Goal: Information Seeking & Learning: Learn about a topic

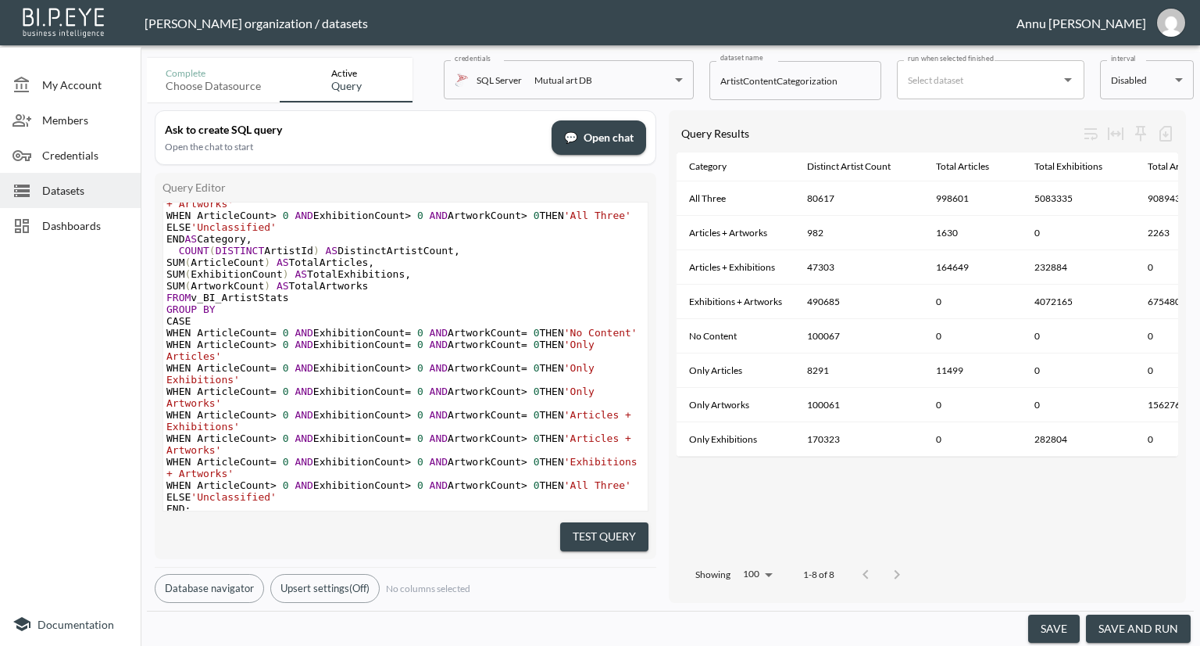
scroll to position [249, 0]
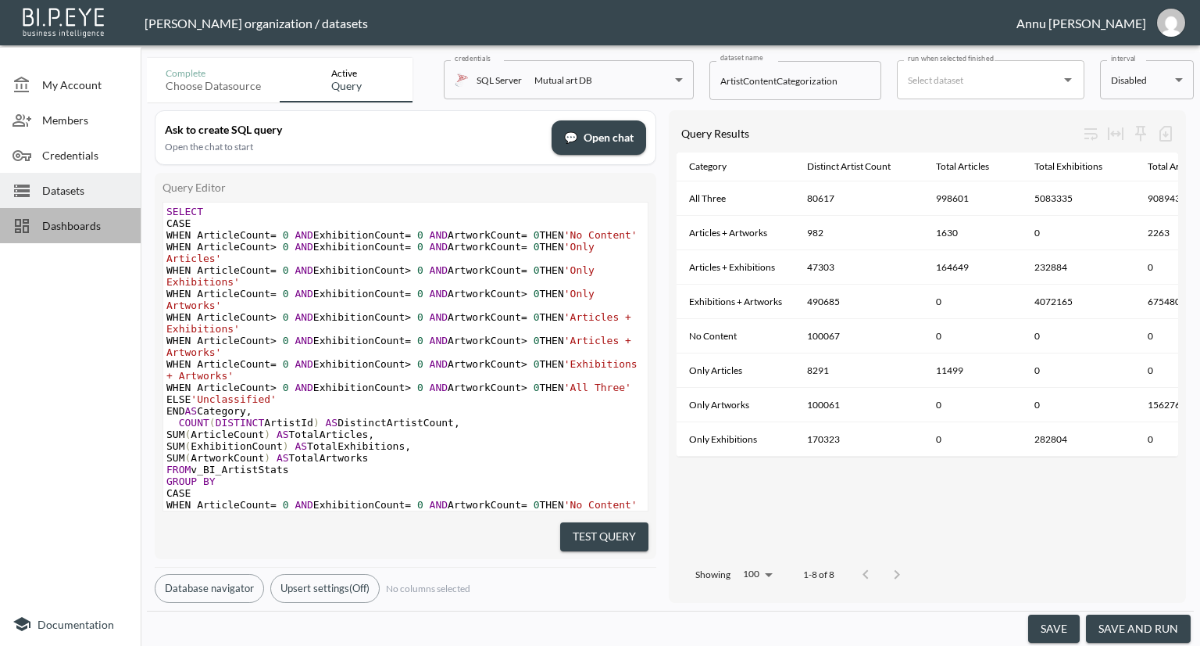
click at [74, 226] on span "Dashboards" at bounding box center [85, 225] width 86 height 16
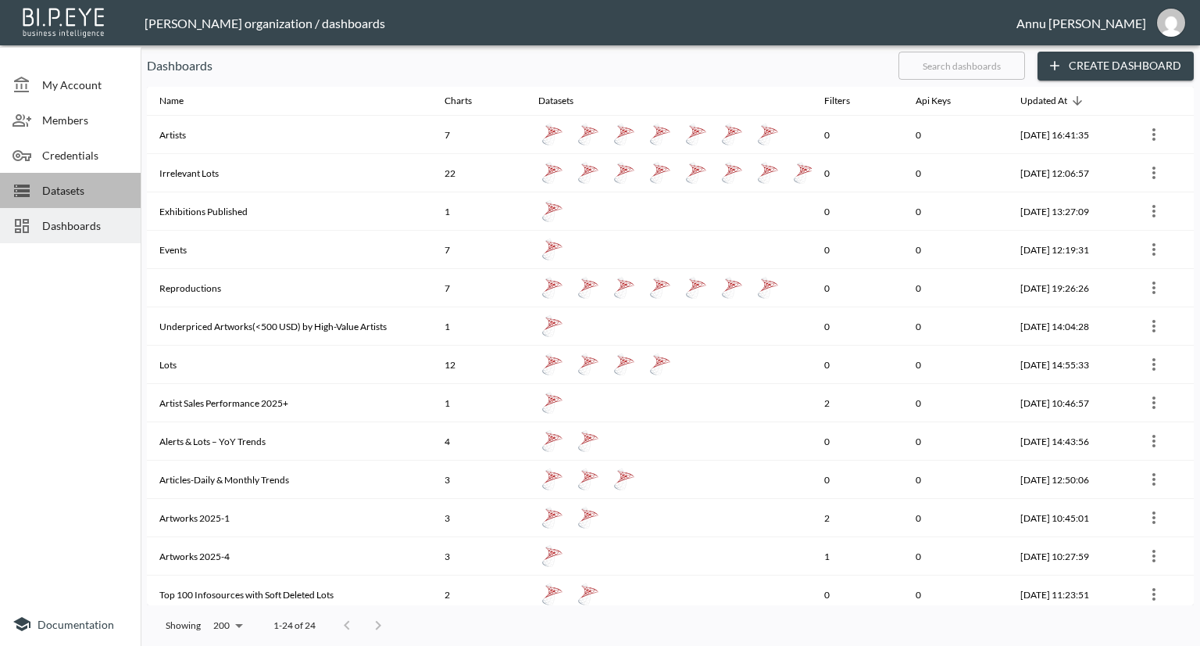
click at [73, 201] on div "Datasets" at bounding box center [70, 190] width 141 height 35
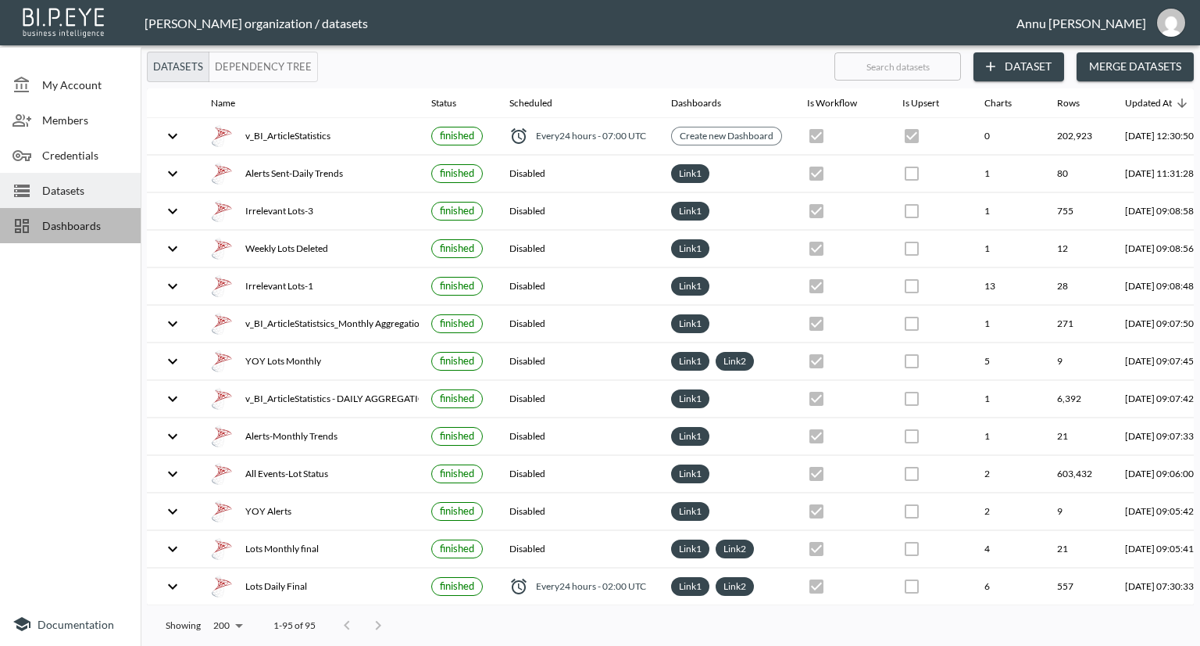
click at [71, 229] on span "Dashboards" at bounding box center [85, 225] width 86 height 16
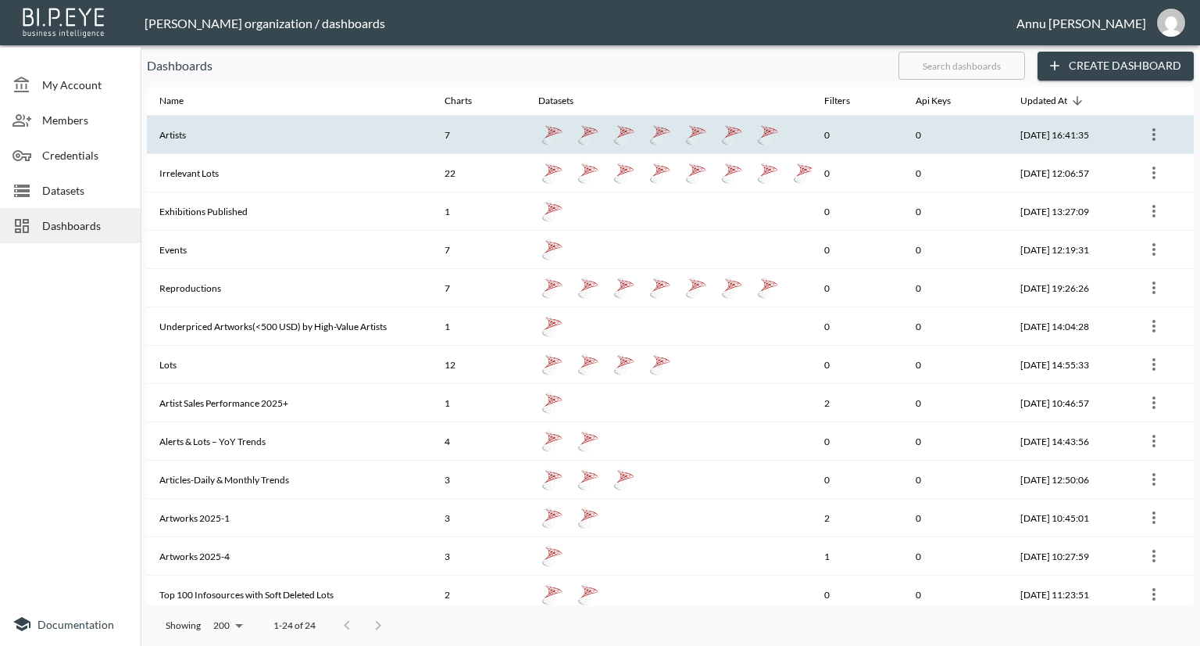
click at [177, 149] on th "Artists" at bounding box center [289, 135] width 285 height 38
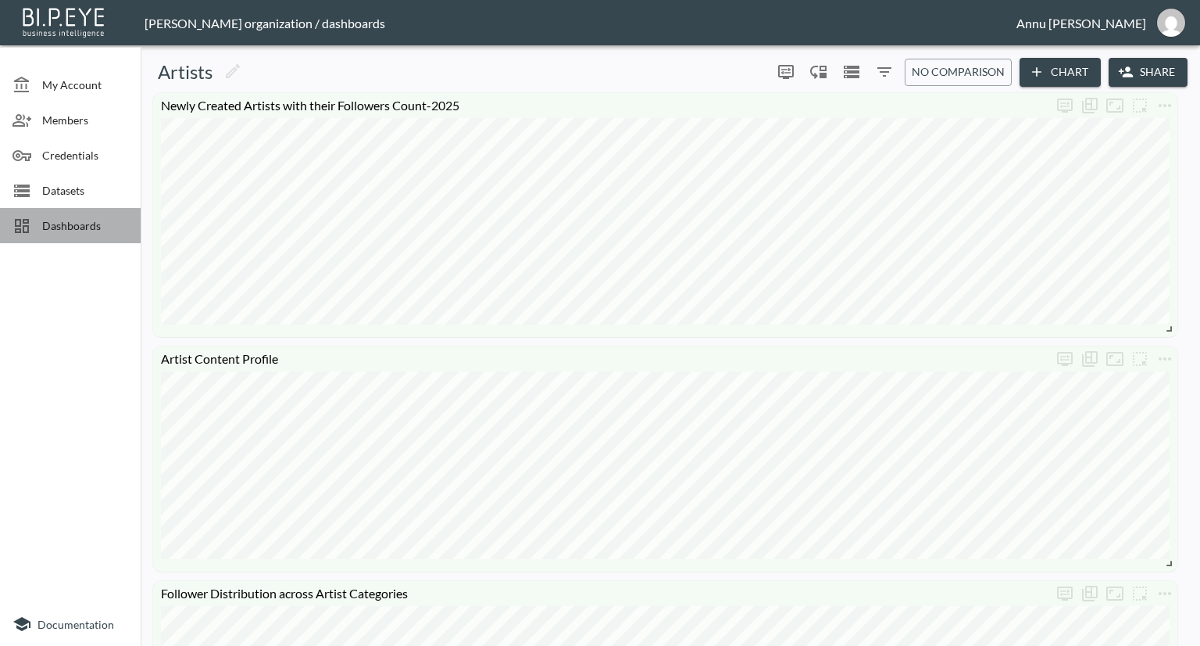
click at [79, 223] on span "Dashboards" at bounding box center [85, 225] width 86 height 16
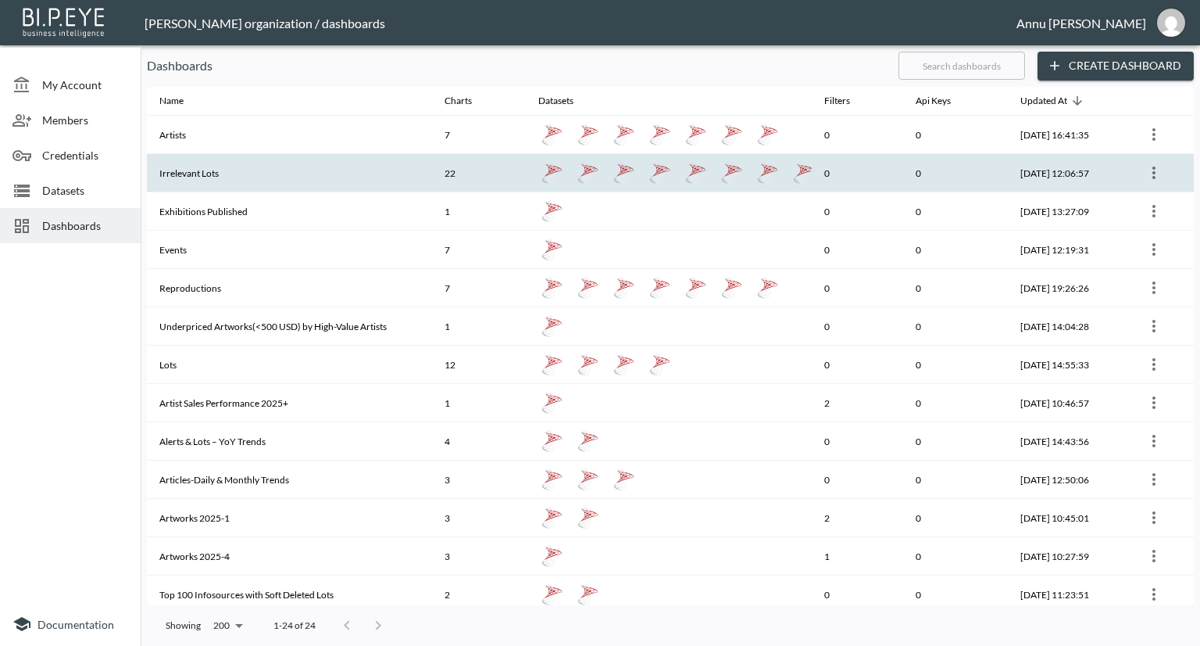
click at [273, 188] on th "Irrelevant Lots" at bounding box center [289, 173] width 285 height 38
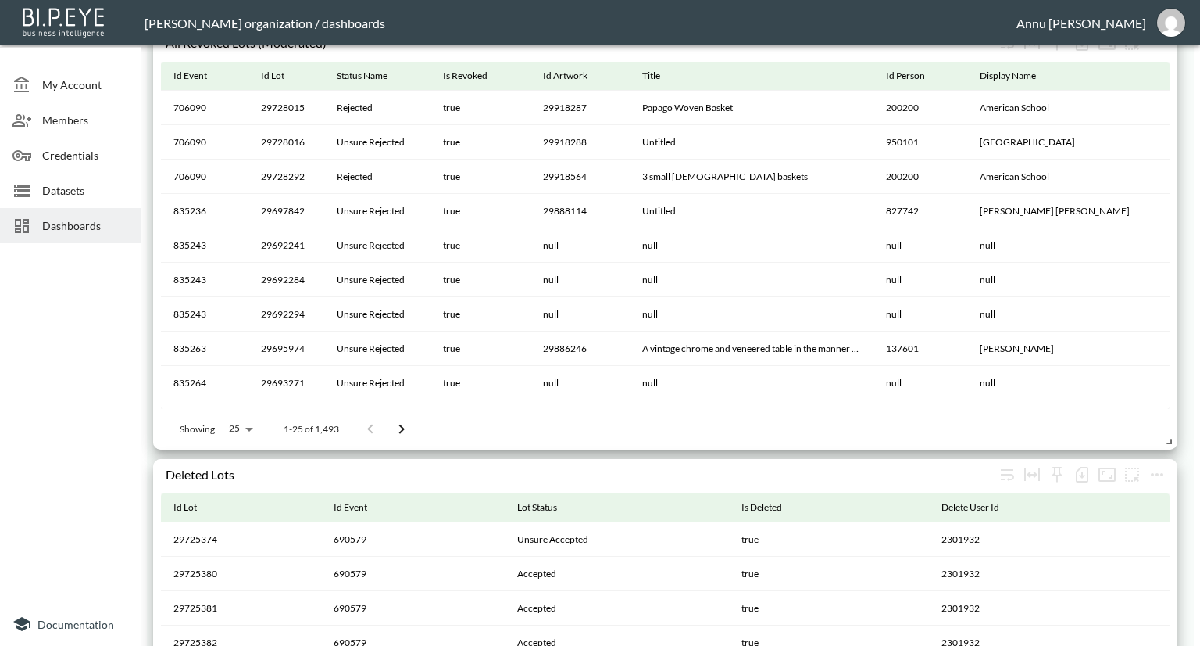
scroll to position [2395, 0]
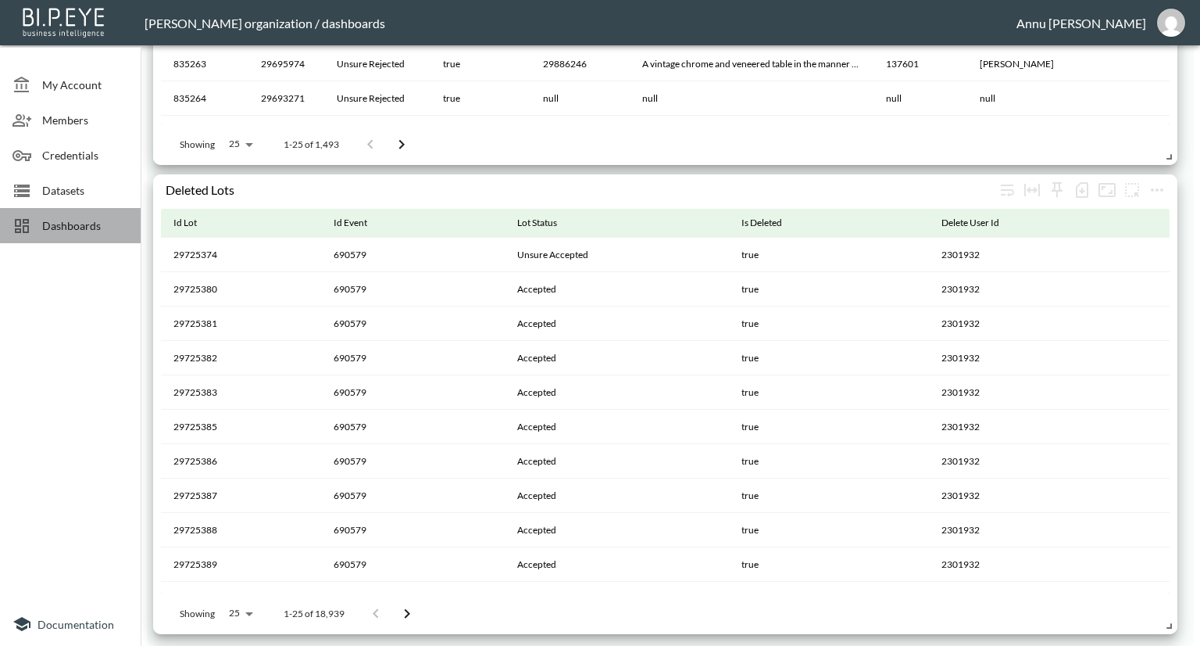
click at [88, 228] on span "Dashboards" at bounding box center [85, 225] width 86 height 16
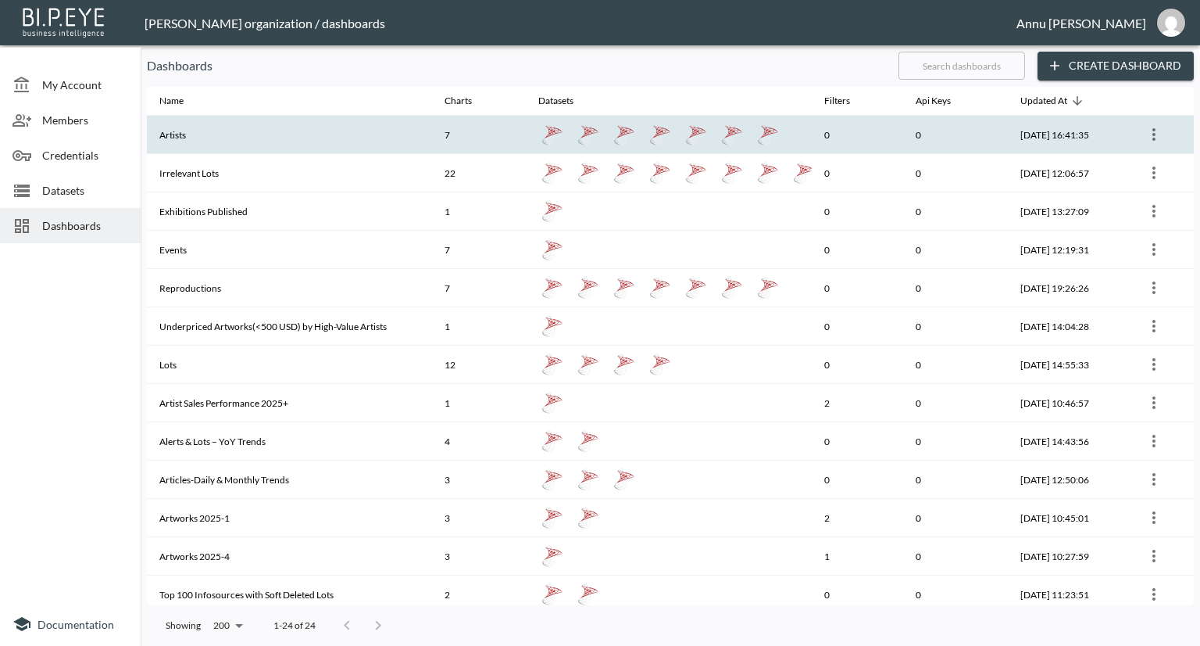
click at [200, 144] on th "Artists" at bounding box center [289, 135] width 285 height 38
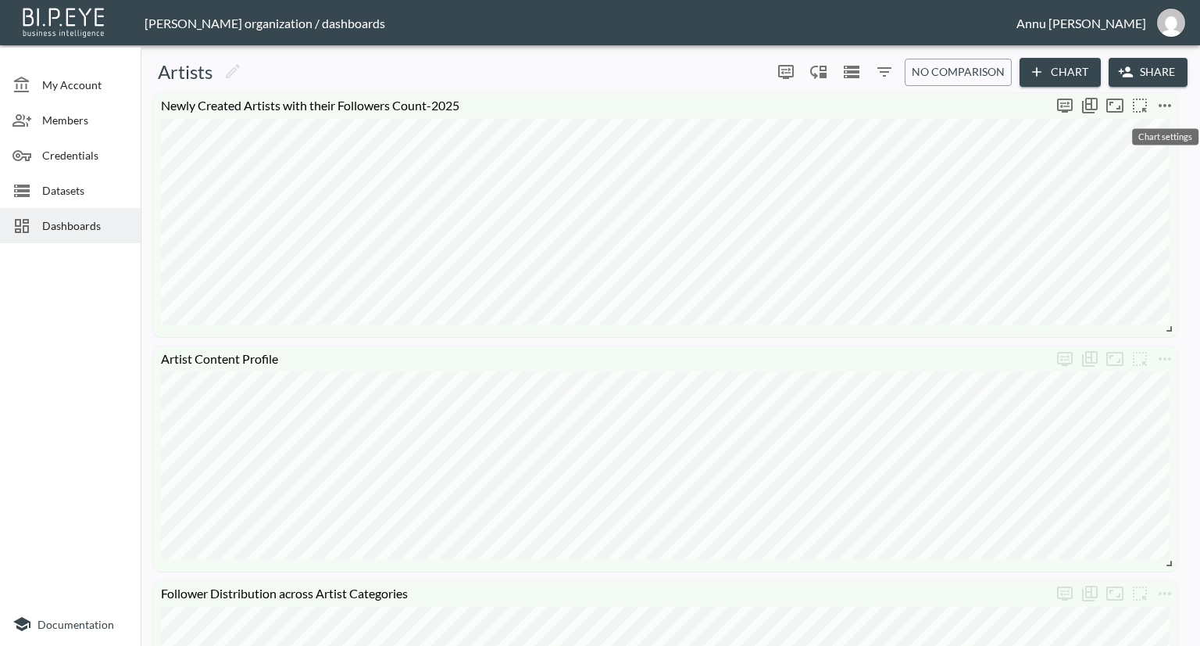
click at [1163, 101] on icon "more" at bounding box center [1165, 105] width 19 height 19
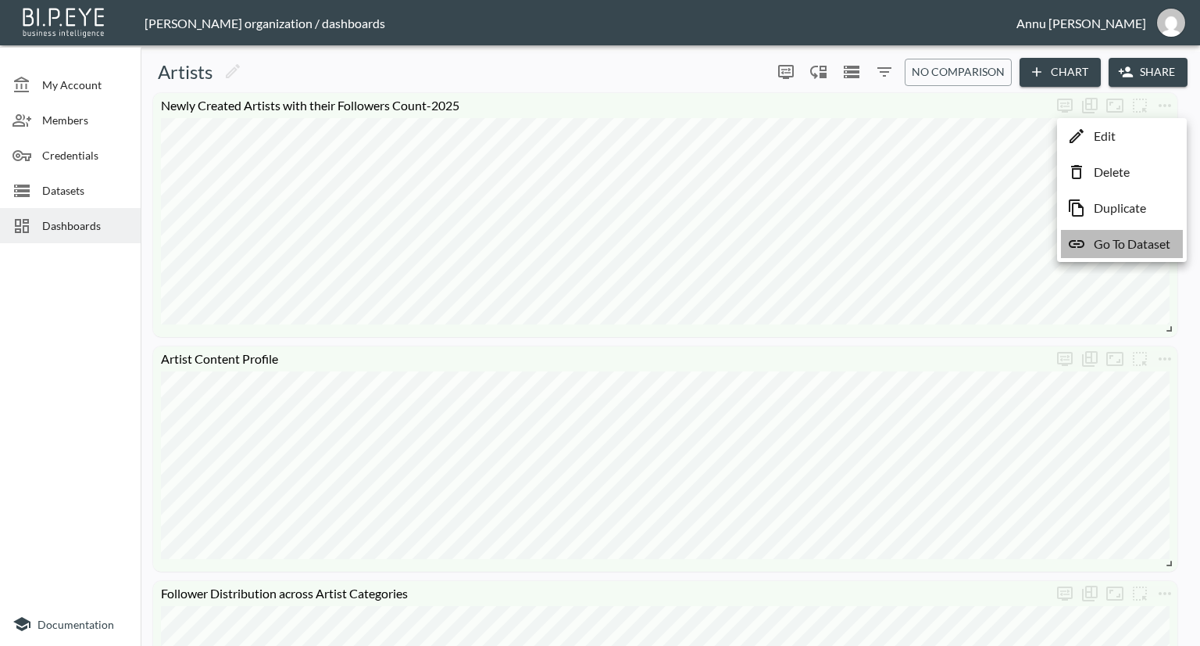
click at [1119, 245] on p "Go To Dataset" at bounding box center [1132, 243] width 77 height 19
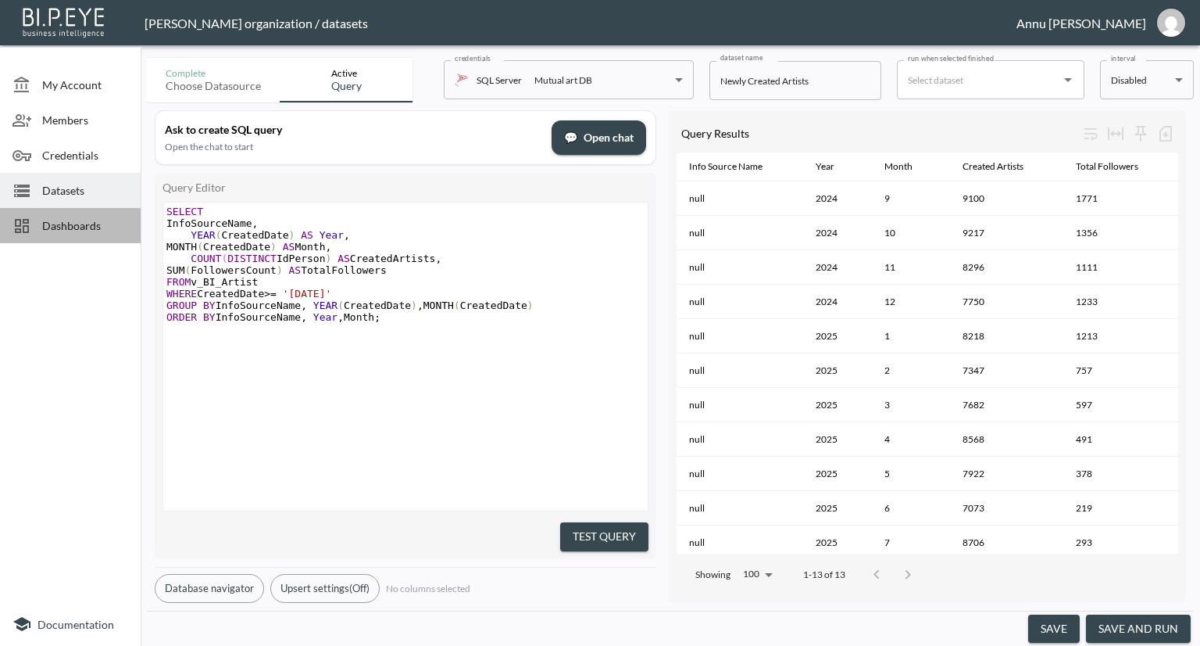
click at [100, 229] on span "Dashboards" at bounding box center [85, 225] width 86 height 16
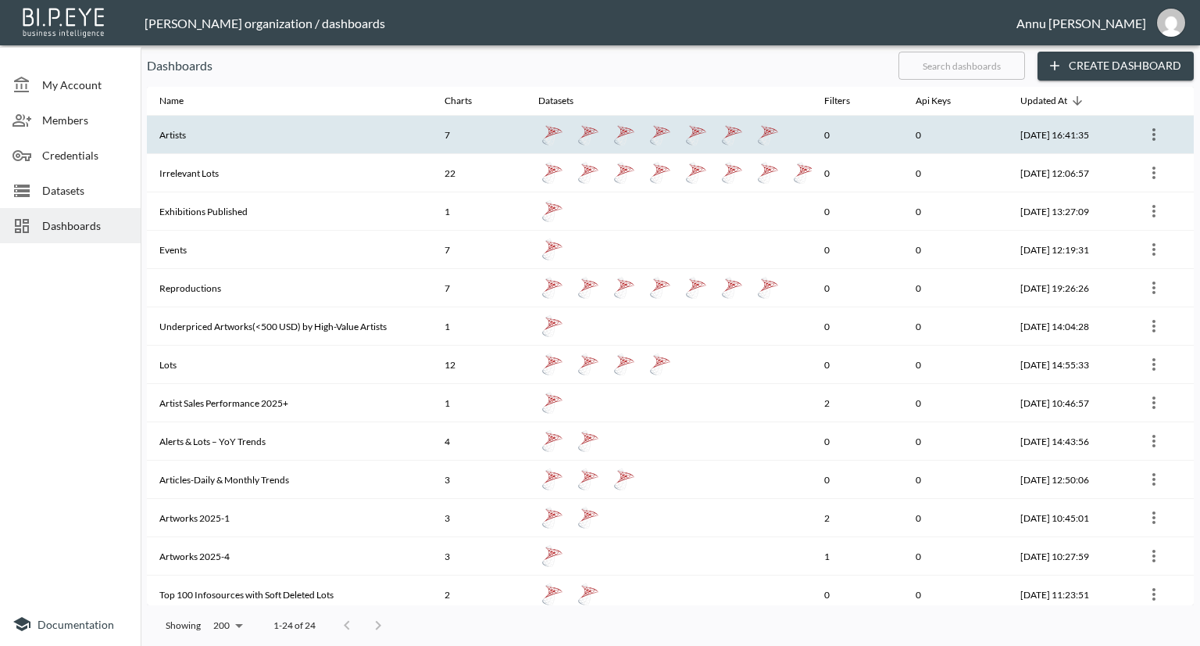
click at [239, 147] on th "Artists" at bounding box center [289, 135] width 285 height 38
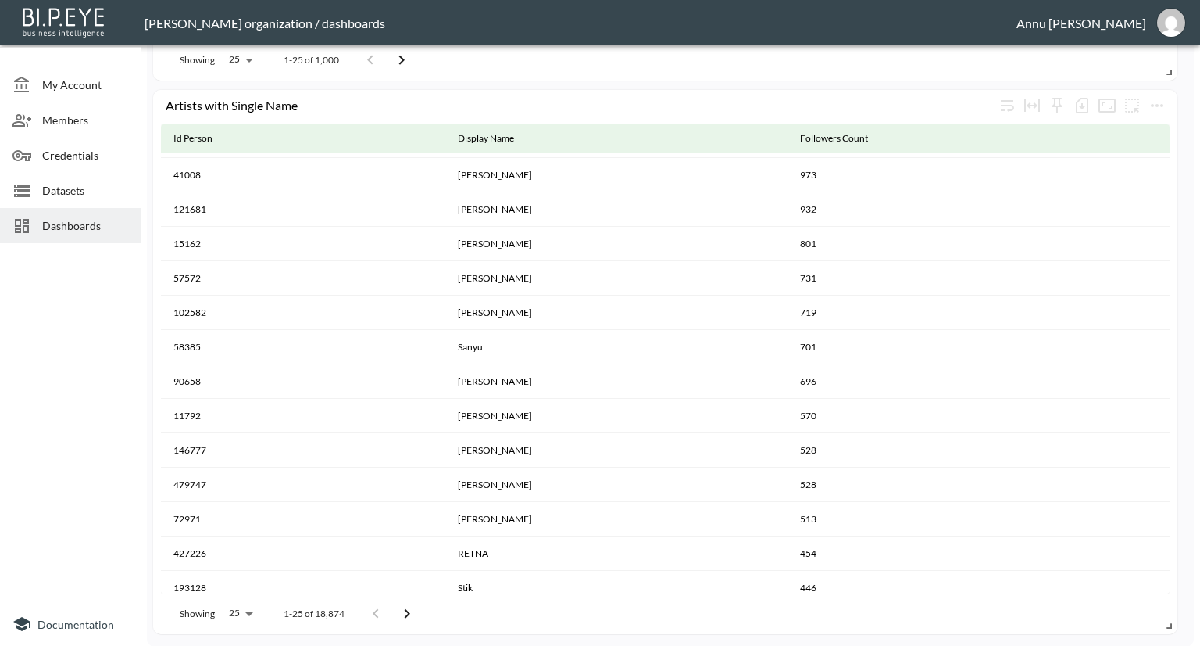
scroll to position [420, 0]
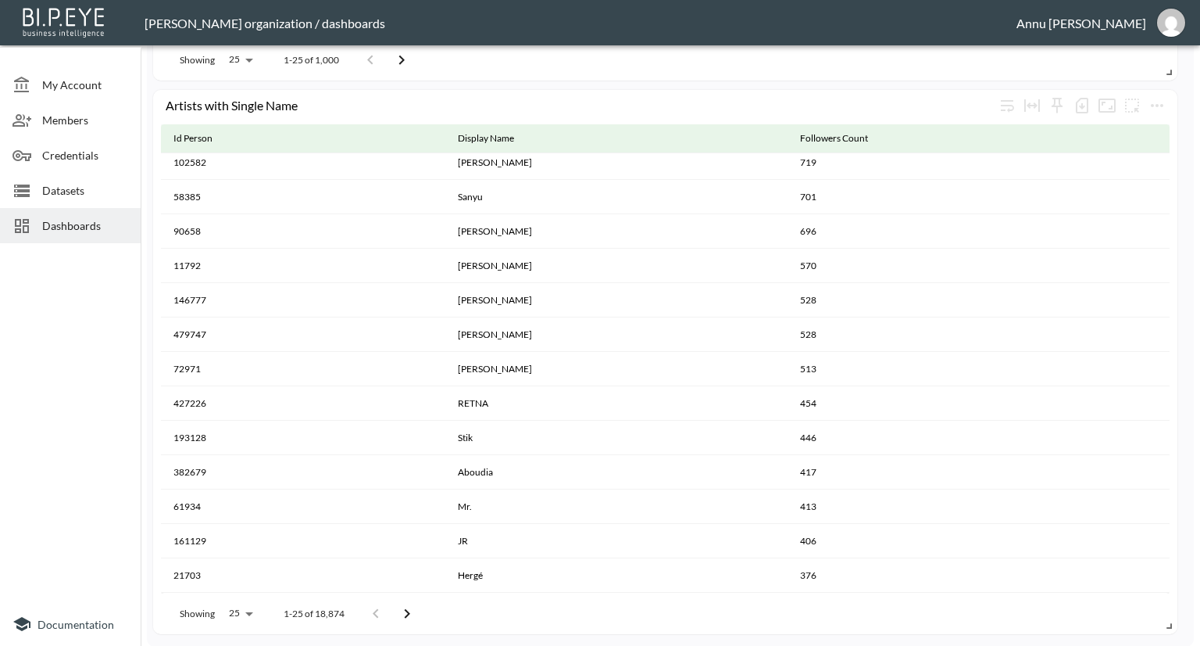
click at [403, 607] on icon "Go to next page" at bounding box center [407, 613] width 19 height 19
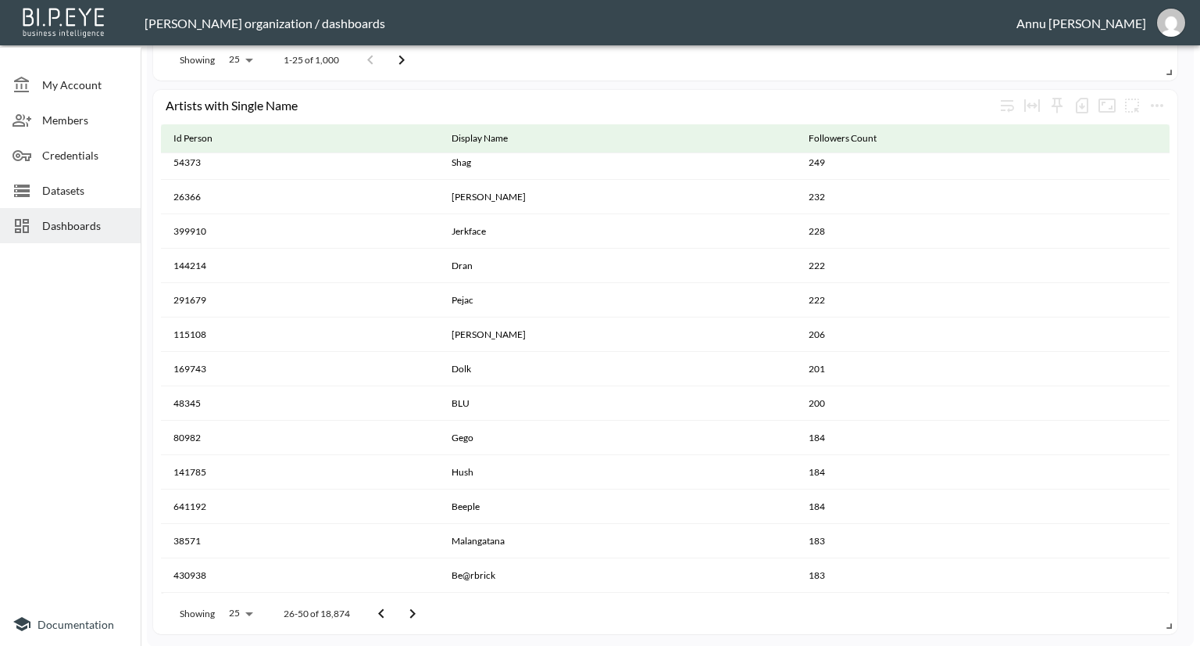
click at [403, 607] on icon "Go to next page" at bounding box center [412, 613] width 19 height 19
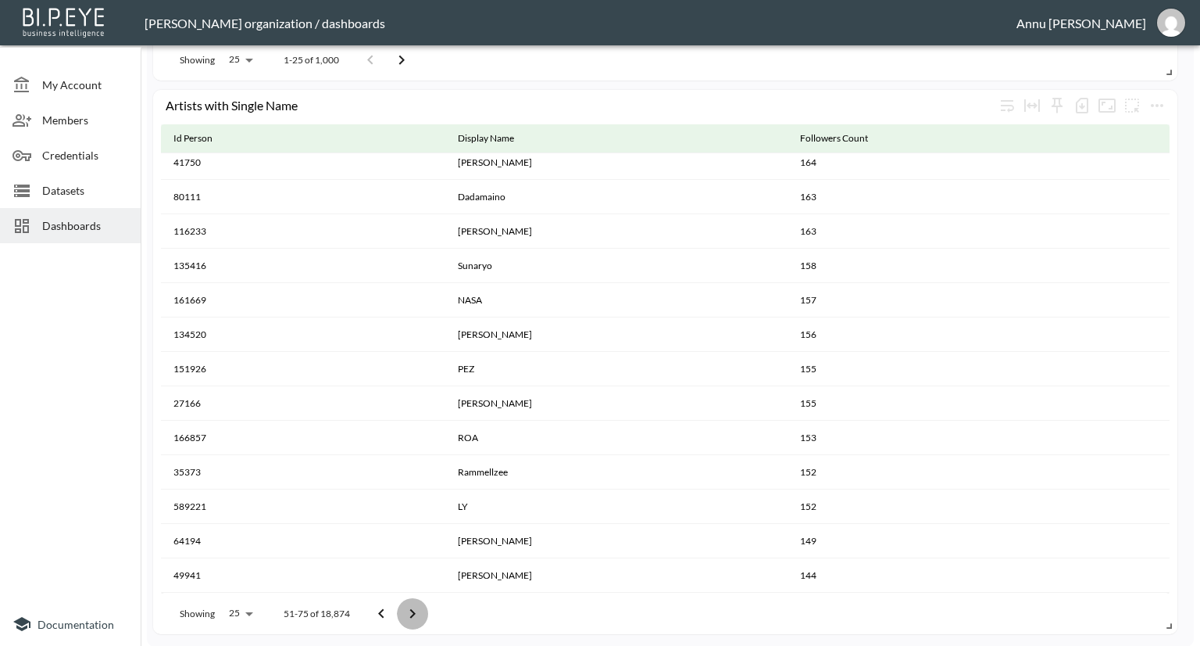
click at [403, 607] on icon "Go to next page" at bounding box center [412, 613] width 19 height 19
click at [403, 607] on button "Go to next page" at bounding box center [417, 613] width 31 height 31
click at [403, 607] on button "Go to previous page" at bounding box center [392, 613] width 31 height 31
click at [403, 607] on button "Go to next page" at bounding box center [417, 613] width 31 height 31
click at [403, 607] on button "Go to previous page" at bounding box center [392, 613] width 31 height 31
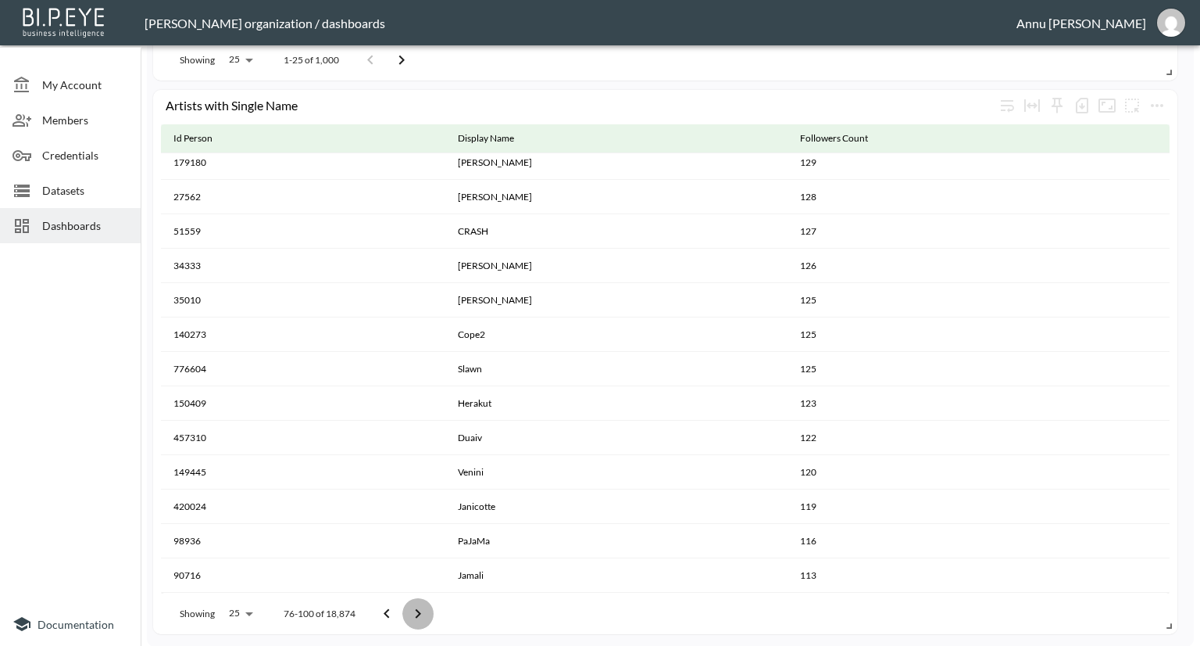
click at [403, 607] on button "Go to next page" at bounding box center [417, 613] width 31 height 31
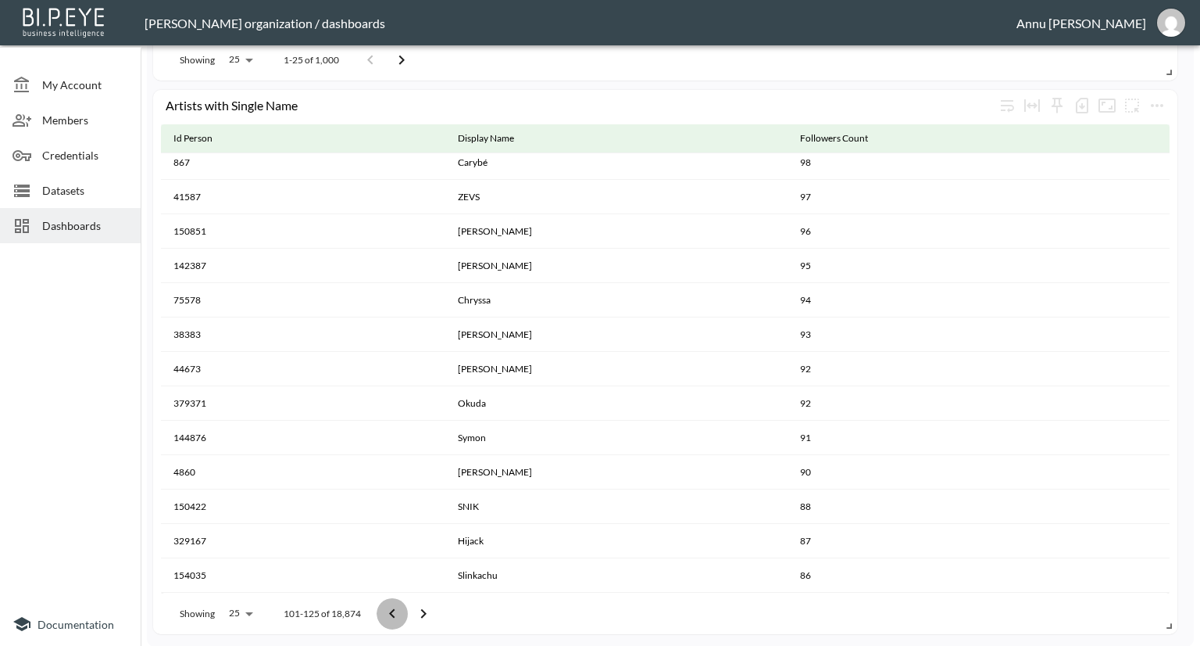
click at [403, 607] on button "Go to previous page" at bounding box center [392, 613] width 31 height 31
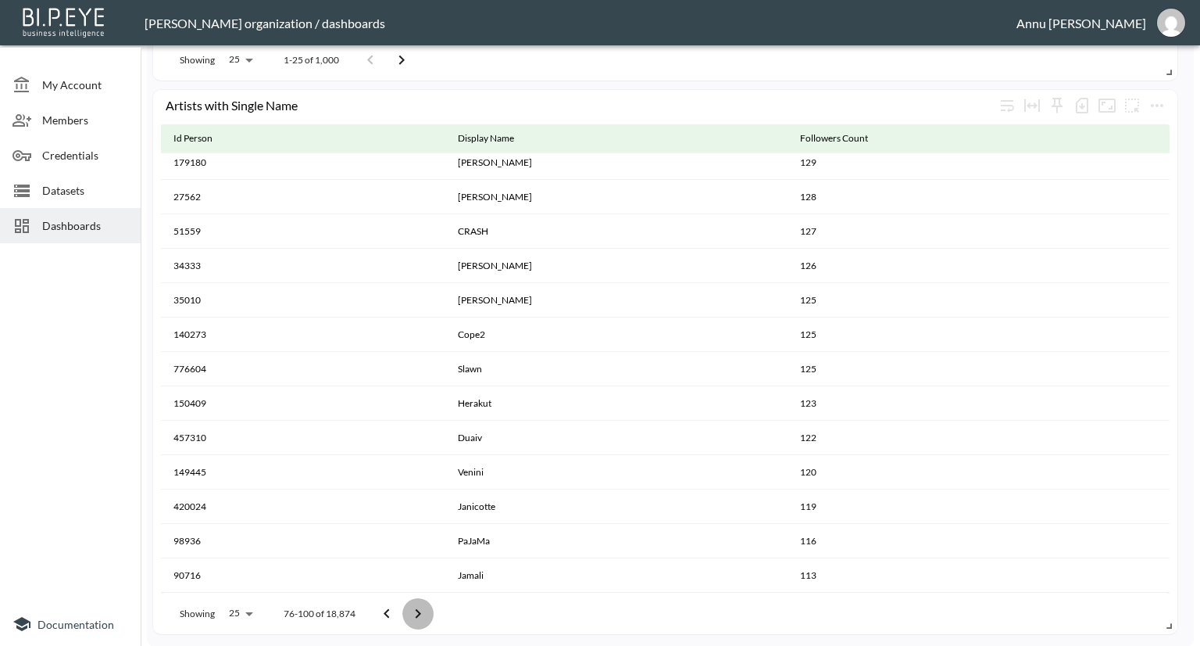
click at [403, 607] on button "Go to next page" at bounding box center [417, 613] width 31 height 31
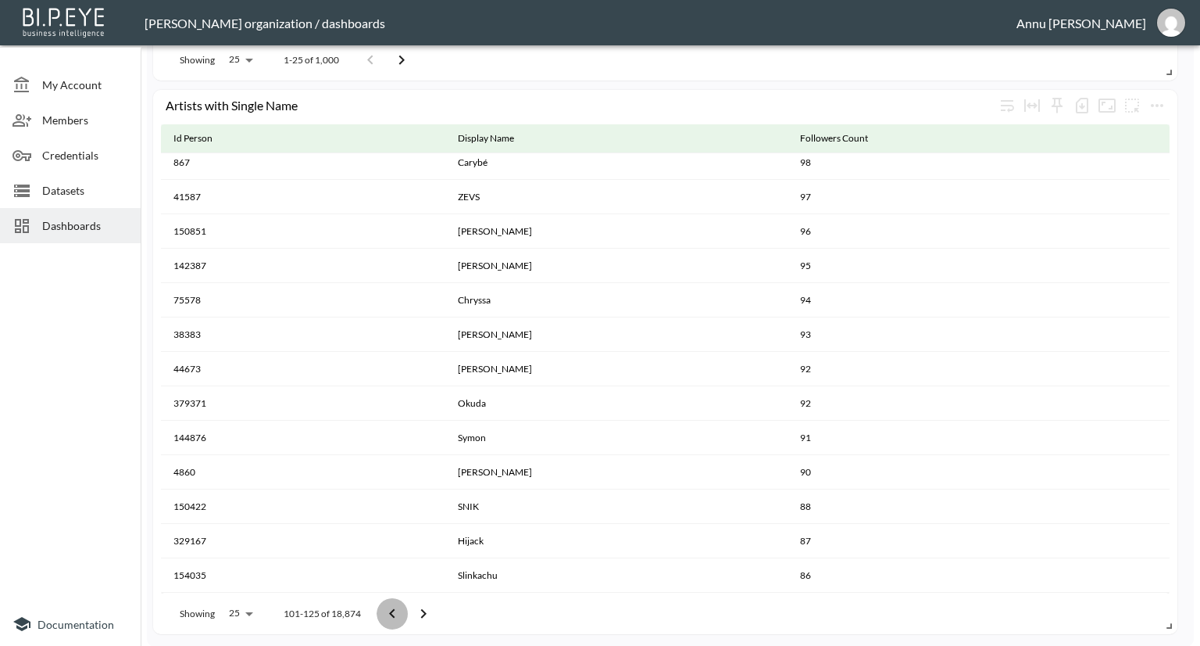
click at [403, 607] on button "Go to previous page" at bounding box center [392, 613] width 31 height 31
click at [403, 607] on button "Go to next page" at bounding box center [417, 613] width 31 height 31
click at [403, 607] on button "Go to previous page" at bounding box center [392, 613] width 31 height 31
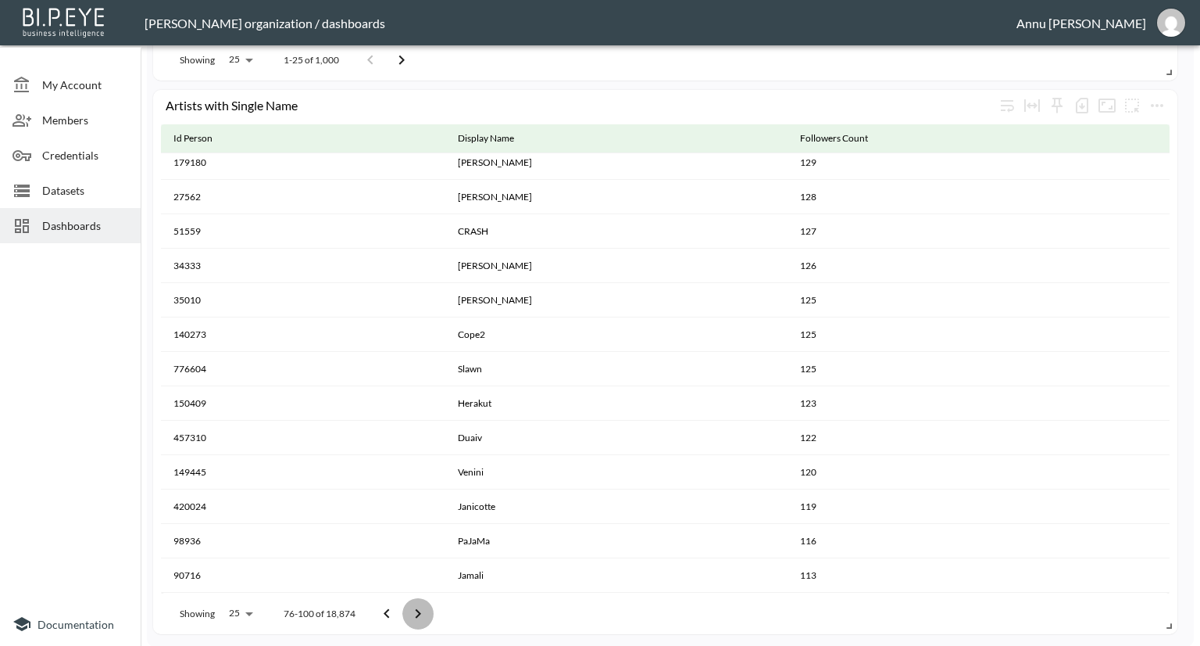
click at [403, 607] on button "Go to next page" at bounding box center [417, 613] width 31 height 31
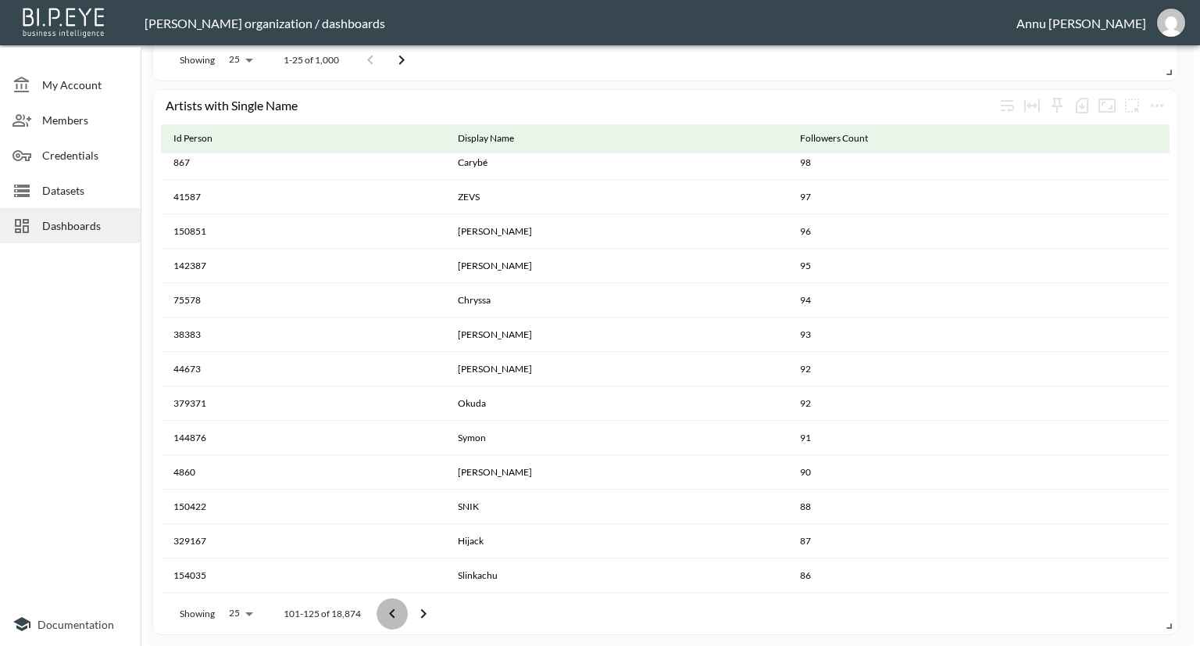
click at [403, 607] on button "Go to previous page" at bounding box center [392, 613] width 31 height 31
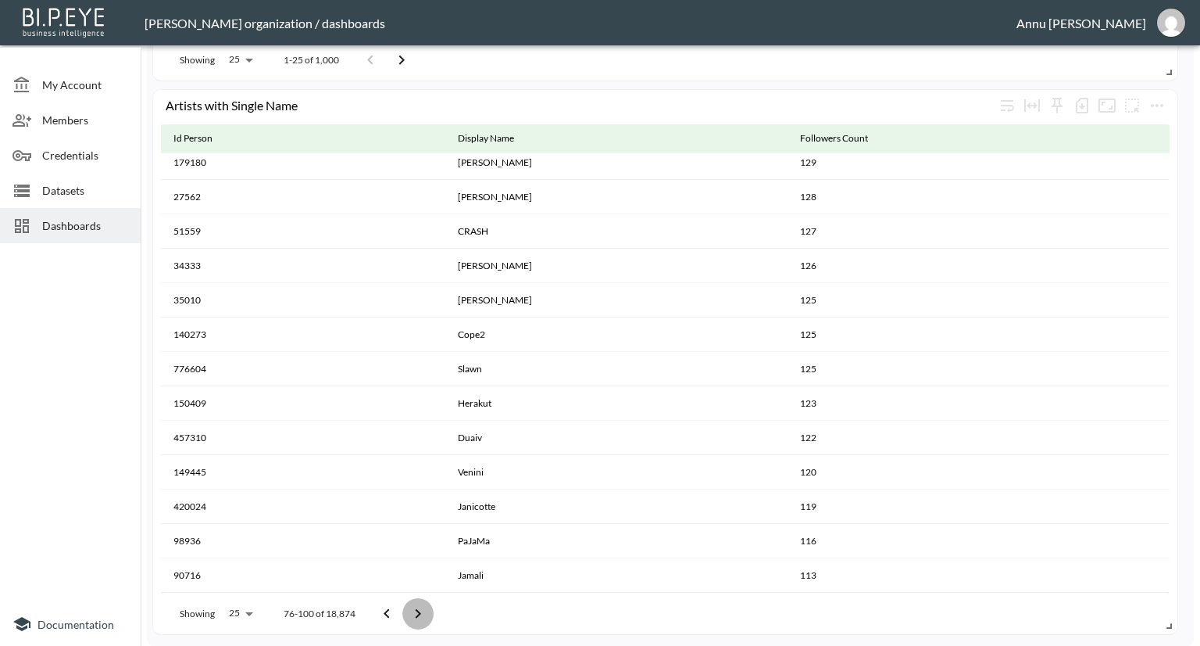
click at [403, 607] on button "Go to next page" at bounding box center [417, 613] width 31 height 31
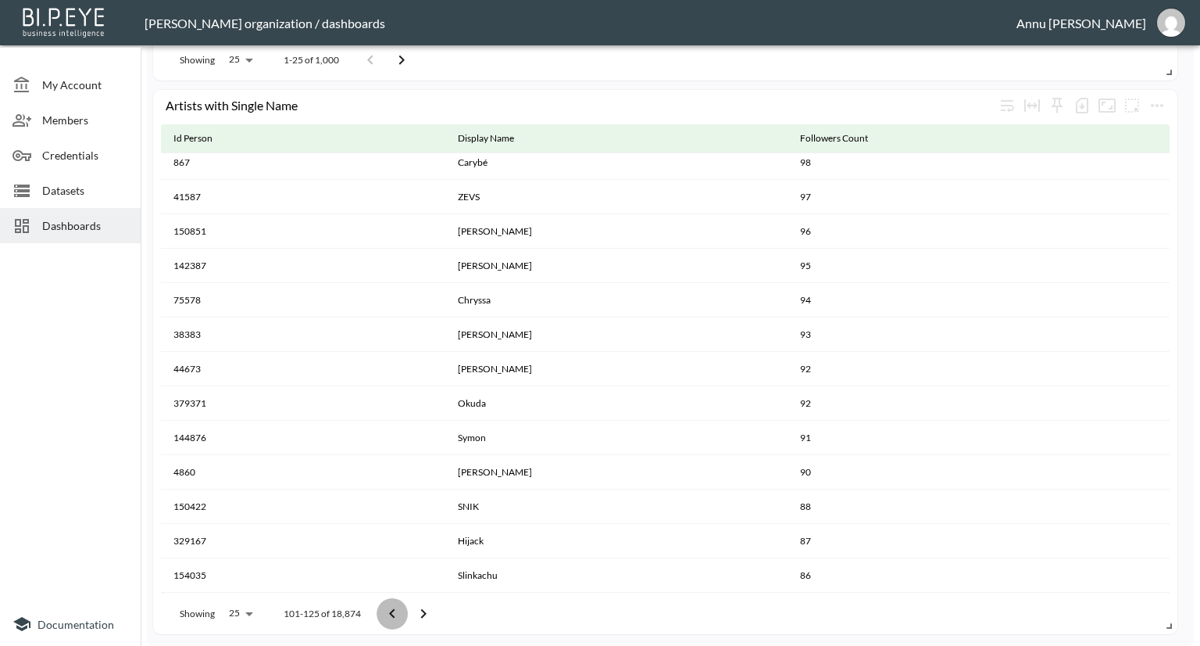
click at [403, 607] on button "Go to previous page" at bounding box center [392, 613] width 31 height 31
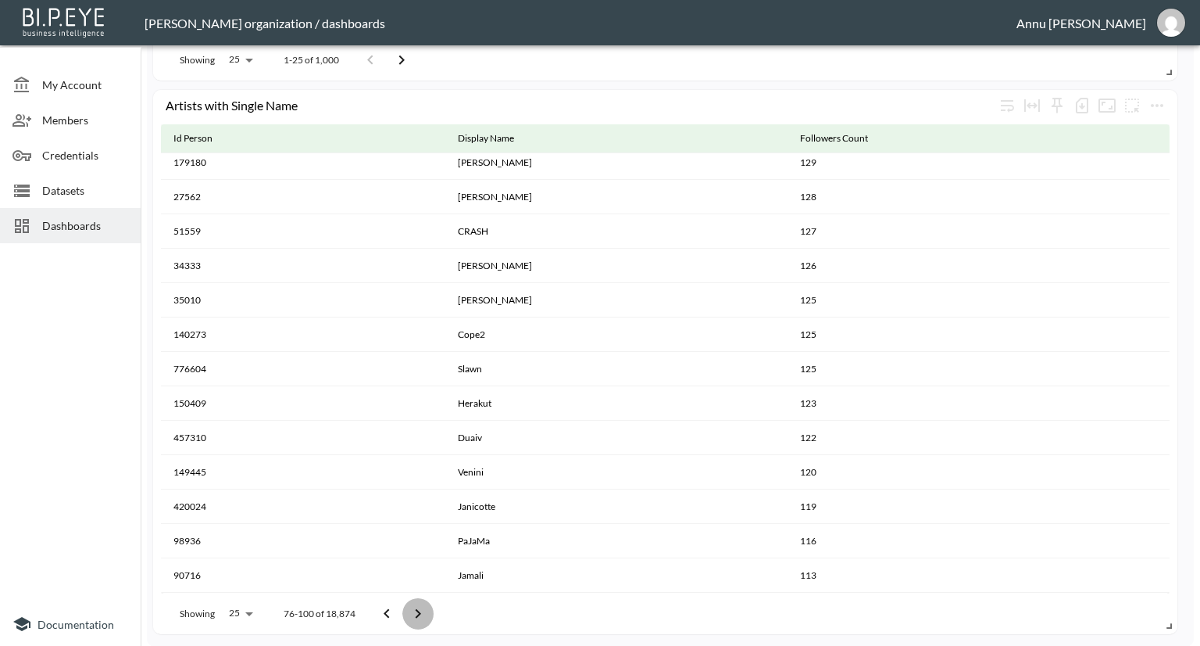
click at [403, 607] on button "Go to next page" at bounding box center [417, 613] width 31 height 31
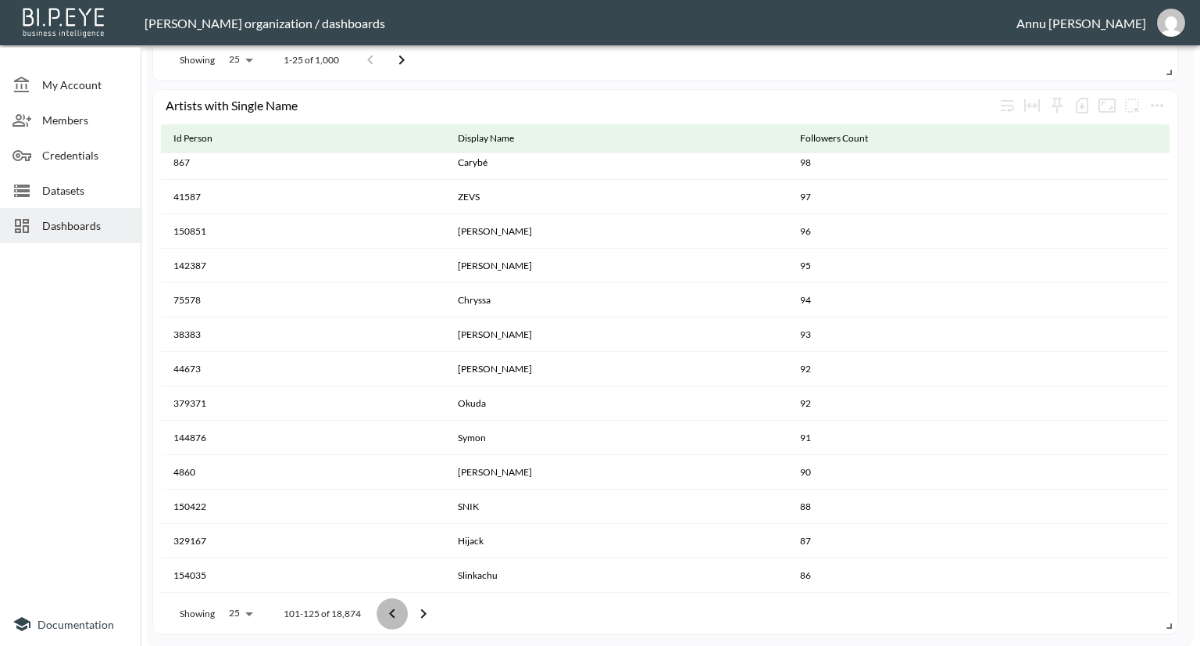
click at [403, 607] on button "Go to previous page" at bounding box center [392, 613] width 31 height 31
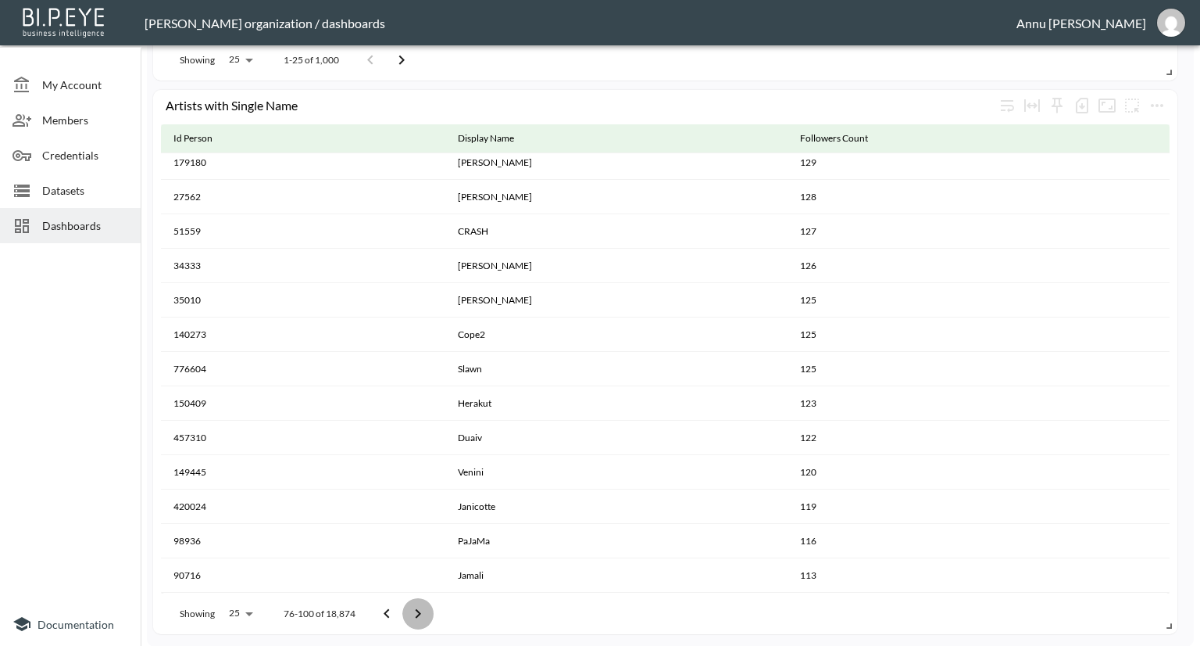
click at [403, 607] on button "Go to next page" at bounding box center [417, 613] width 31 height 31
click at [421, 610] on icon "Go to next page" at bounding box center [423, 613] width 19 height 19
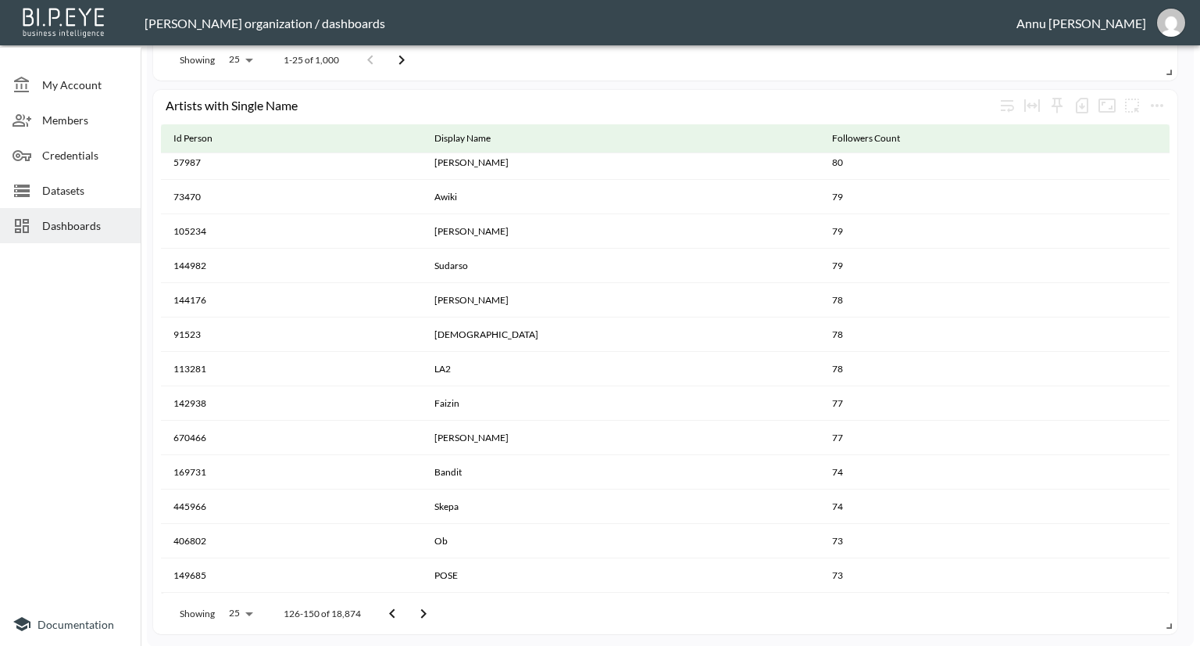
click at [421, 610] on icon "Go to next page" at bounding box center [423, 613] width 19 height 19
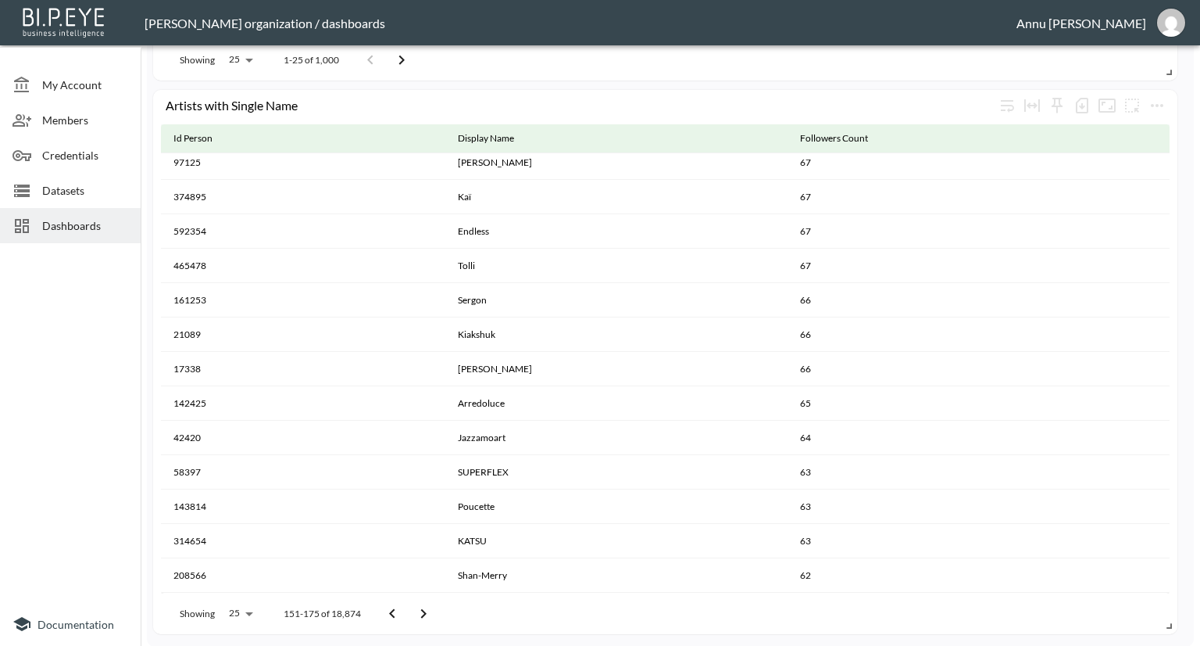
click at [421, 610] on icon "Go to next page" at bounding box center [423, 613] width 19 height 19
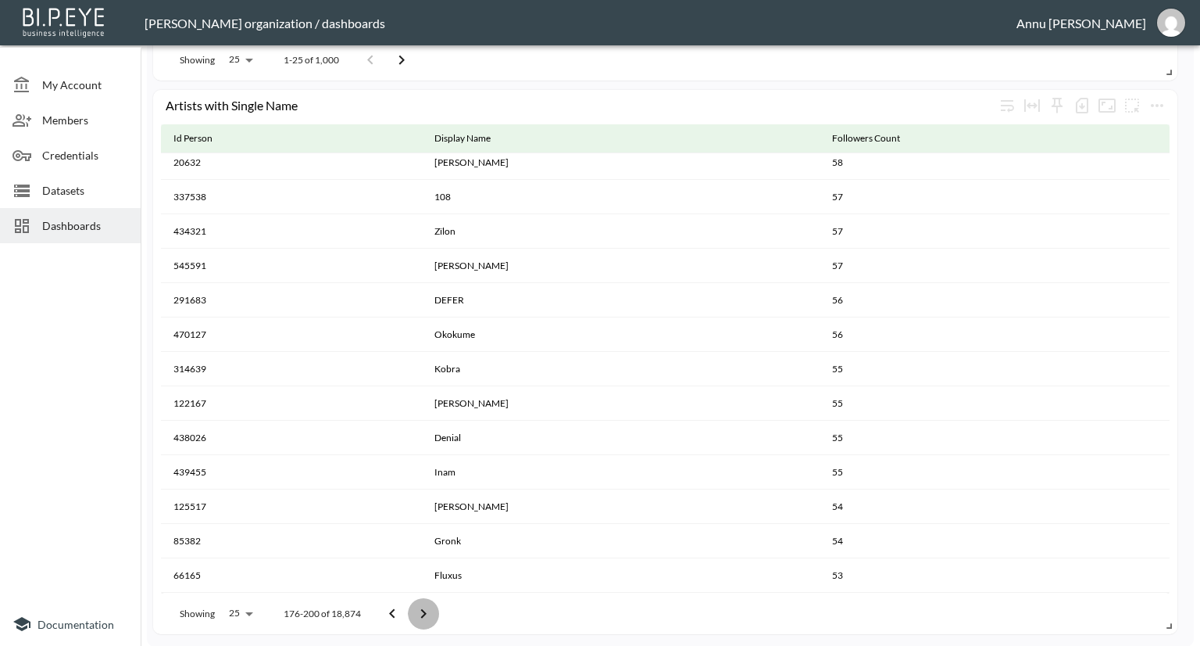
click at [421, 610] on icon "Go to next page" at bounding box center [423, 613] width 19 height 19
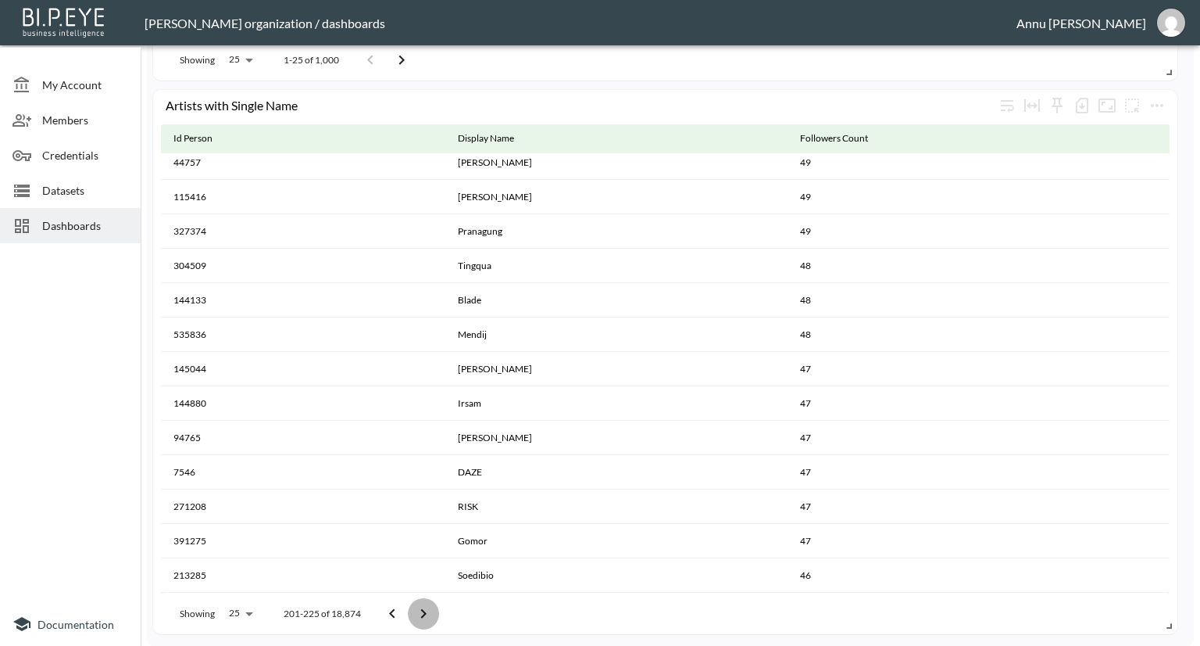
click at [421, 610] on icon "Go to next page" at bounding box center [423, 613] width 19 height 19
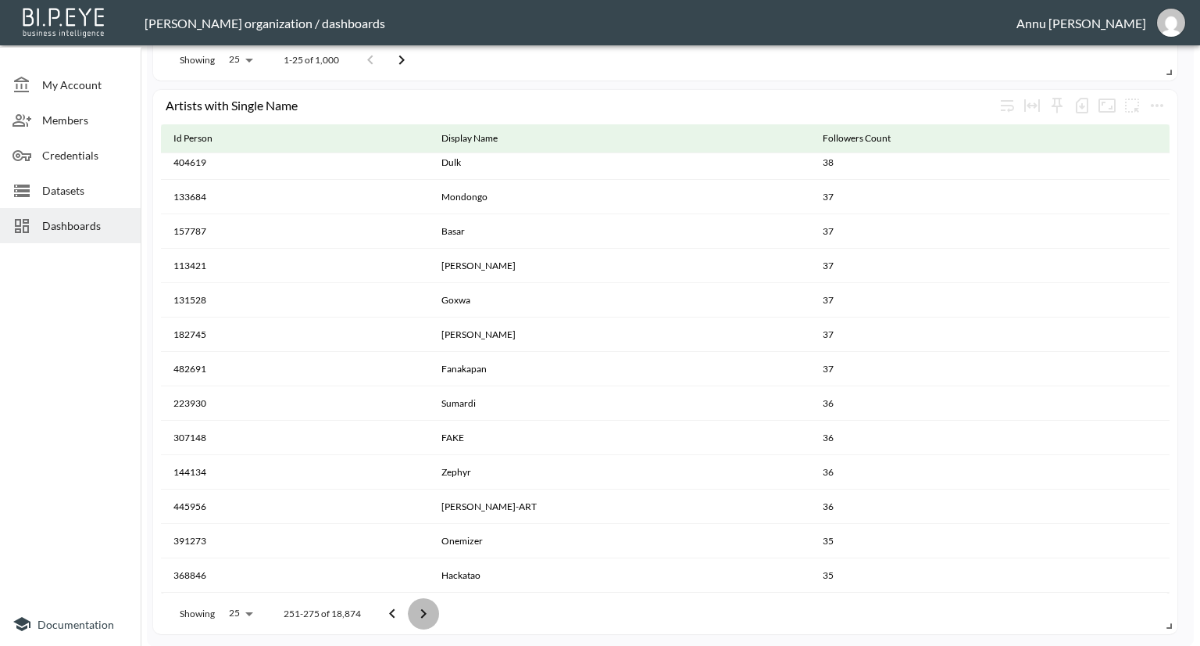
click at [421, 610] on icon "Go to next page" at bounding box center [423, 613] width 19 height 19
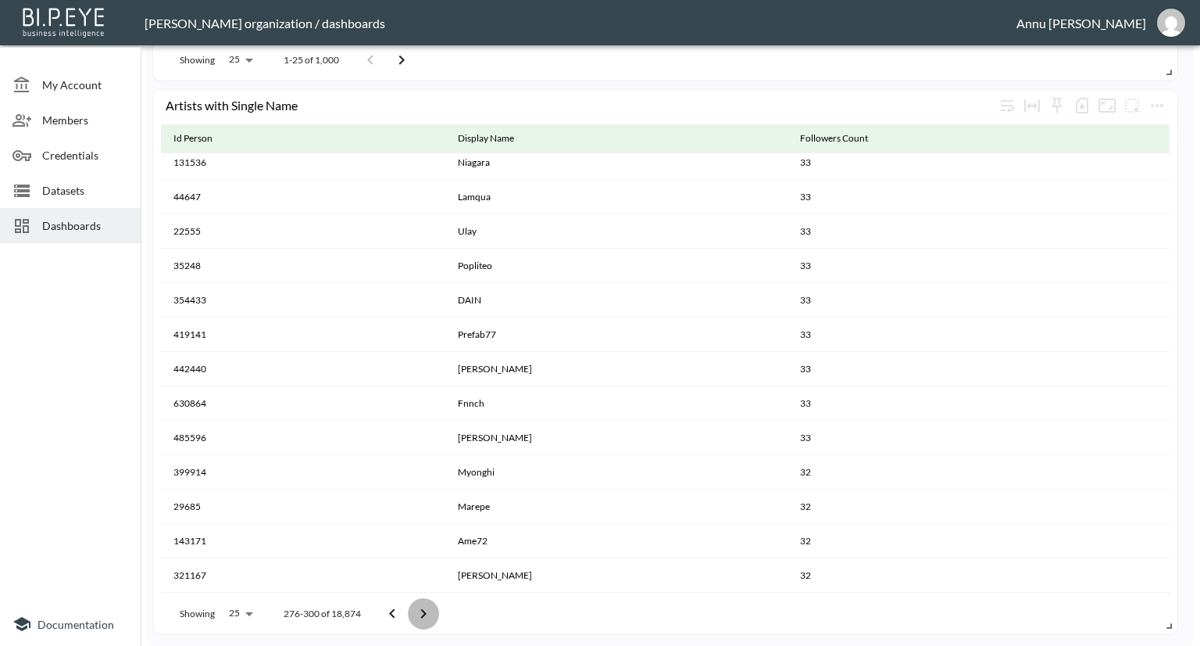
click at [421, 610] on icon "Go to next page" at bounding box center [423, 613] width 19 height 19
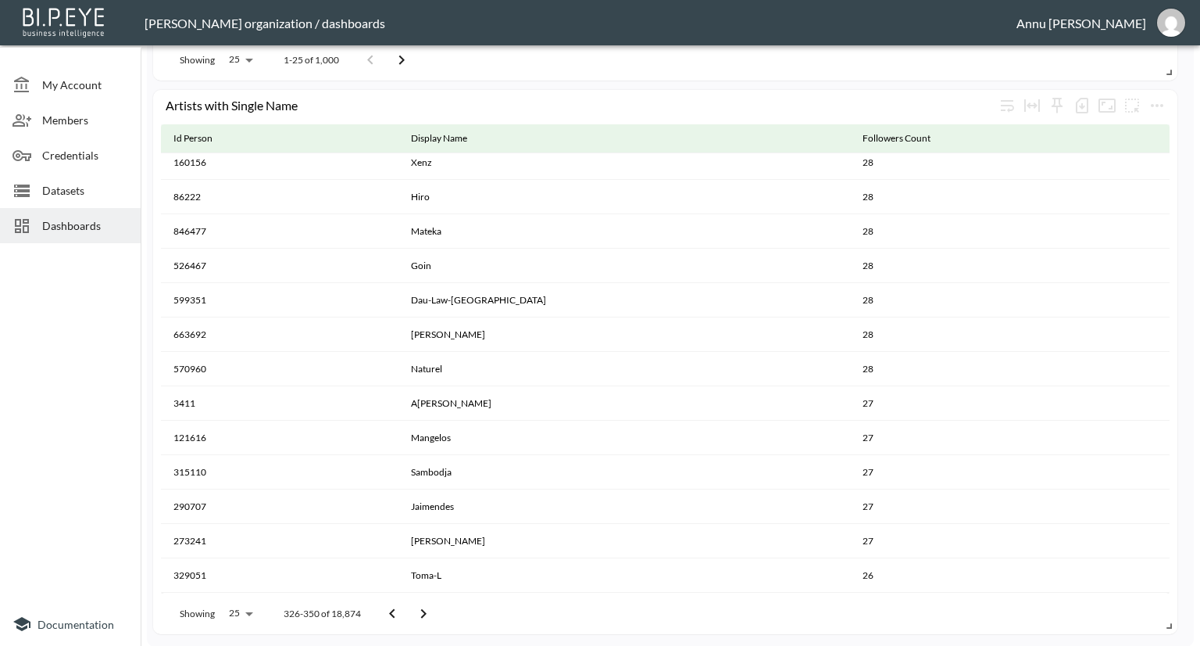
click at [421, 610] on icon "Go to next page" at bounding box center [423, 613] width 19 height 19
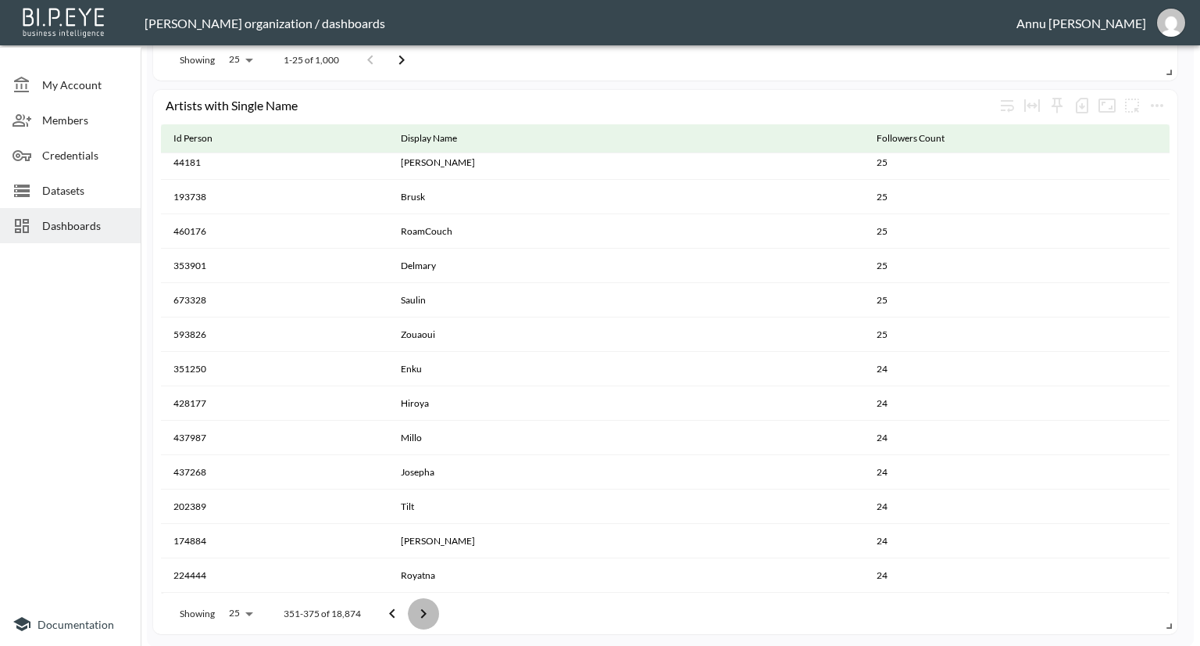
click at [421, 610] on icon "Go to next page" at bounding box center [423, 613] width 19 height 19
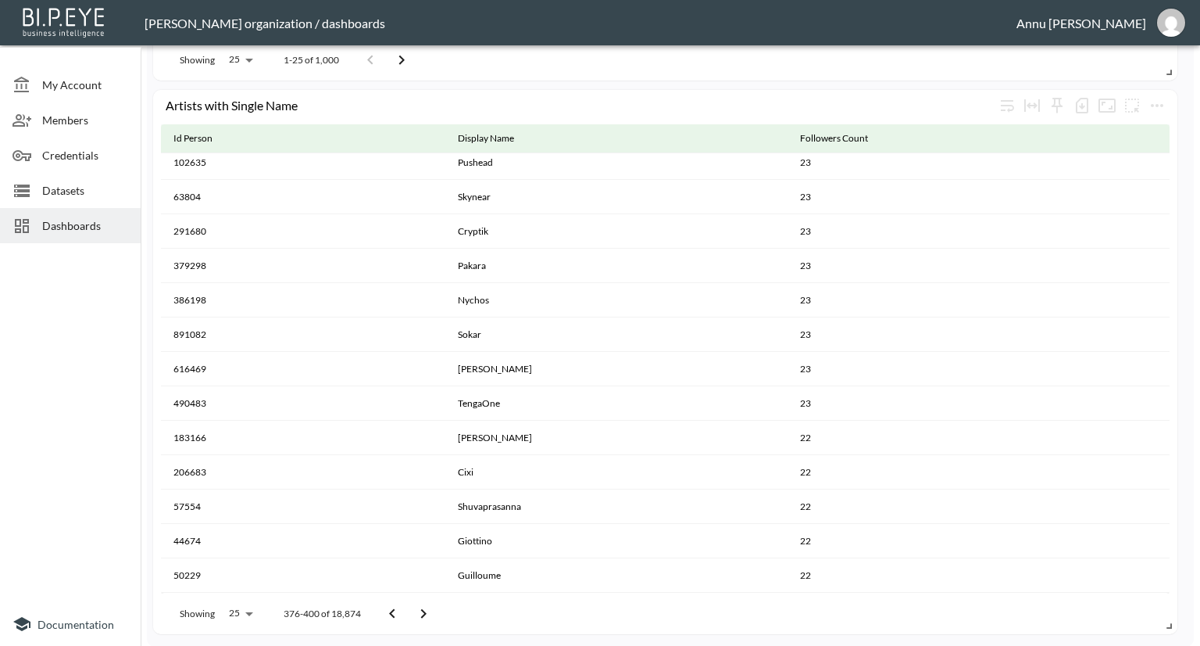
click at [421, 610] on icon "Go to next page" at bounding box center [423, 613] width 19 height 19
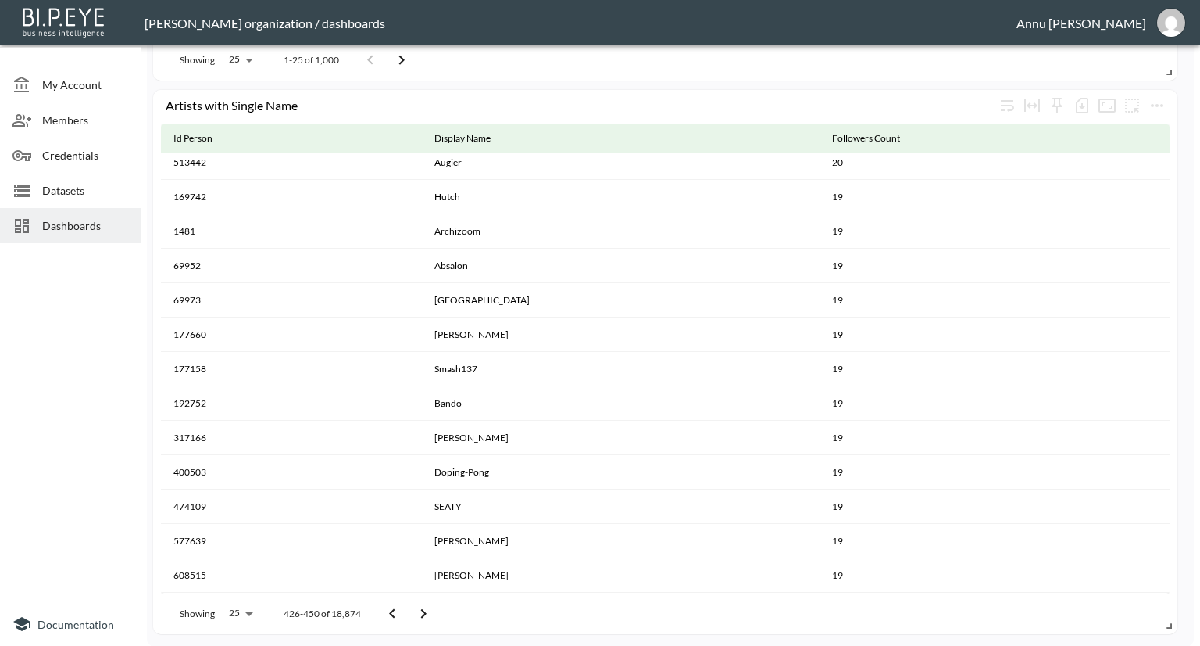
click at [421, 610] on icon "Go to next page" at bounding box center [423, 613] width 19 height 19
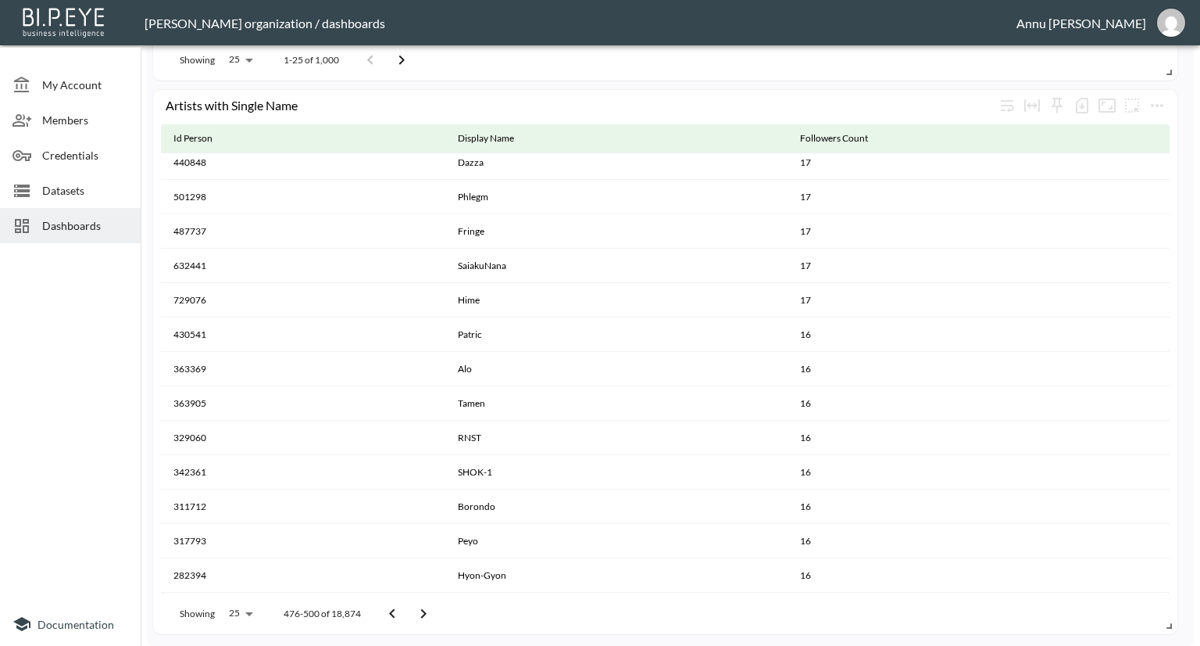
click at [421, 610] on icon "Go to next page" at bounding box center [423, 613] width 19 height 19
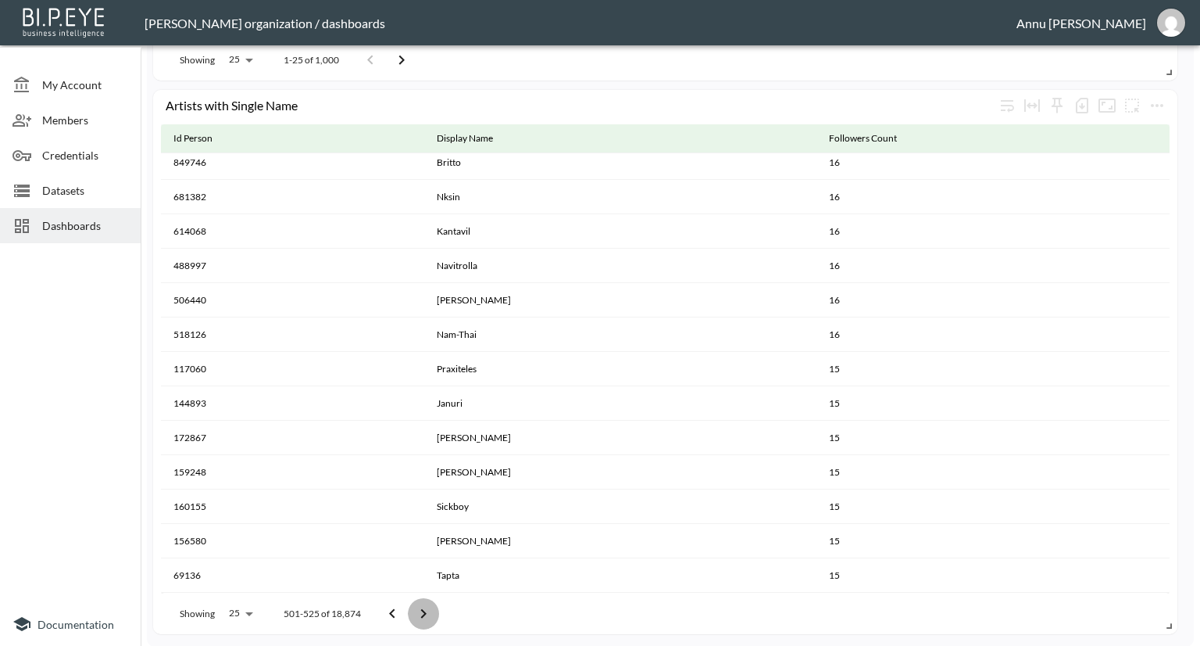
click at [421, 610] on icon "Go to next page" at bounding box center [423, 613] width 19 height 19
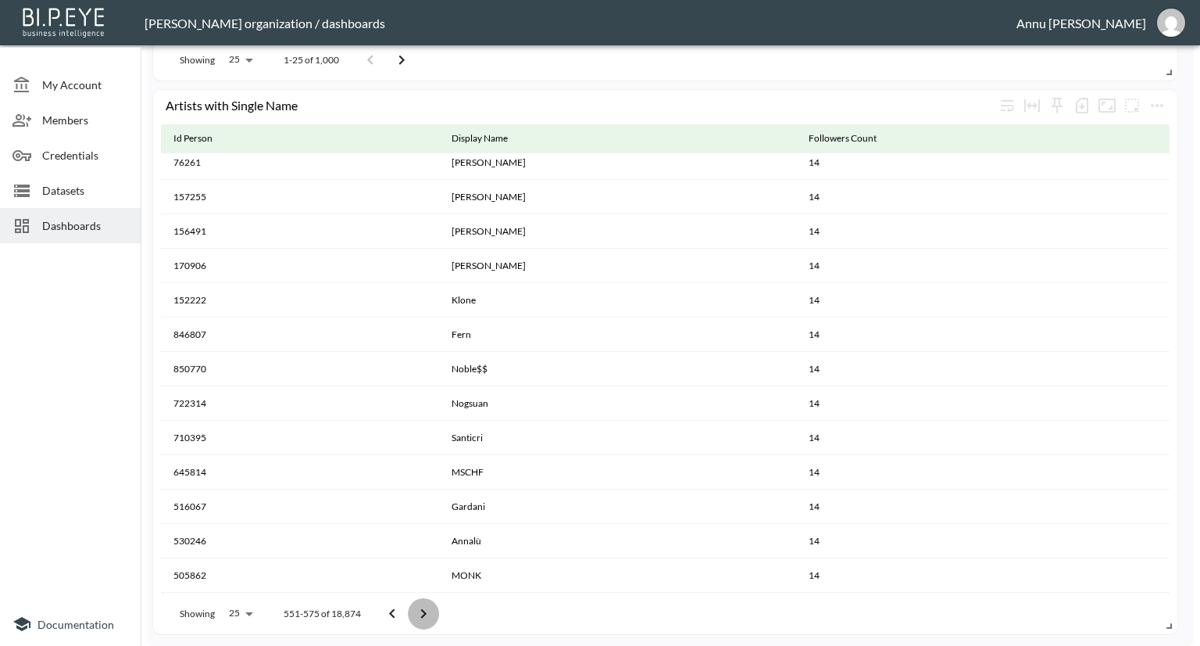
click at [421, 610] on icon "Go to next page" at bounding box center [423, 613] width 19 height 19
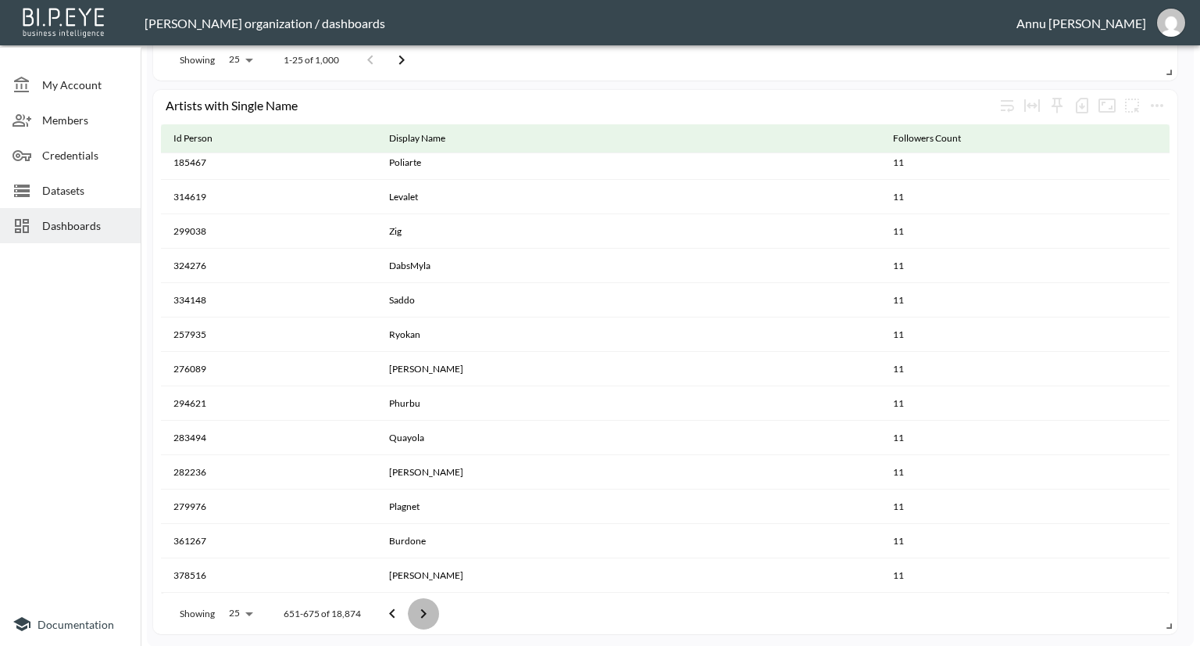
click at [421, 610] on icon "Go to next page" at bounding box center [423, 613] width 19 height 19
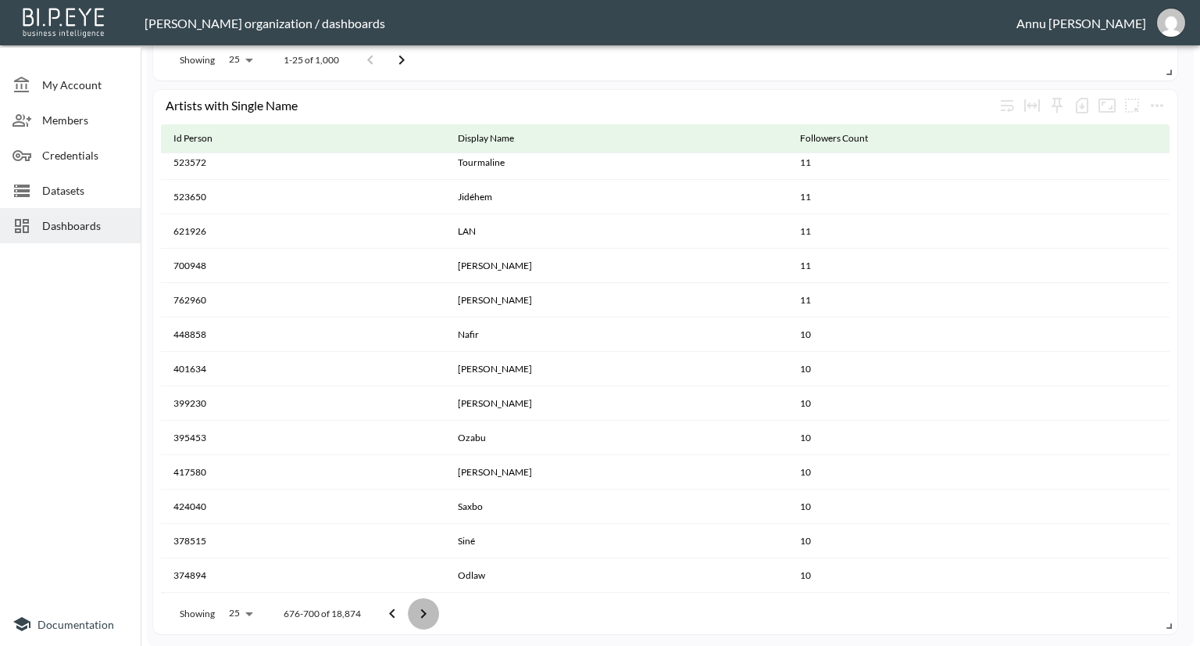
click at [421, 610] on icon "Go to next page" at bounding box center [423, 613] width 19 height 19
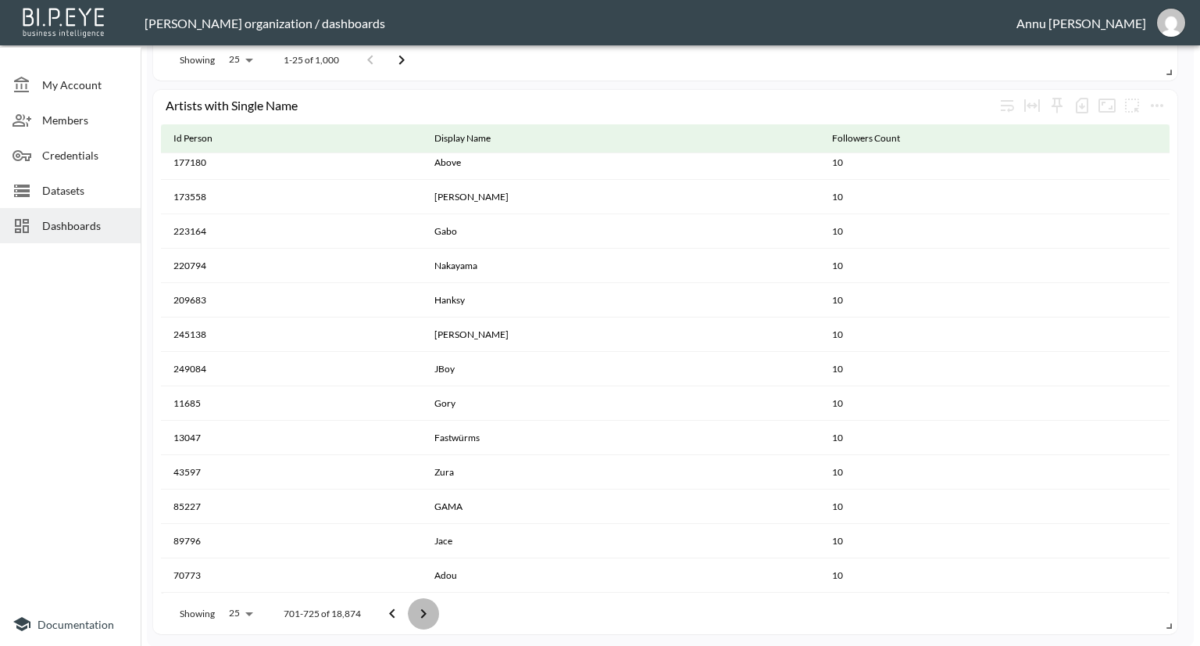
click at [421, 610] on icon "Go to next page" at bounding box center [423, 613] width 19 height 19
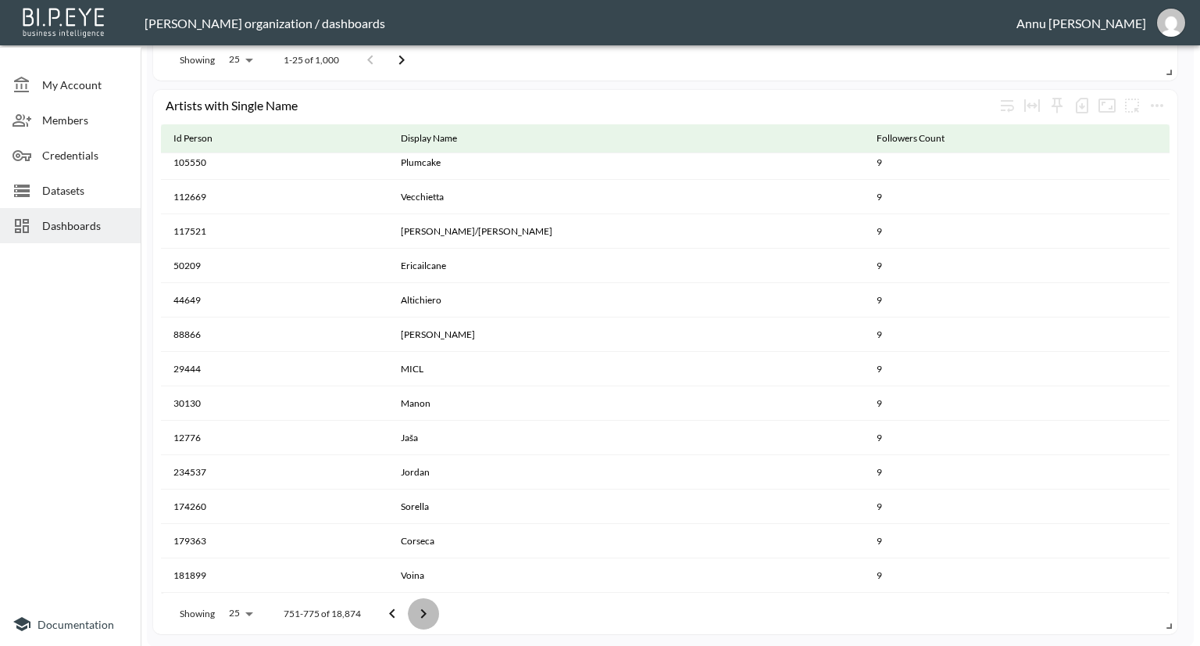
click at [421, 610] on icon "Go to next page" at bounding box center [423, 613] width 19 height 19
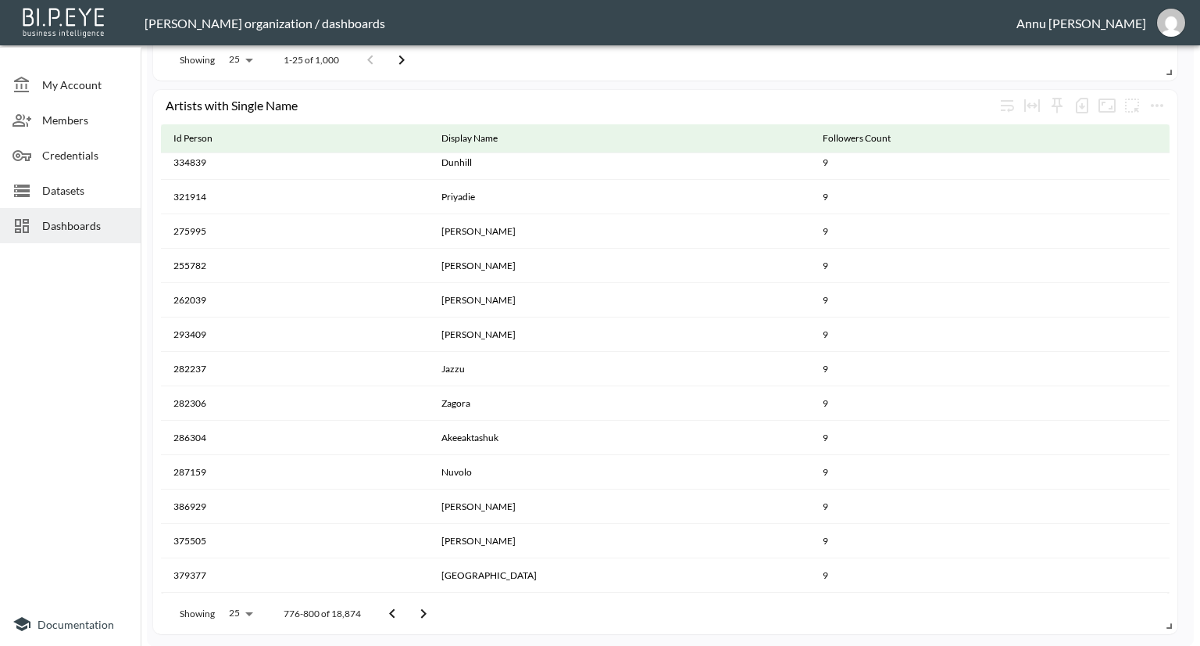
click at [421, 610] on icon "Go to next page" at bounding box center [423, 613] width 19 height 19
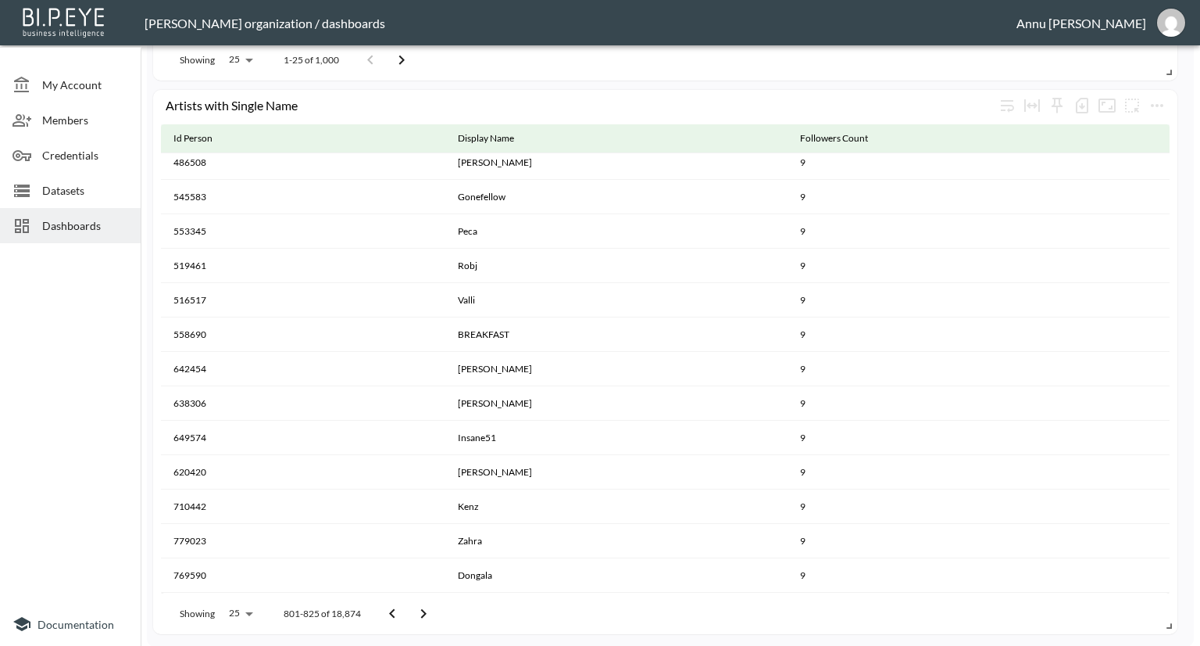
click at [421, 610] on icon "Go to next page" at bounding box center [423, 613] width 19 height 19
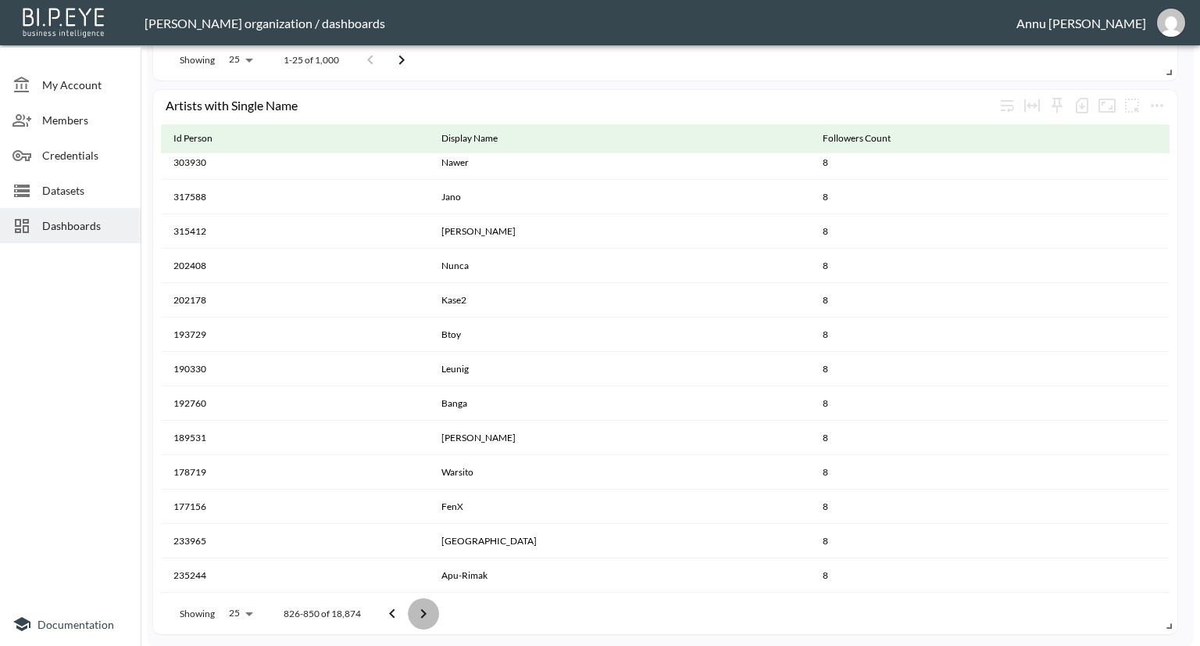
click at [421, 610] on icon "Go to next page" at bounding box center [423, 613] width 19 height 19
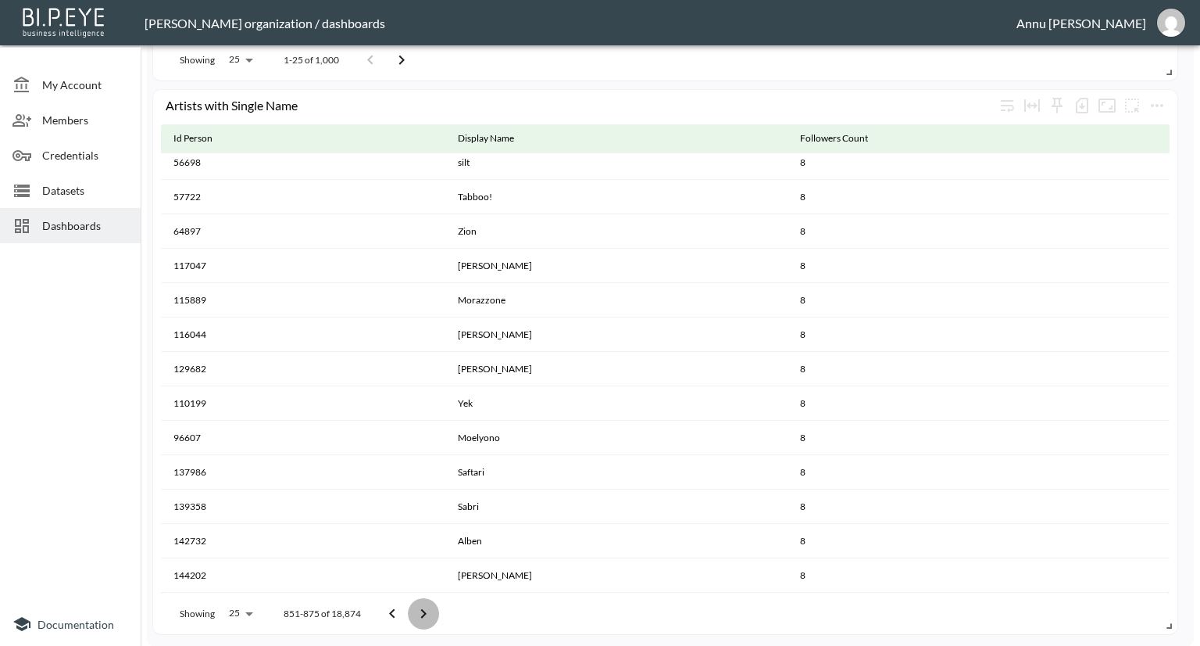
click at [421, 610] on icon "Go to next page" at bounding box center [423, 613] width 19 height 19
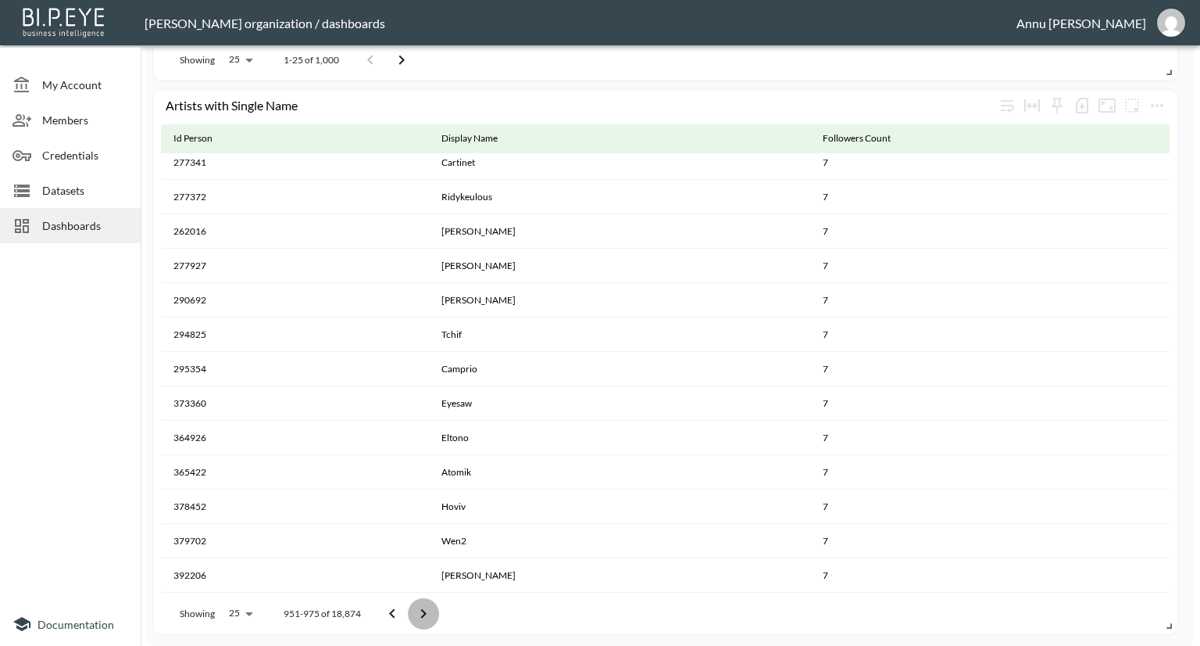
click at [421, 610] on icon "Go to next page" at bounding box center [423, 613] width 19 height 19
click at [422, 610] on icon "Go to next page" at bounding box center [431, 613] width 19 height 19
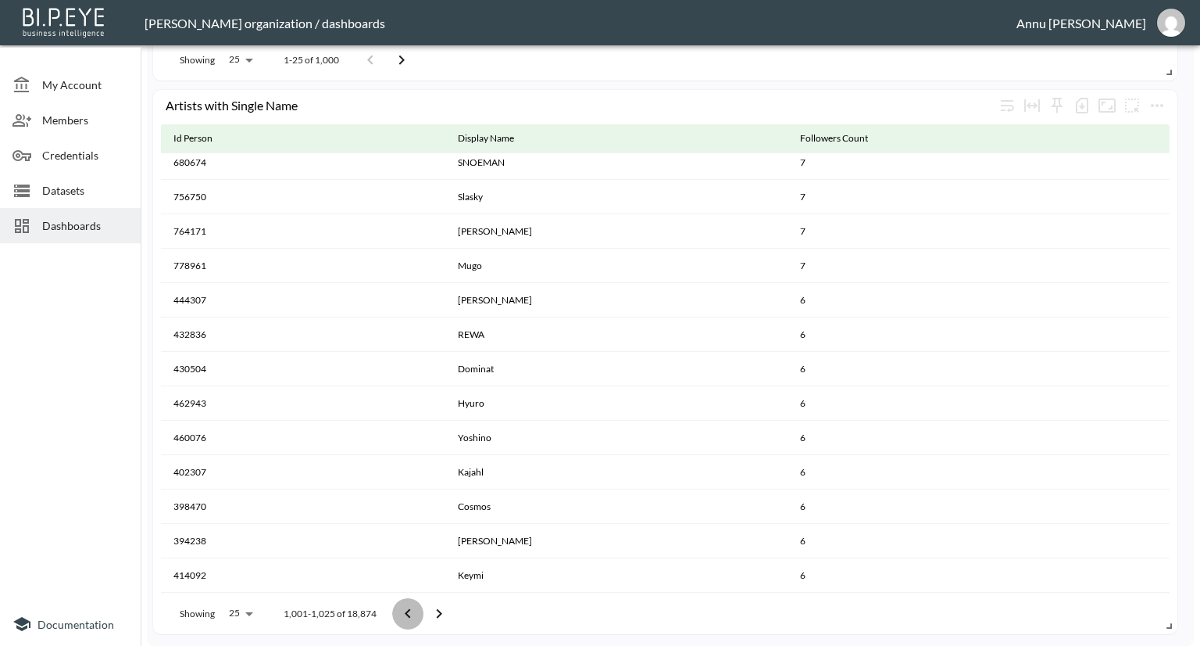
click at [421, 610] on button "Go to previous page" at bounding box center [407, 613] width 31 height 31
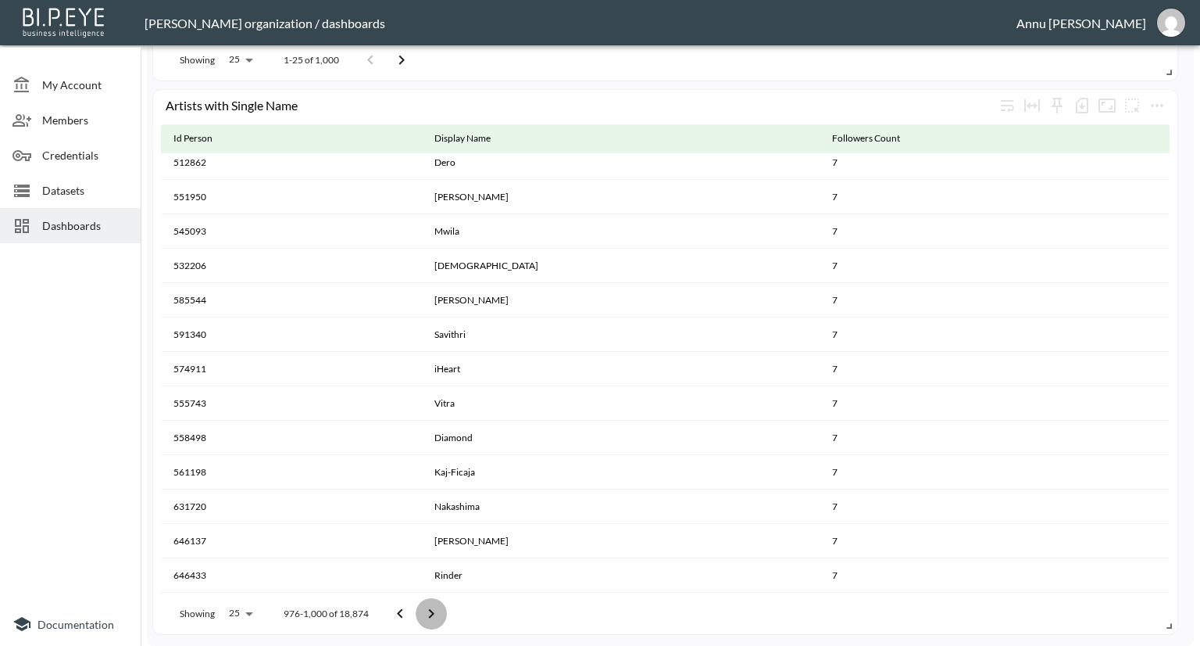
click at [422, 610] on icon "Go to next page" at bounding box center [431, 613] width 19 height 19
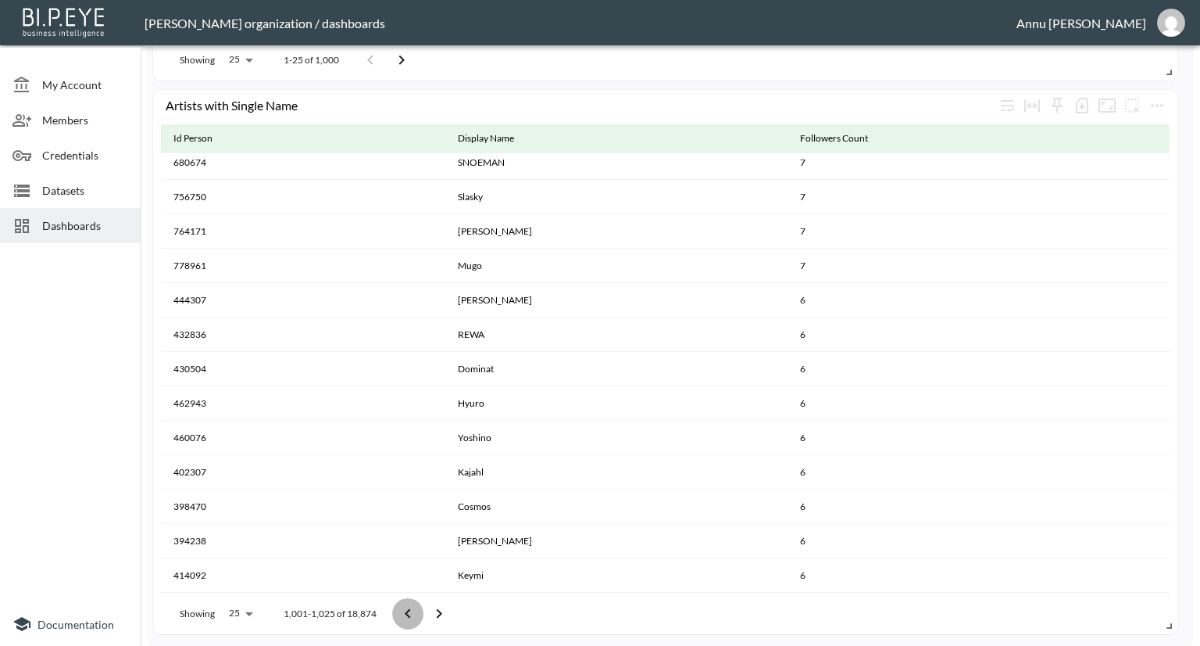
click at [421, 610] on button "Go to previous page" at bounding box center [407, 613] width 31 height 31
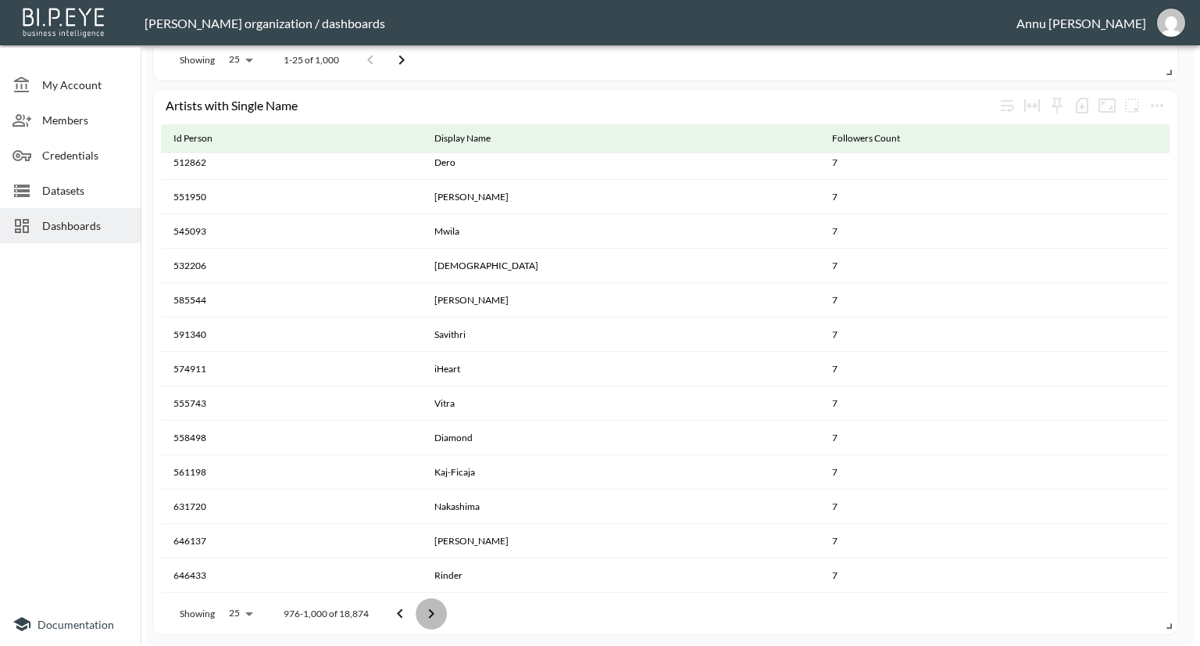
click at [422, 610] on icon "Go to next page" at bounding box center [431, 613] width 19 height 19
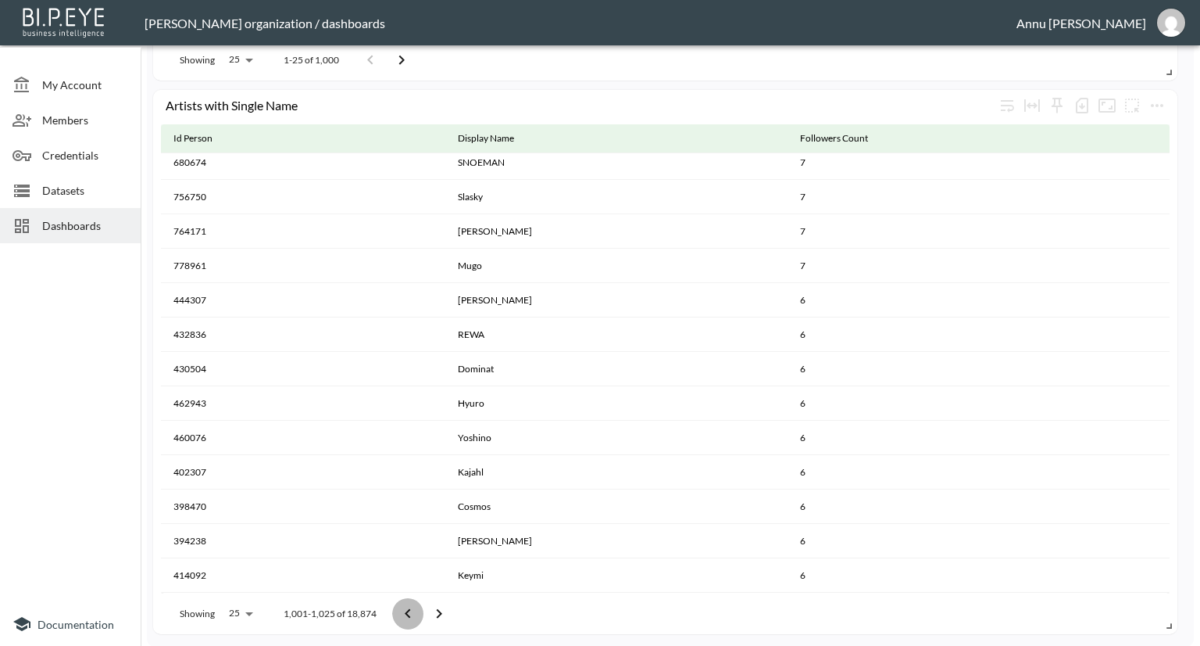
click at [421, 610] on button "Go to previous page" at bounding box center [407, 613] width 31 height 31
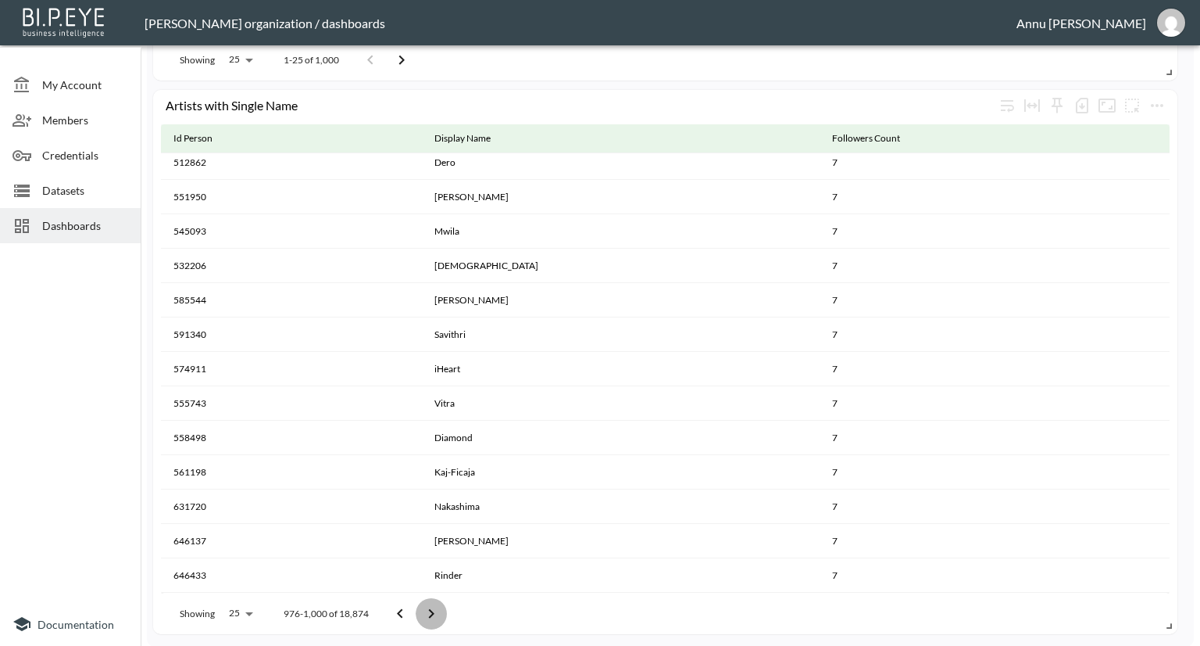
click at [422, 610] on icon "Go to next page" at bounding box center [431, 613] width 19 height 19
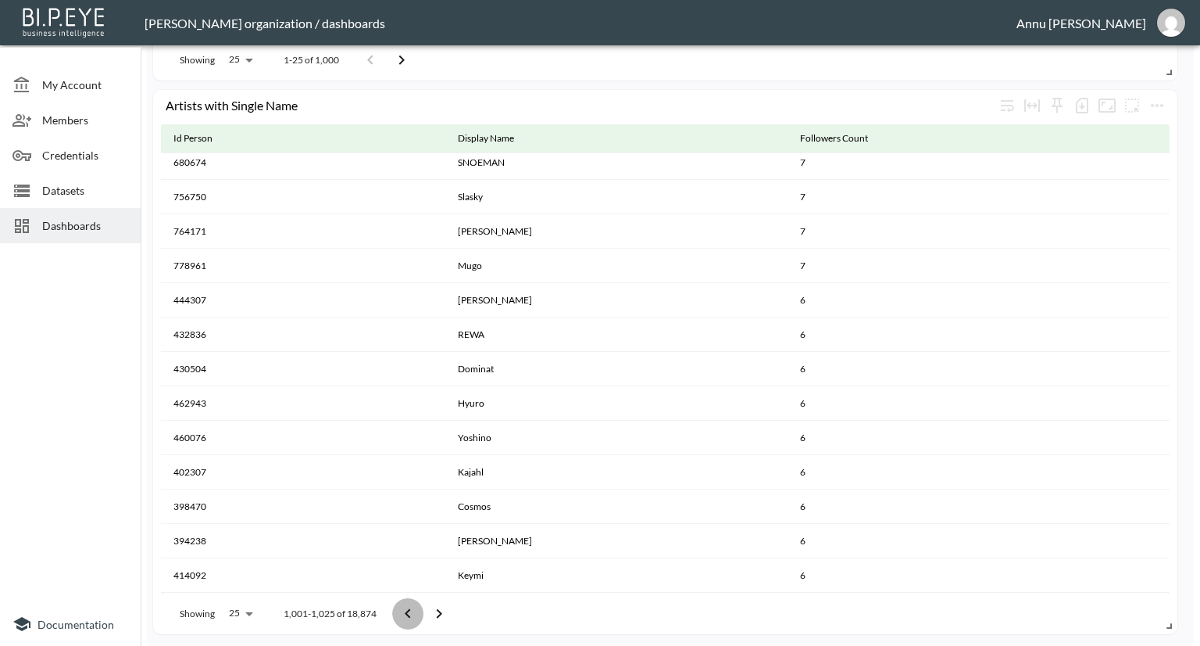
click at [421, 610] on button "Go to previous page" at bounding box center [407, 613] width 31 height 31
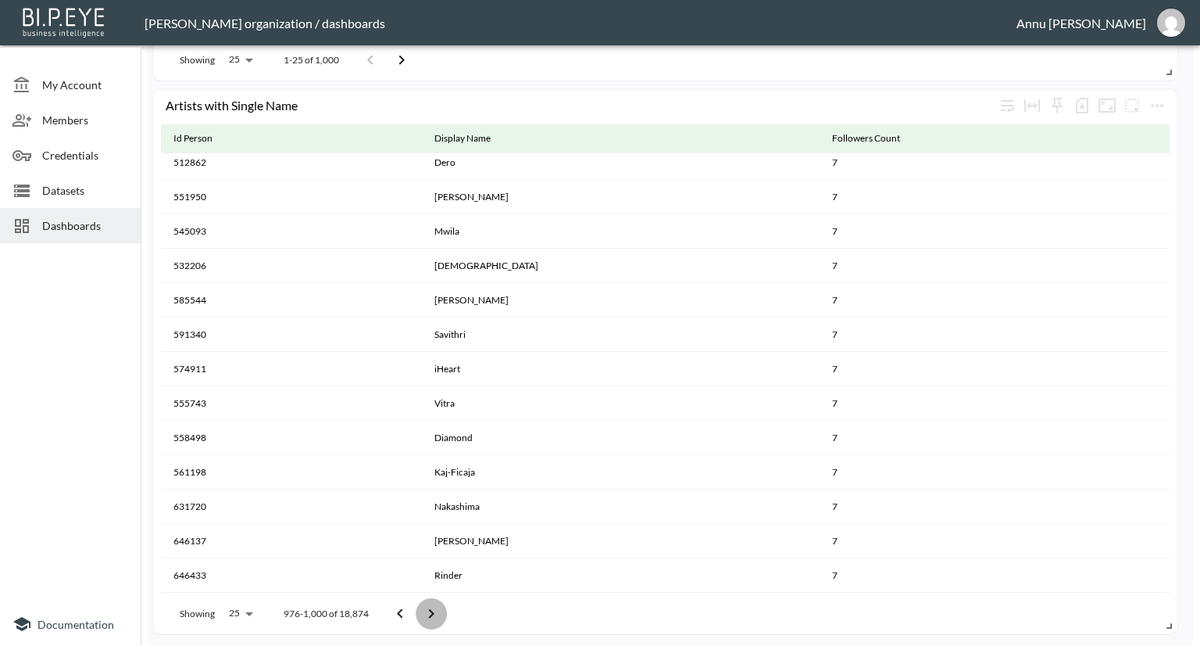
click at [422, 610] on icon "Go to next page" at bounding box center [431, 613] width 19 height 19
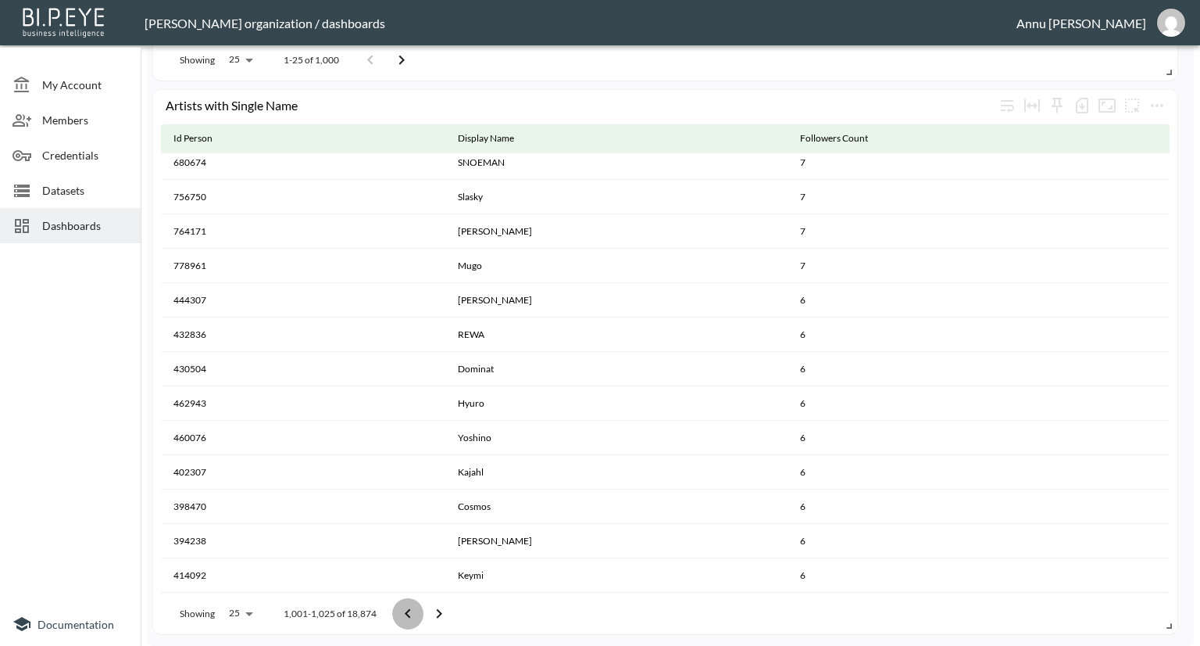
click at [421, 610] on button "Go to previous page" at bounding box center [407, 613] width 31 height 31
click at [430, 610] on icon "Go to next page" at bounding box center [439, 613] width 19 height 19
click at [406, 613] on icon "Go to previous page" at bounding box center [407, 612] width 5 height 9
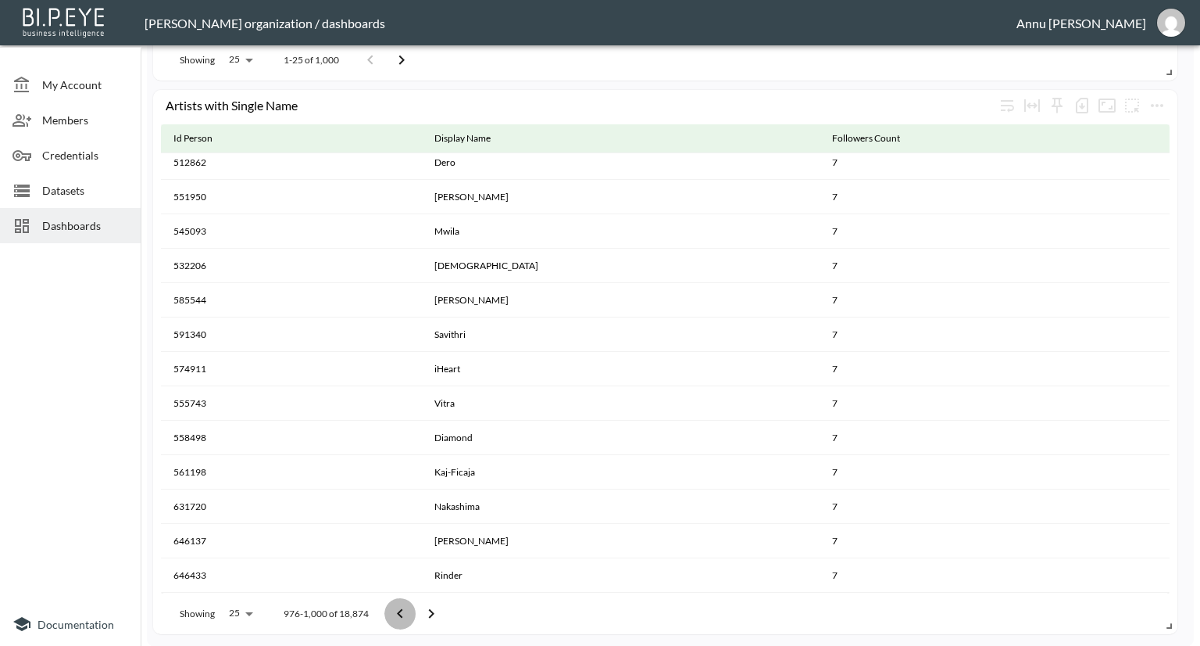
click at [406, 613] on icon "Go to previous page" at bounding box center [400, 613] width 19 height 19
click at [406, 613] on button "Go to previous page" at bounding box center [392, 613] width 31 height 31
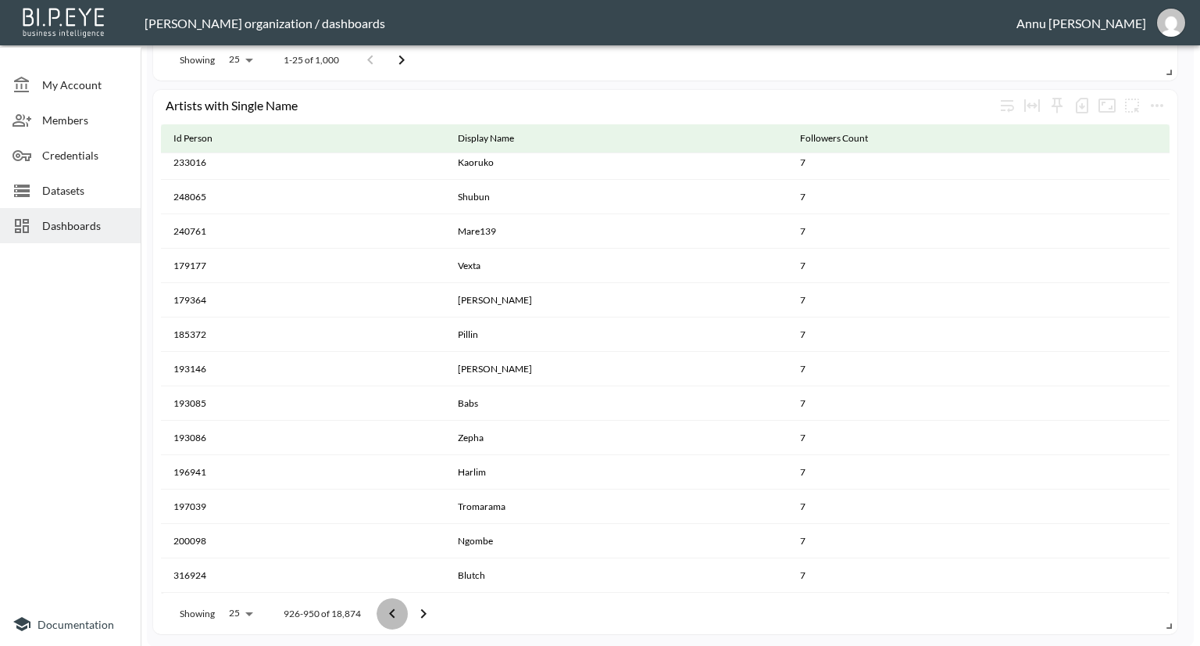
click at [396, 613] on icon "Go to previous page" at bounding box center [392, 613] width 19 height 19
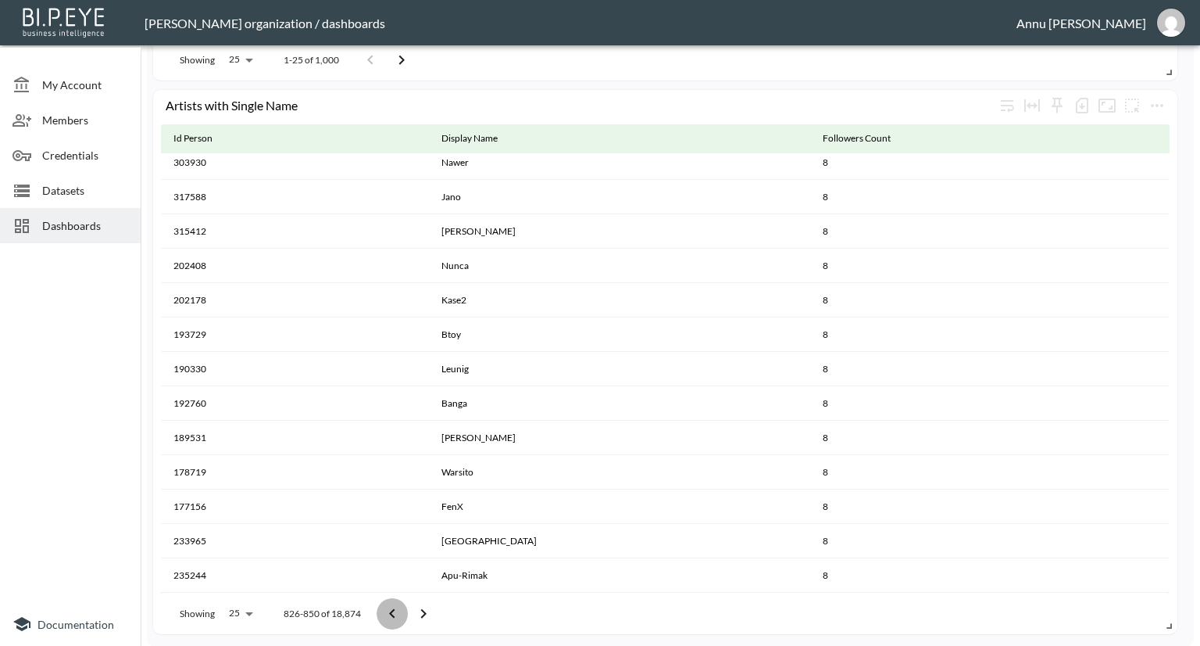
click at [396, 613] on icon "Go to previous page" at bounding box center [392, 613] width 19 height 19
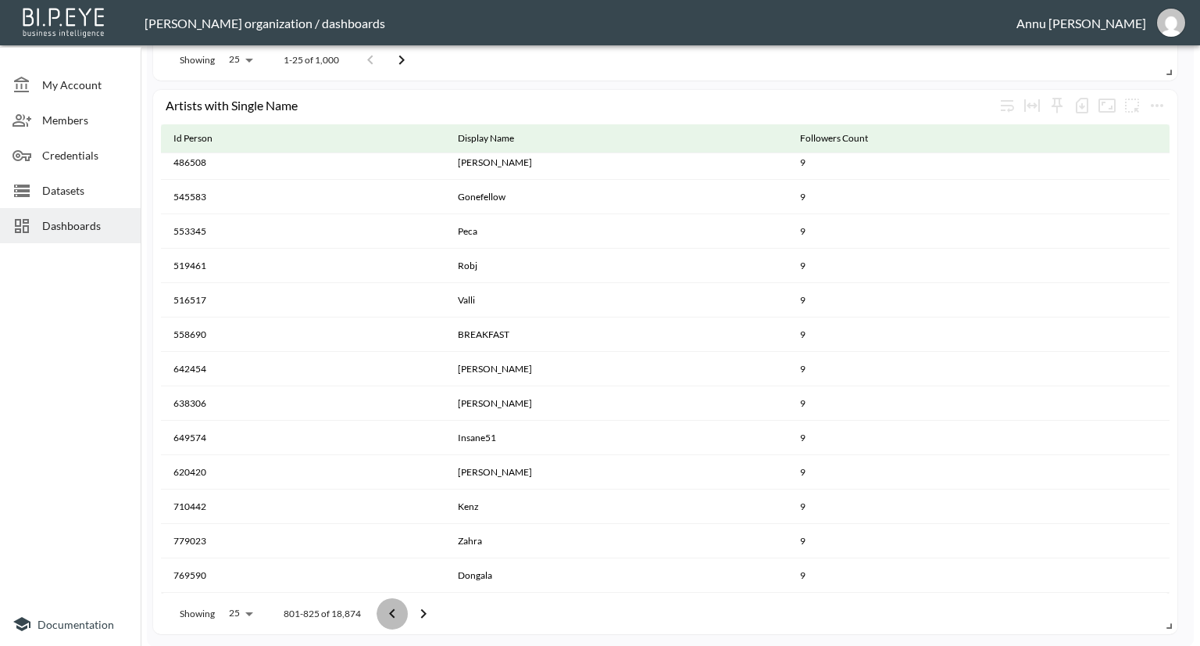
click at [396, 613] on icon "Go to previous page" at bounding box center [392, 613] width 19 height 19
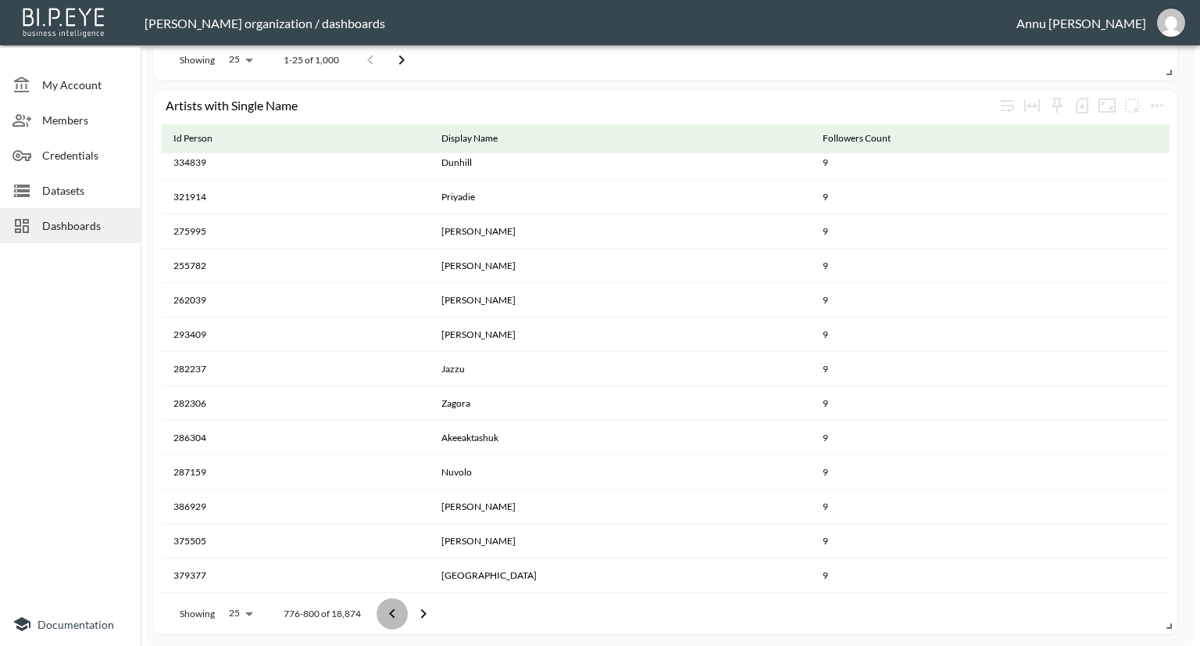
click at [396, 613] on icon "Go to previous page" at bounding box center [392, 613] width 19 height 19
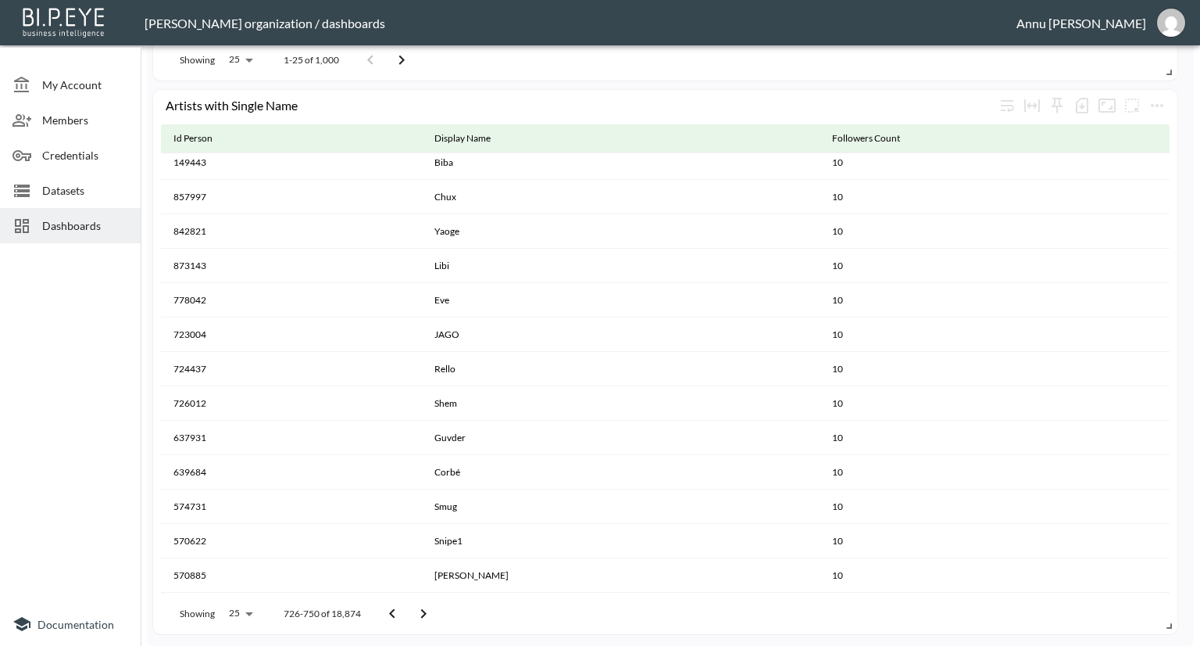
click at [396, 613] on icon "Go to previous page" at bounding box center [392, 613] width 19 height 19
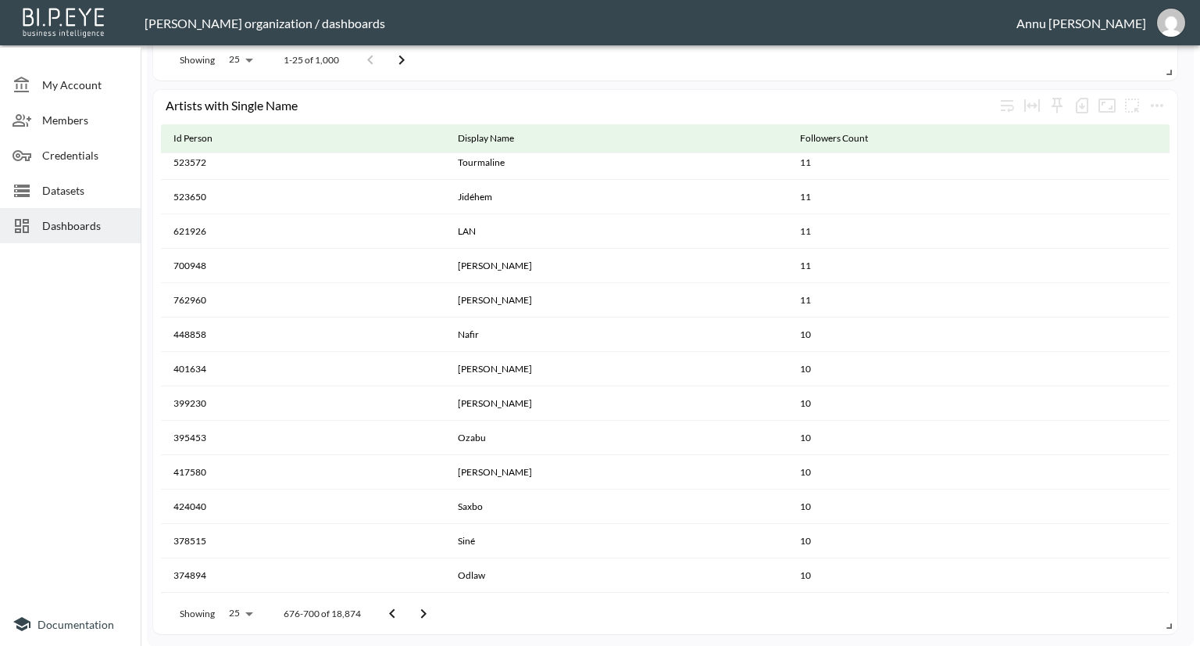
click at [396, 613] on icon "Go to previous page" at bounding box center [392, 613] width 19 height 19
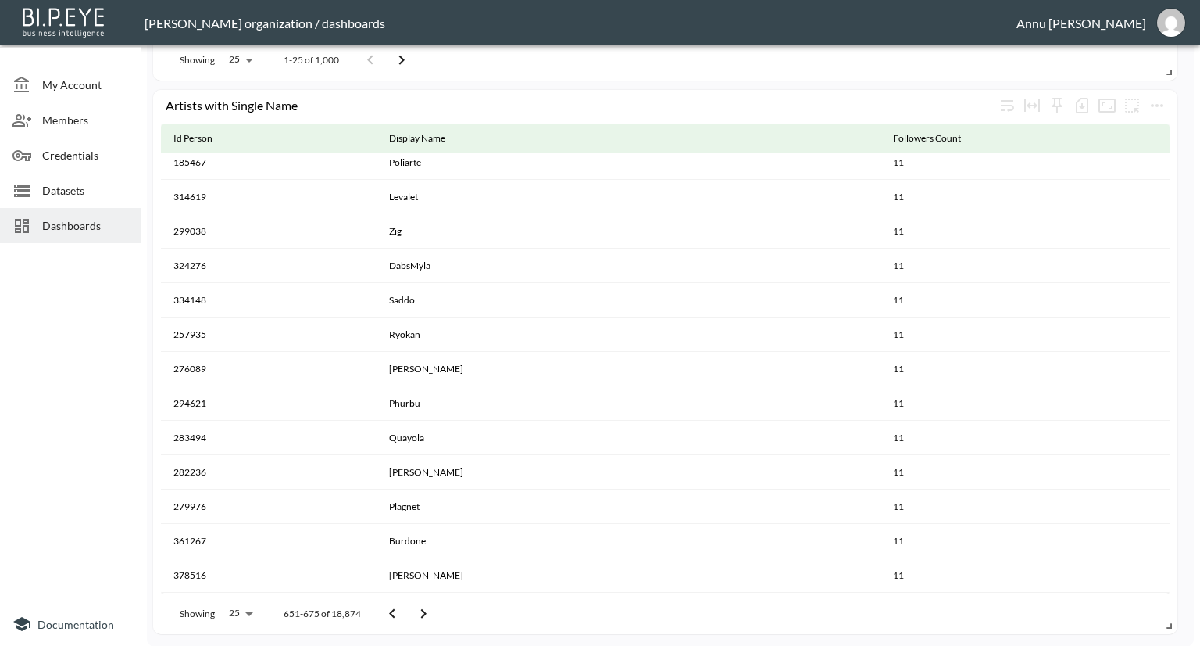
click at [396, 613] on icon "Go to previous page" at bounding box center [392, 613] width 19 height 19
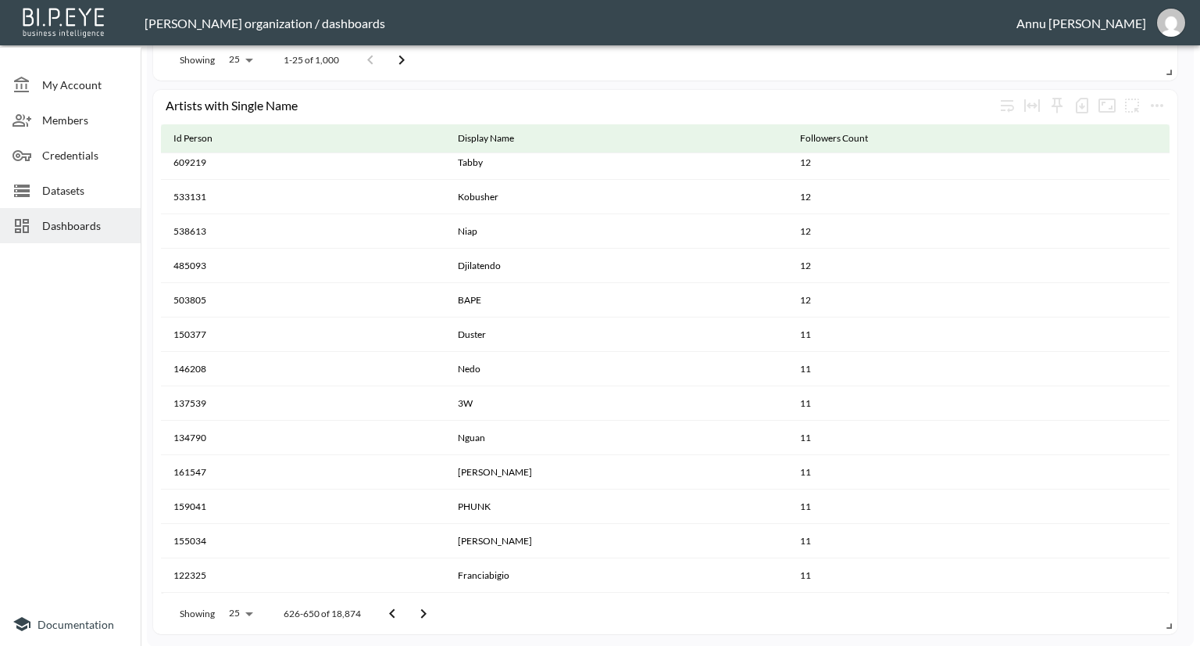
click at [396, 613] on icon "Go to previous page" at bounding box center [392, 613] width 19 height 19
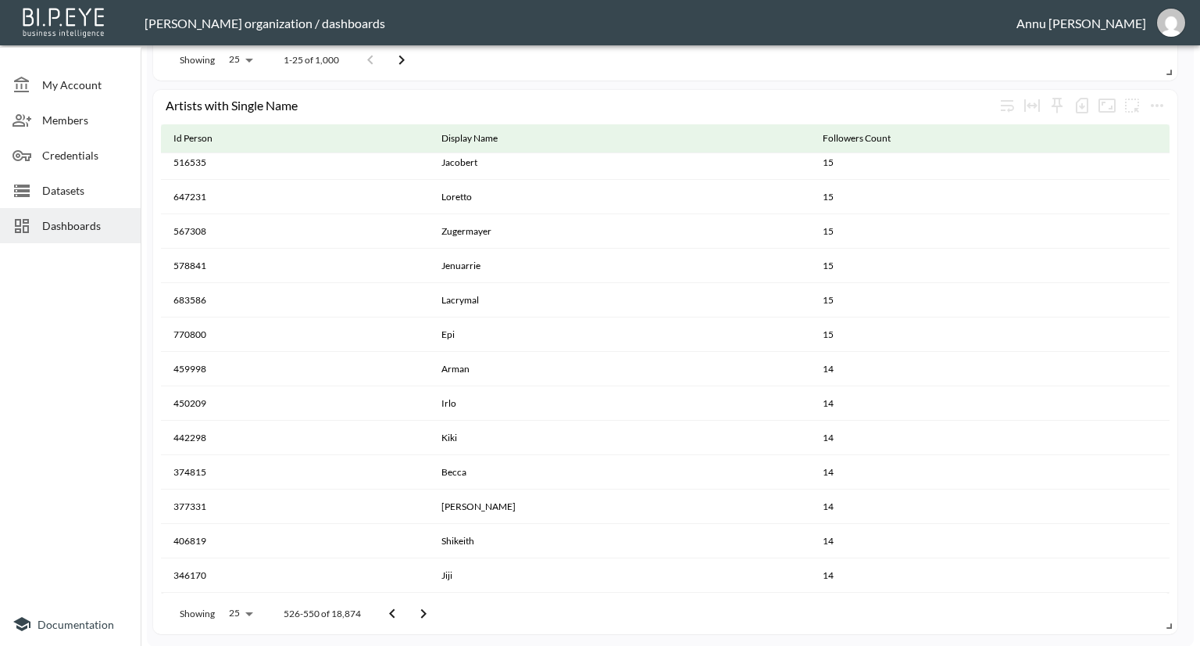
click at [396, 613] on icon "Go to previous page" at bounding box center [392, 613] width 19 height 19
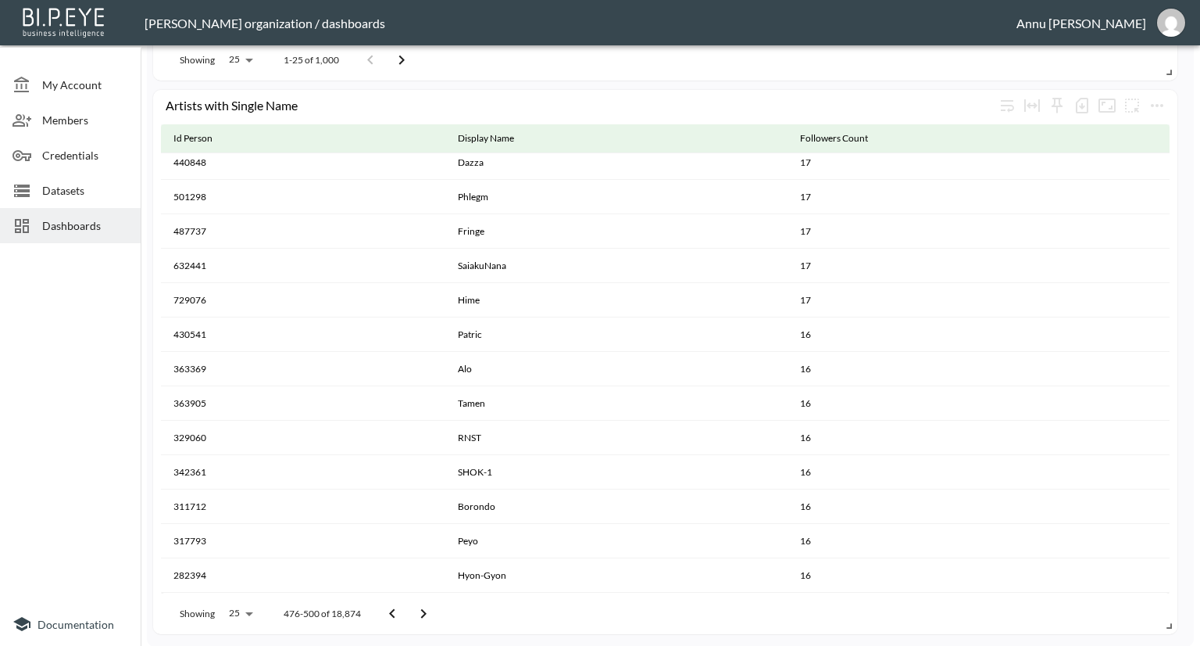
click at [396, 613] on icon "Go to previous page" at bounding box center [392, 613] width 19 height 19
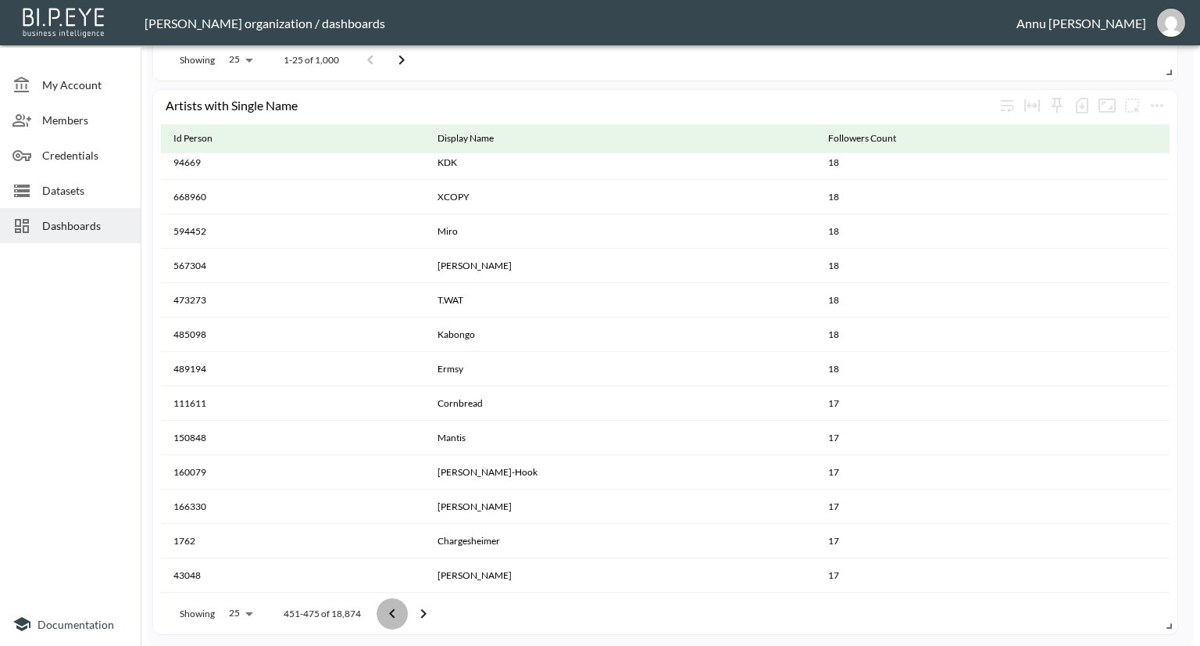
click at [396, 613] on icon "Go to previous page" at bounding box center [392, 613] width 19 height 19
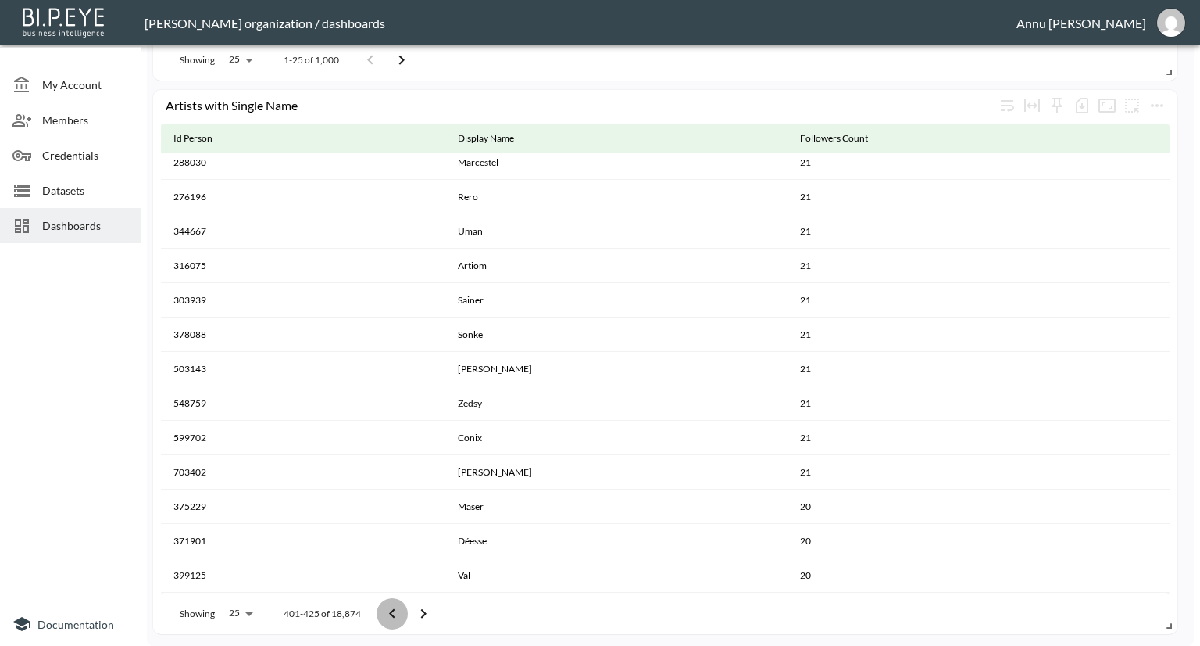
click at [396, 613] on icon "Go to previous page" at bounding box center [392, 613] width 19 height 19
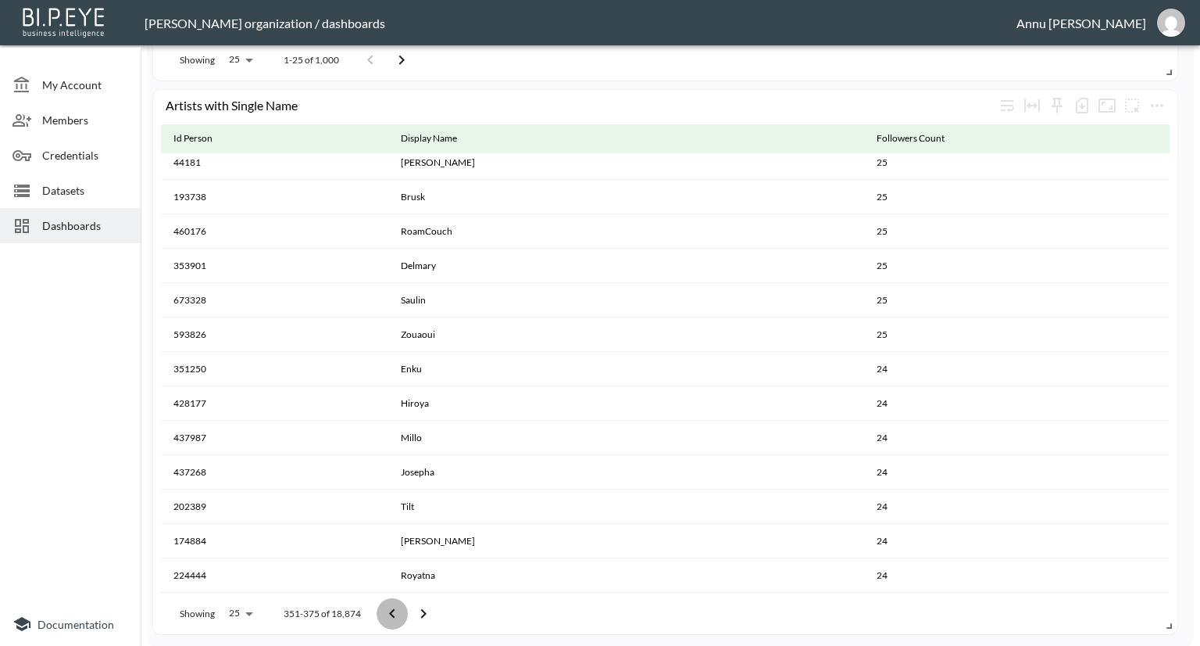
click at [396, 613] on icon "Go to previous page" at bounding box center [392, 613] width 19 height 19
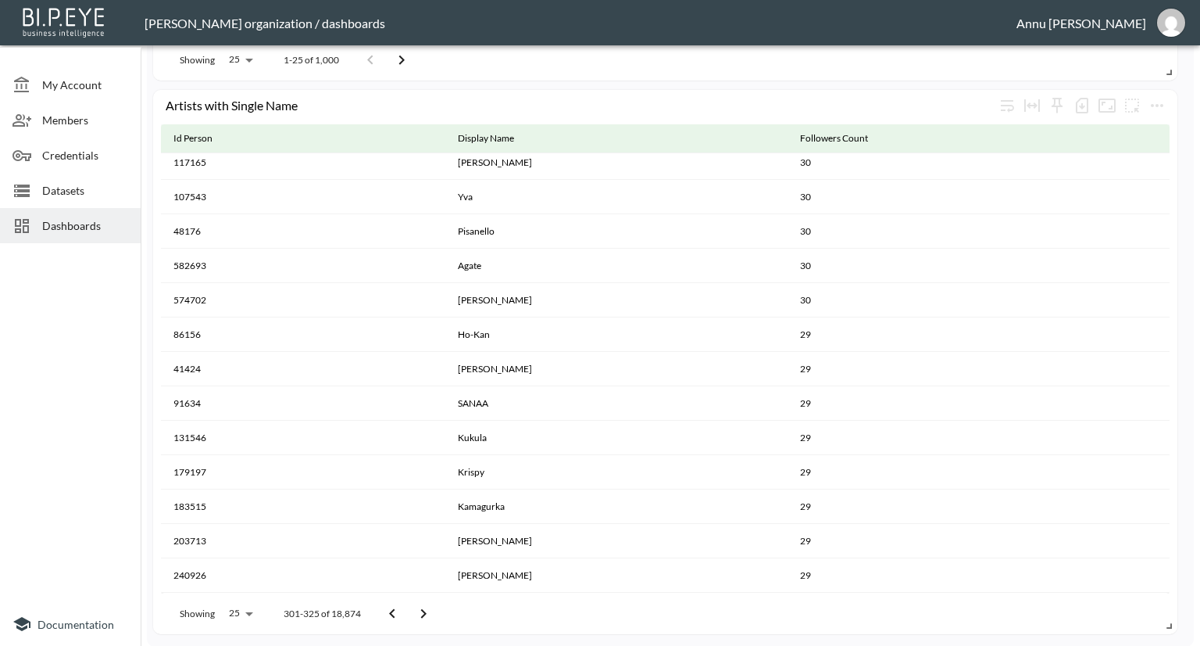
click at [396, 613] on icon "Go to previous page" at bounding box center [392, 613] width 19 height 19
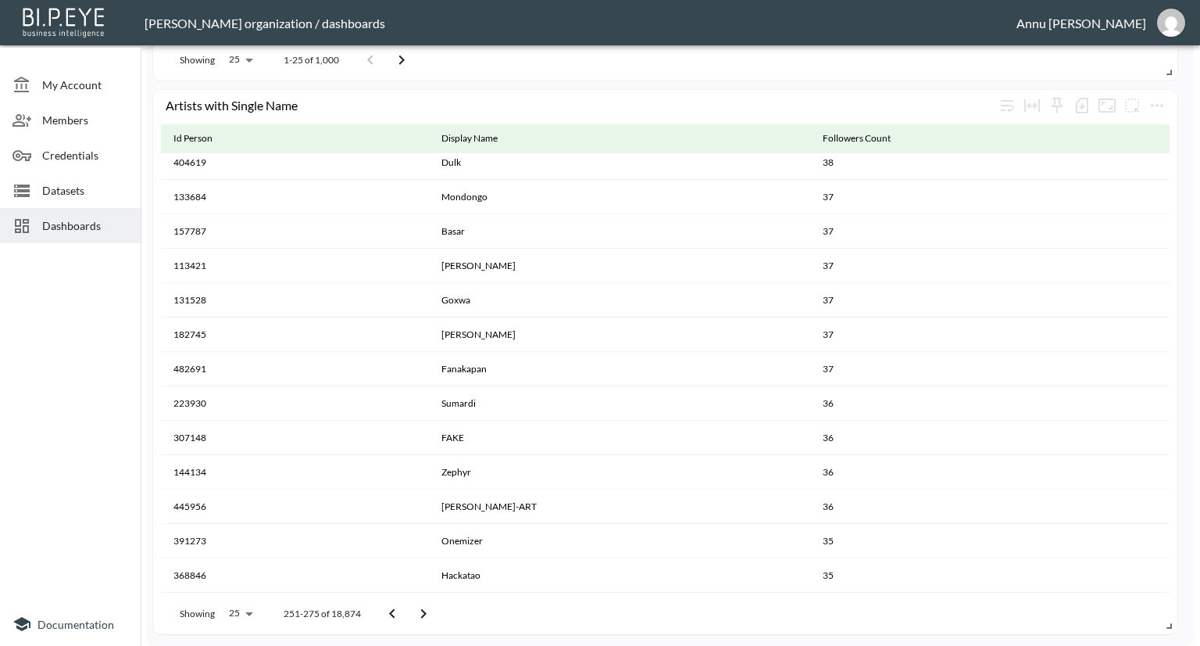
click at [396, 613] on icon "Go to previous page" at bounding box center [392, 613] width 19 height 19
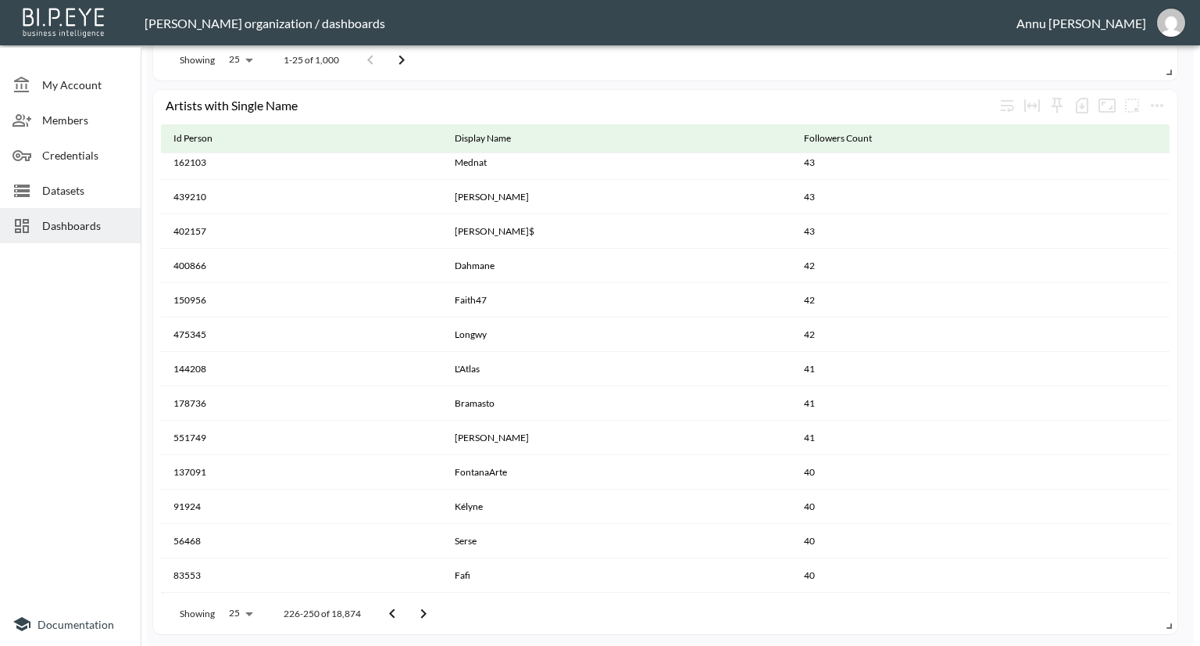
click at [396, 613] on icon "Go to previous page" at bounding box center [392, 613] width 19 height 19
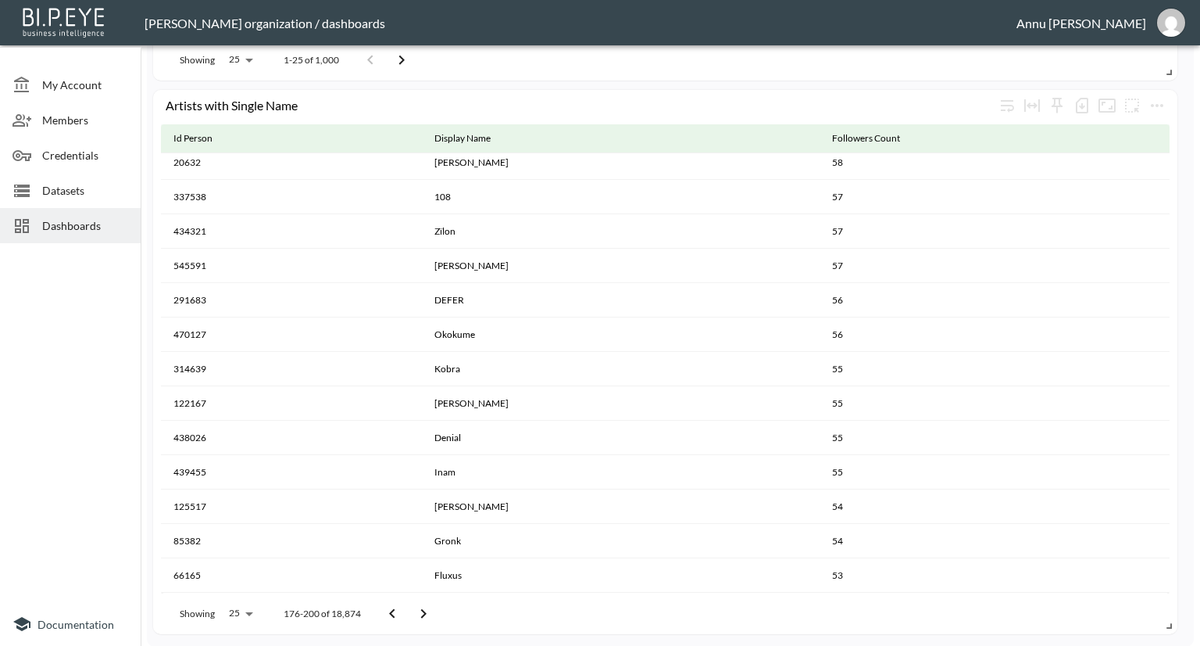
click at [396, 613] on icon "Go to previous page" at bounding box center [392, 613] width 19 height 19
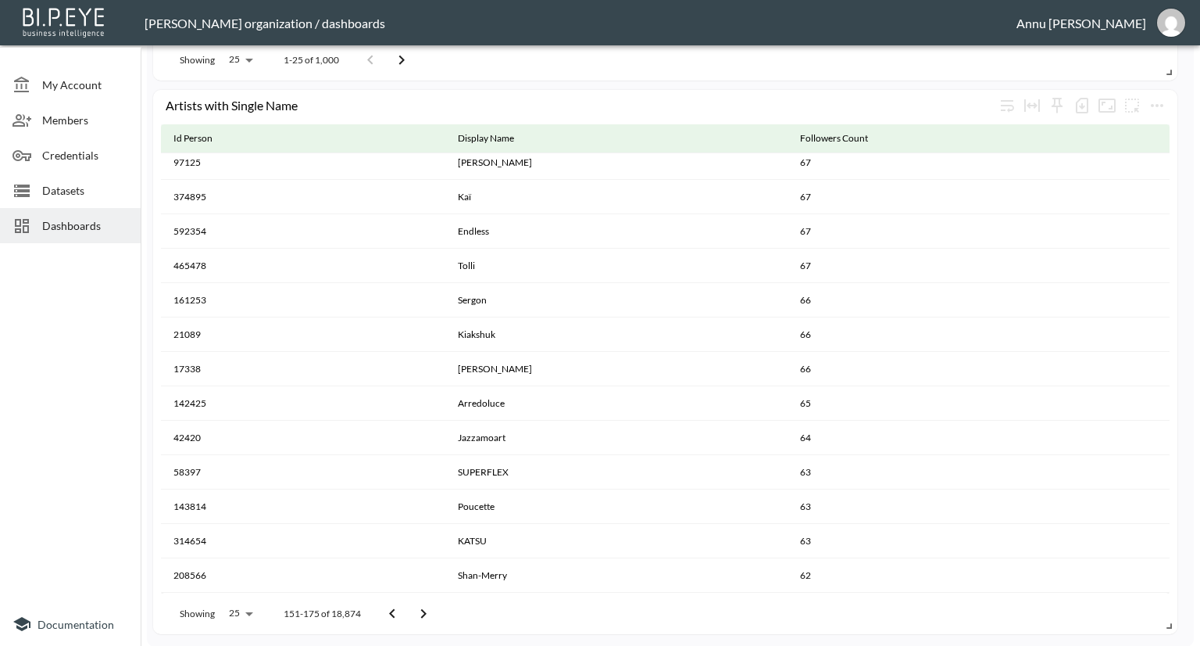
click at [396, 613] on icon "Go to previous page" at bounding box center [392, 613] width 19 height 19
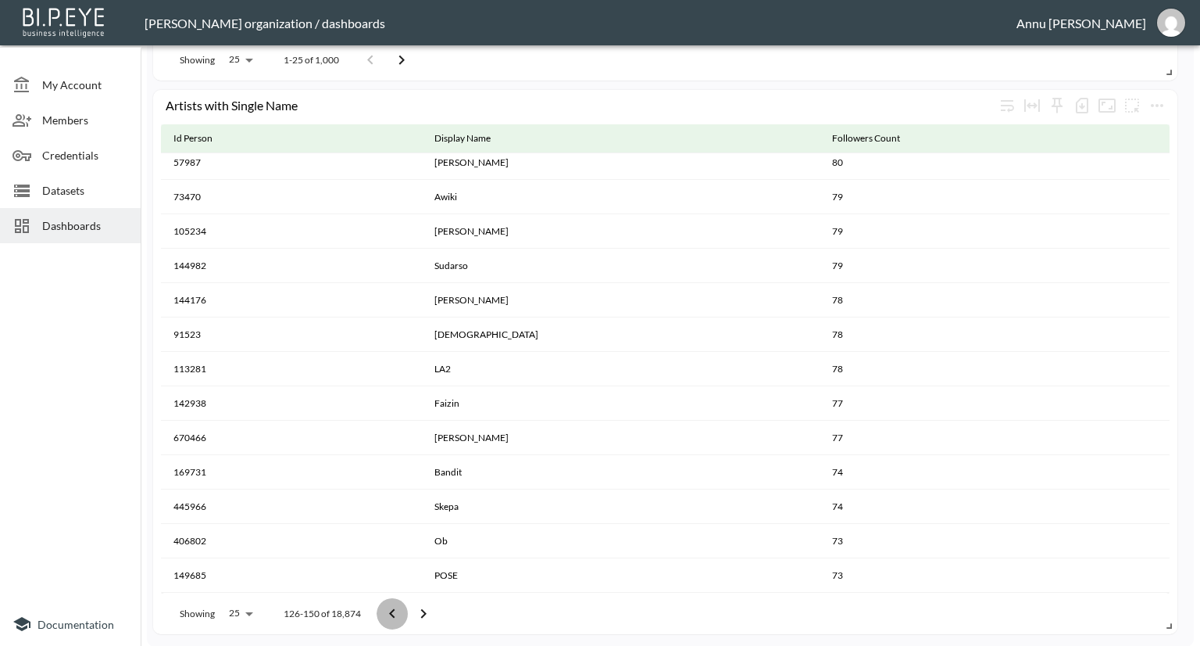
click at [396, 613] on icon "Go to previous page" at bounding box center [392, 613] width 19 height 19
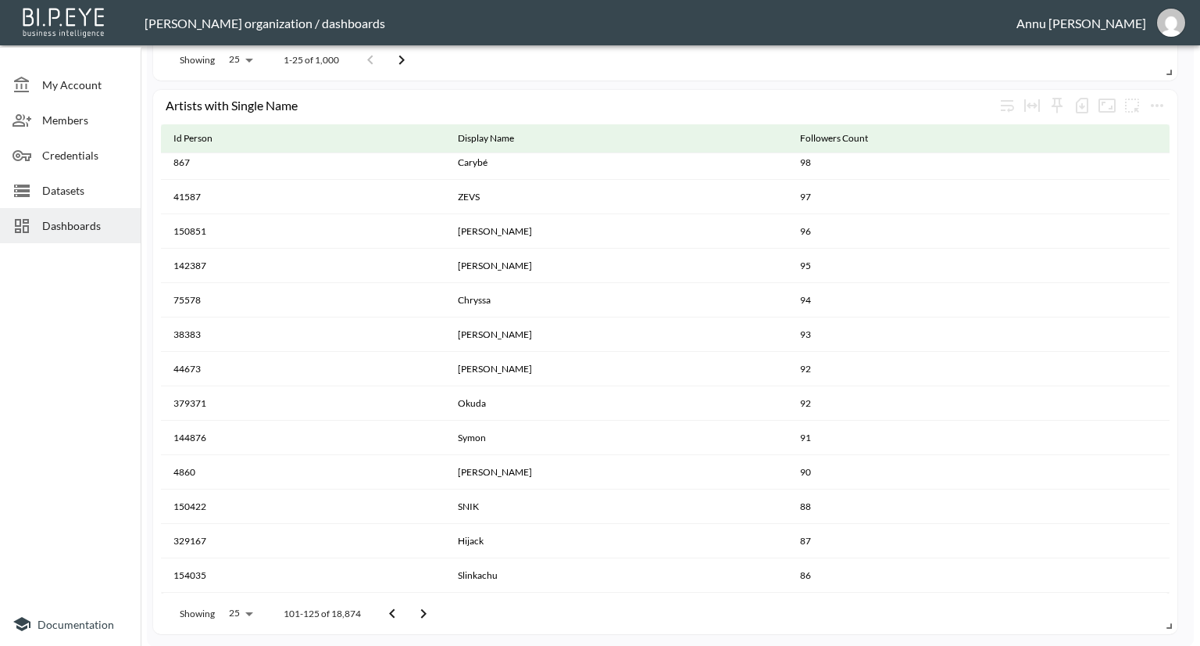
click at [396, 613] on icon "Go to previous page" at bounding box center [392, 613] width 19 height 19
click at [396, 613] on button "Go to previous page" at bounding box center [386, 613] width 31 height 31
click at [397, 613] on button "Go to next page" at bounding box center [412, 613] width 31 height 31
click at [396, 613] on button "Go to previous page" at bounding box center [386, 613] width 31 height 31
click at [397, 613] on button "Go to next page" at bounding box center [412, 613] width 31 height 31
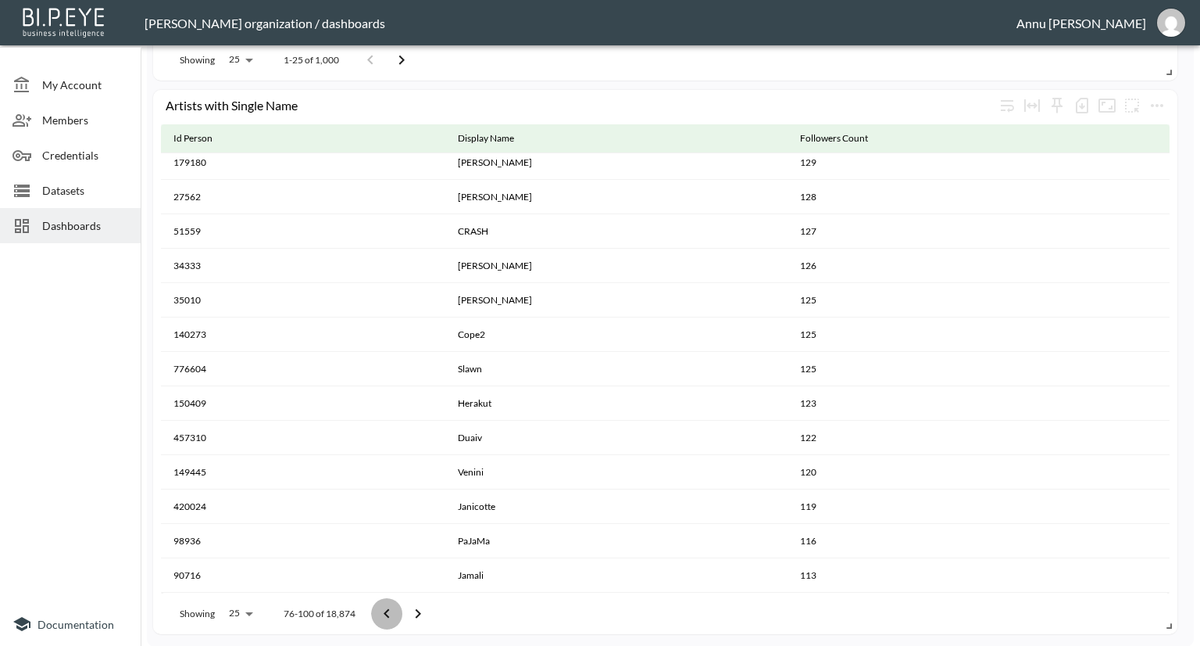
click at [396, 613] on button "Go to previous page" at bounding box center [386, 613] width 31 height 31
click at [402, 613] on button "Go to next page" at bounding box center [417, 613] width 31 height 31
click at [396, 613] on button "Go to previous page" at bounding box center [386, 613] width 31 height 31
click at [397, 613] on button "Go to next page" at bounding box center [412, 613] width 31 height 31
click at [81, 185] on span "Datasets" at bounding box center [85, 190] width 86 height 16
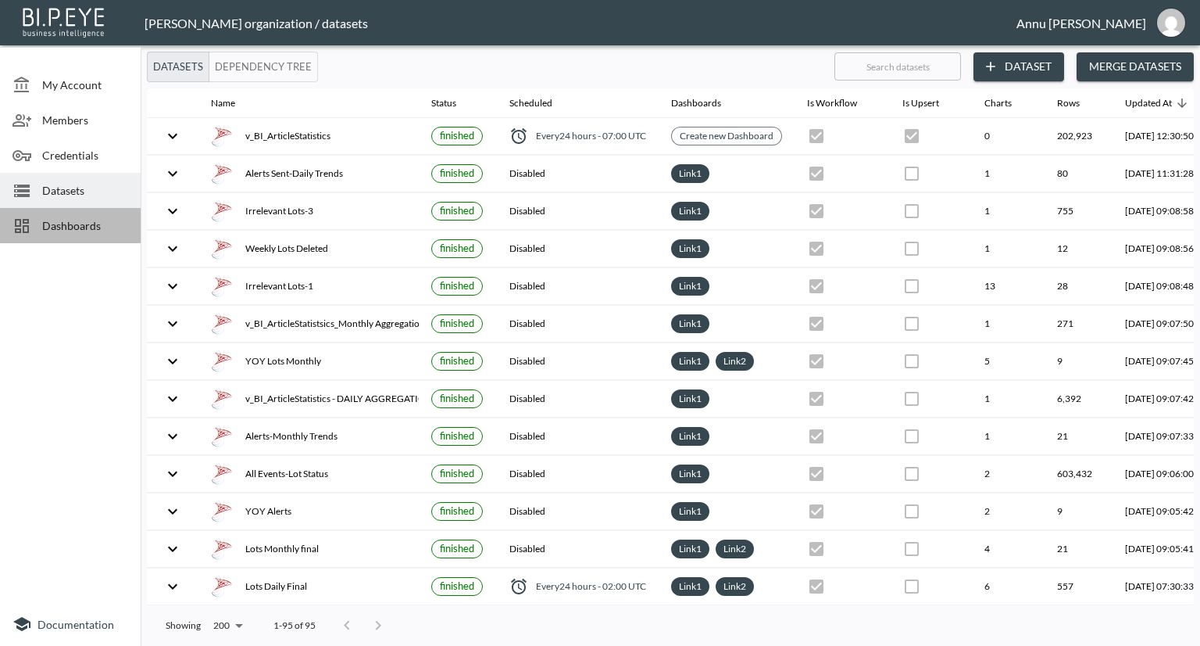
click at [90, 219] on span "Dashboards" at bounding box center [85, 225] width 86 height 16
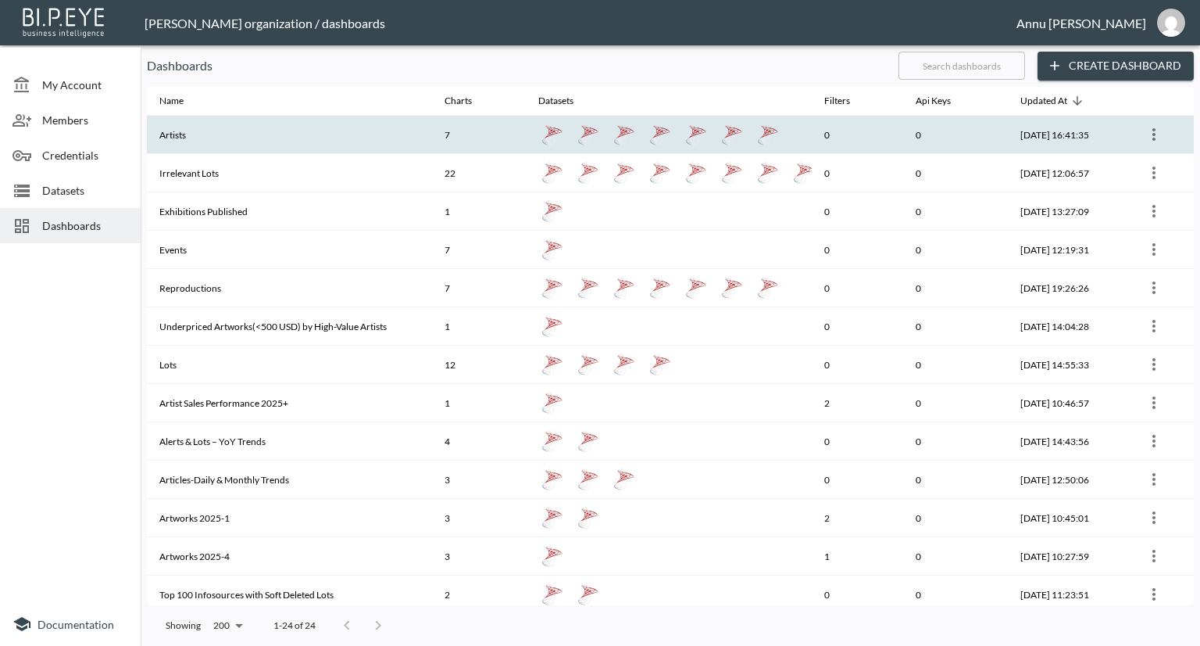
click at [252, 145] on th "Artists" at bounding box center [289, 135] width 285 height 38
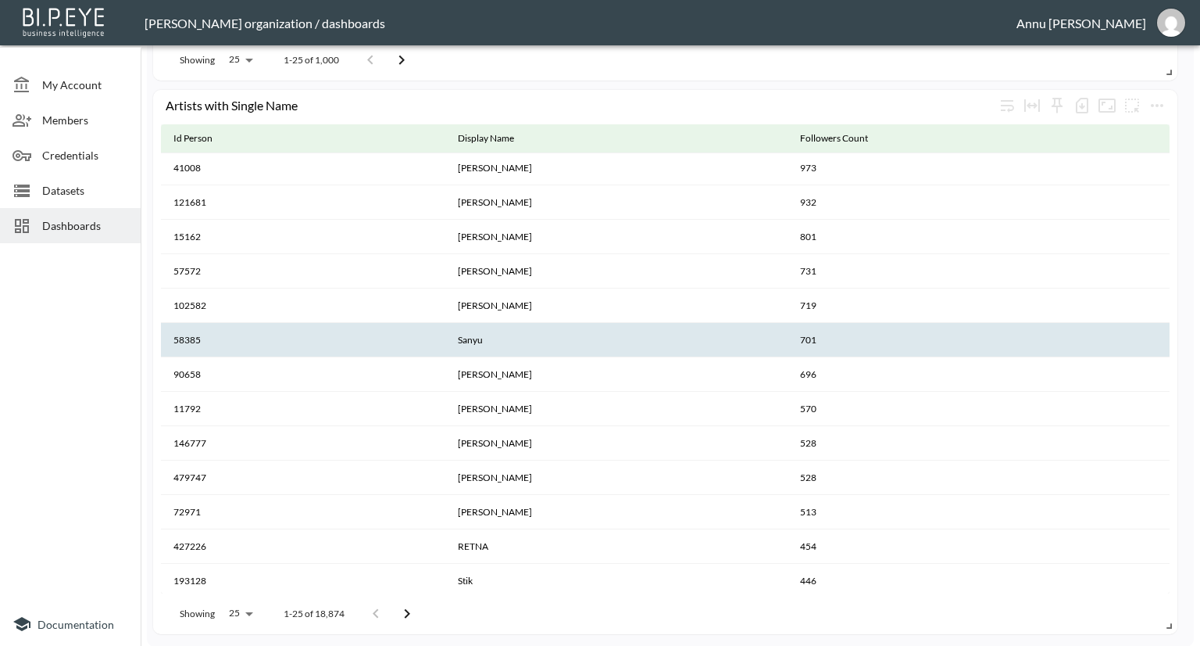
scroll to position [420, 0]
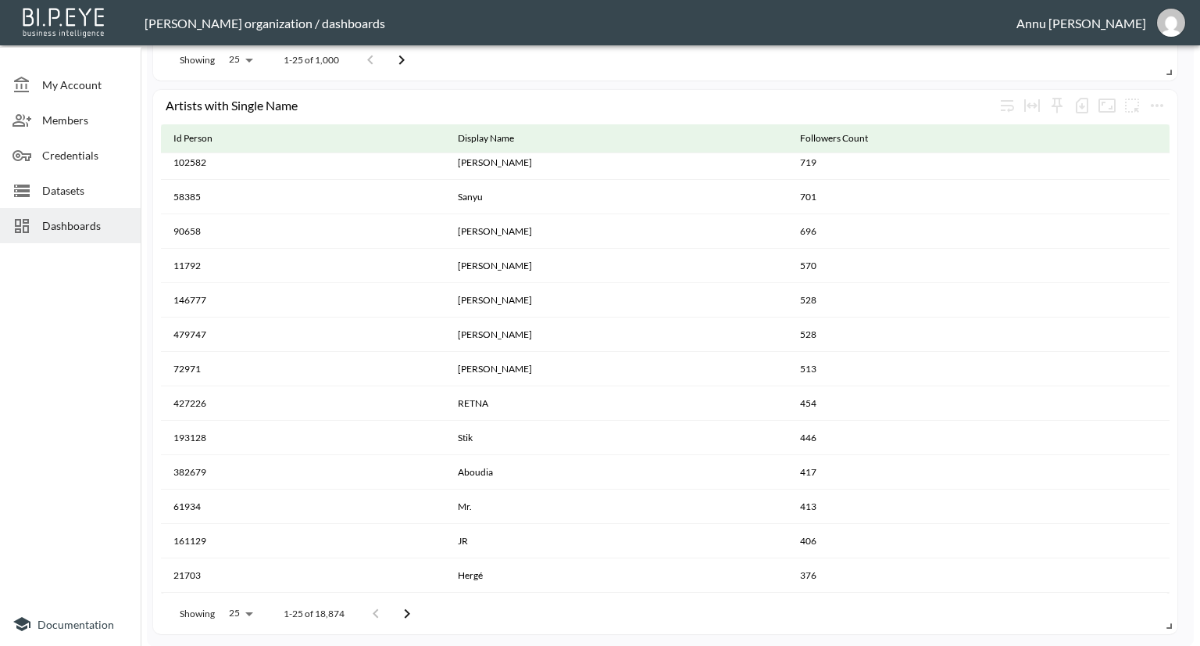
click at [105, 376] on div at bounding box center [70, 425] width 141 height 352
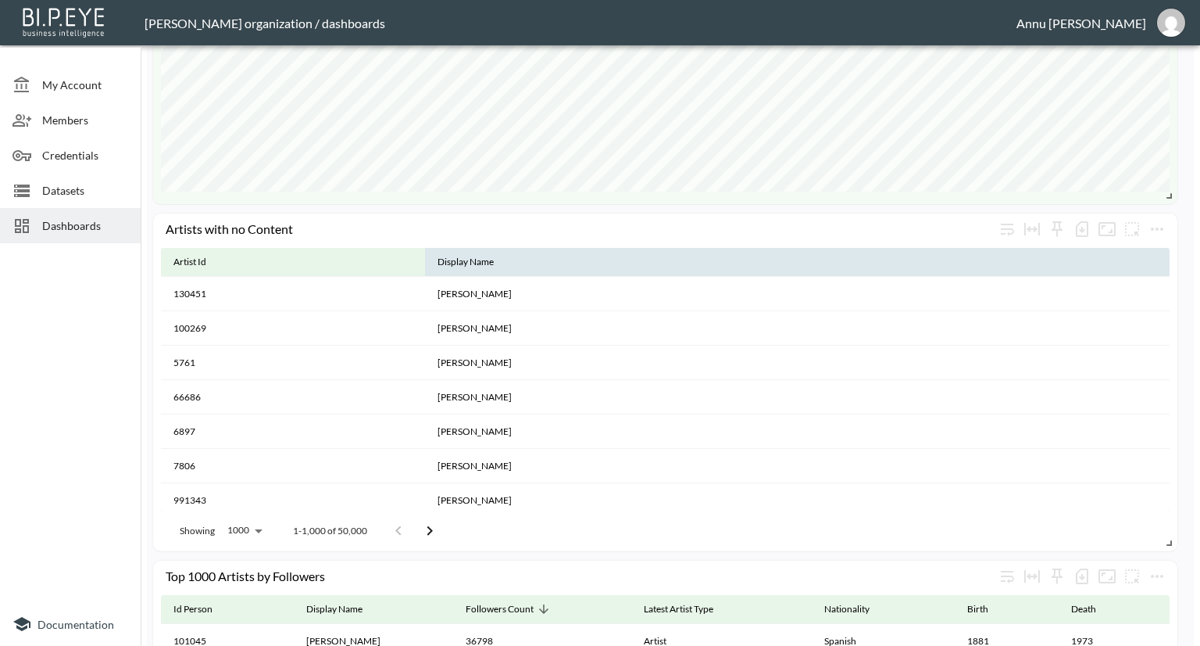
scroll to position [985, 0]
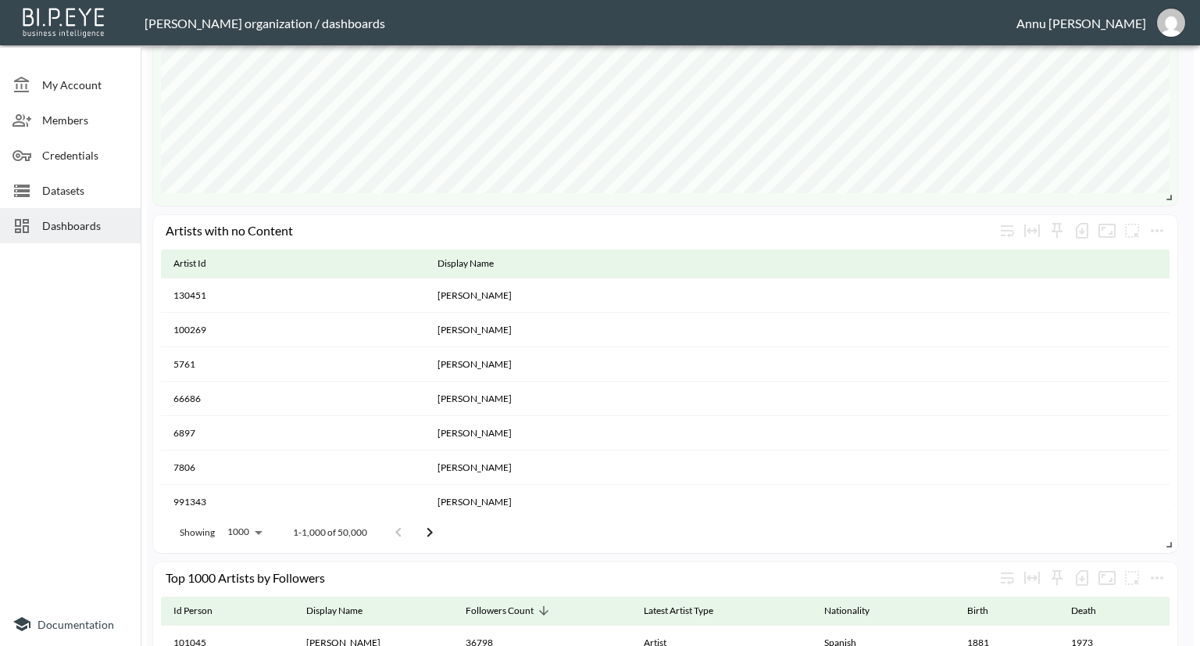
click at [427, 535] on icon "Go to next page" at bounding box center [429, 532] width 19 height 19
click at [419, 535] on icon "Go to previous page" at bounding box center [417, 532] width 19 height 19
click at [419, 535] on button "Go to next page" at bounding box center [429, 532] width 31 height 31
click at [419, 535] on icon "Go to previous page" at bounding box center [417, 532] width 19 height 19
click at [419, 535] on button "Go to next page" at bounding box center [429, 532] width 31 height 31
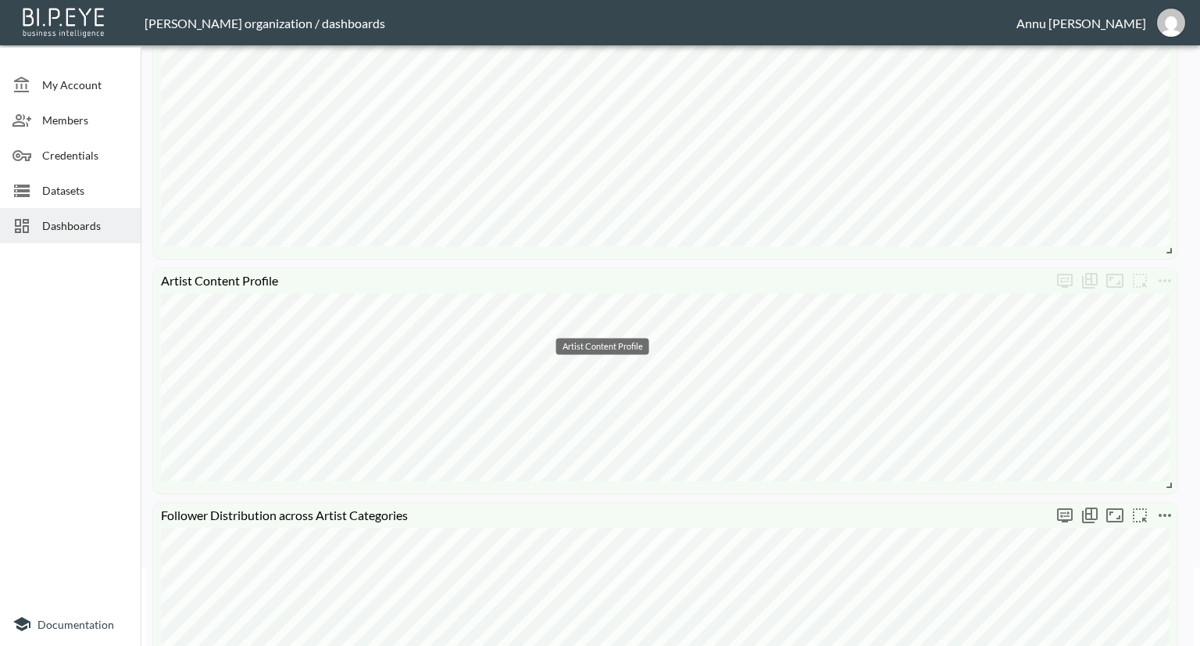
scroll to position [0, 0]
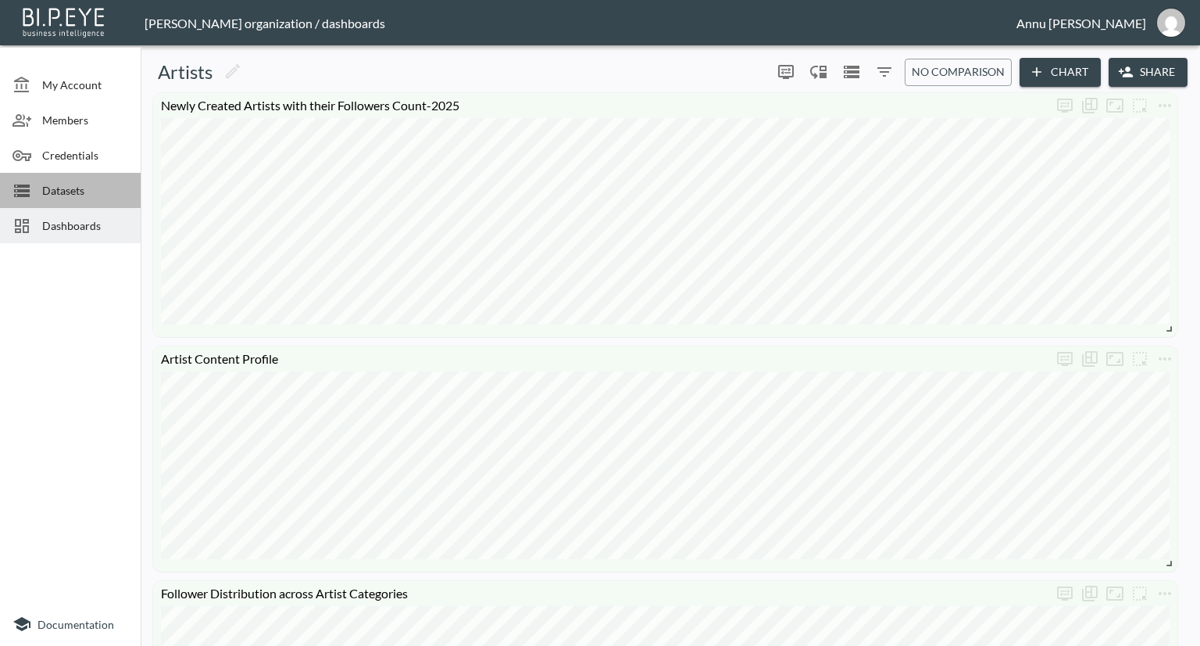
click at [100, 191] on span "Datasets" at bounding box center [85, 190] width 86 height 16
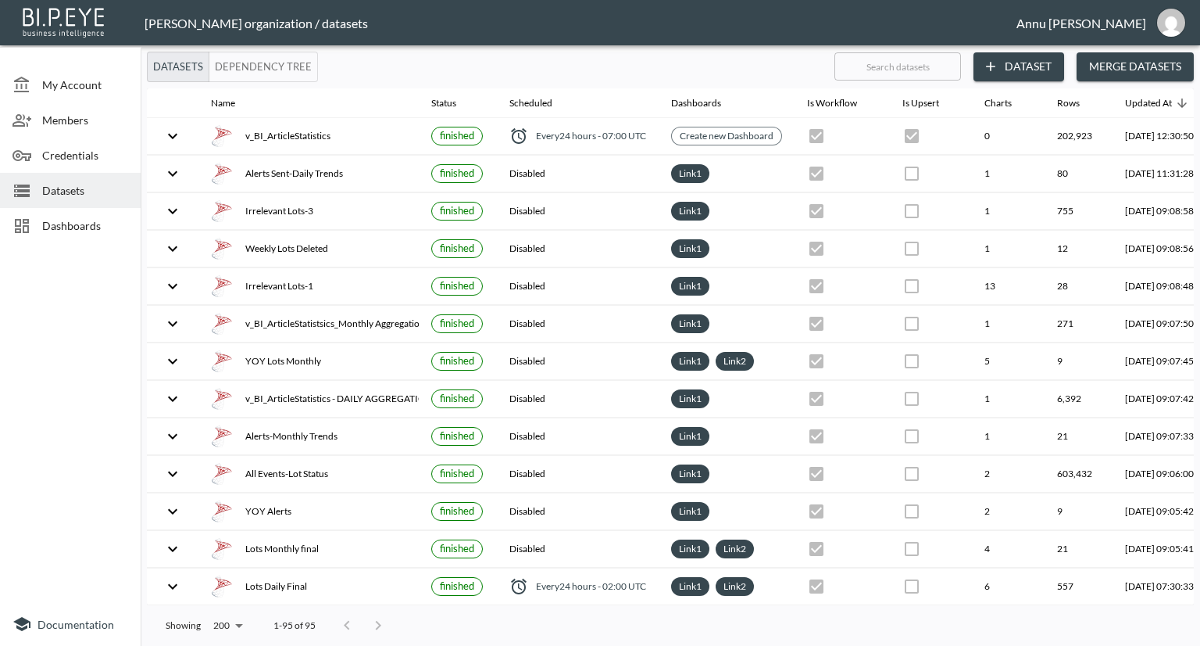
click at [122, 227] on span "Dashboards" at bounding box center [85, 225] width 86 height 16
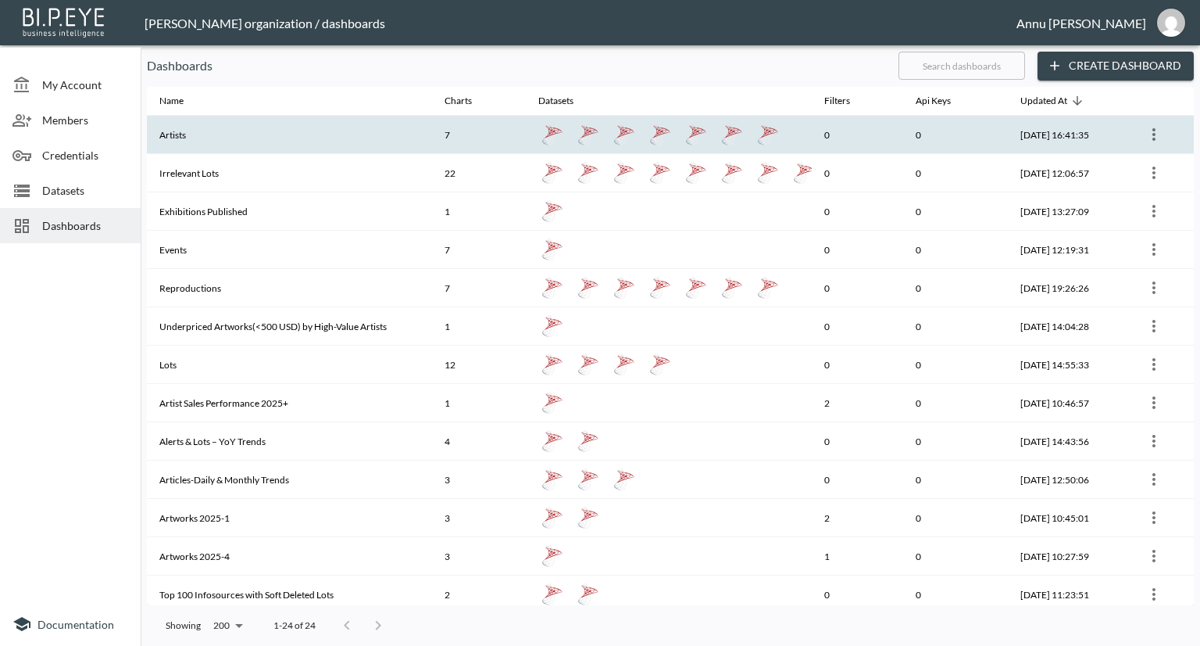
click at [222, 138] on th "Artists" at bounding box center [289, 135] width 285 height 38
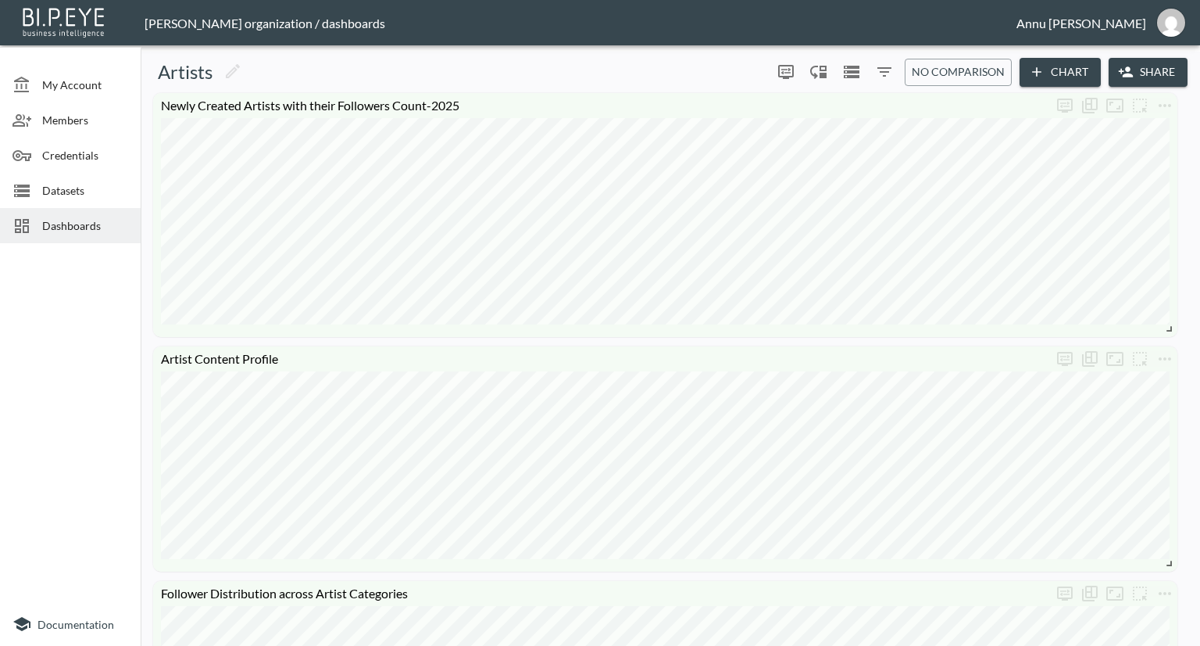
click at [83, 232] on span "Dashboards" at bounding box center [85, 225] width 86 height 16
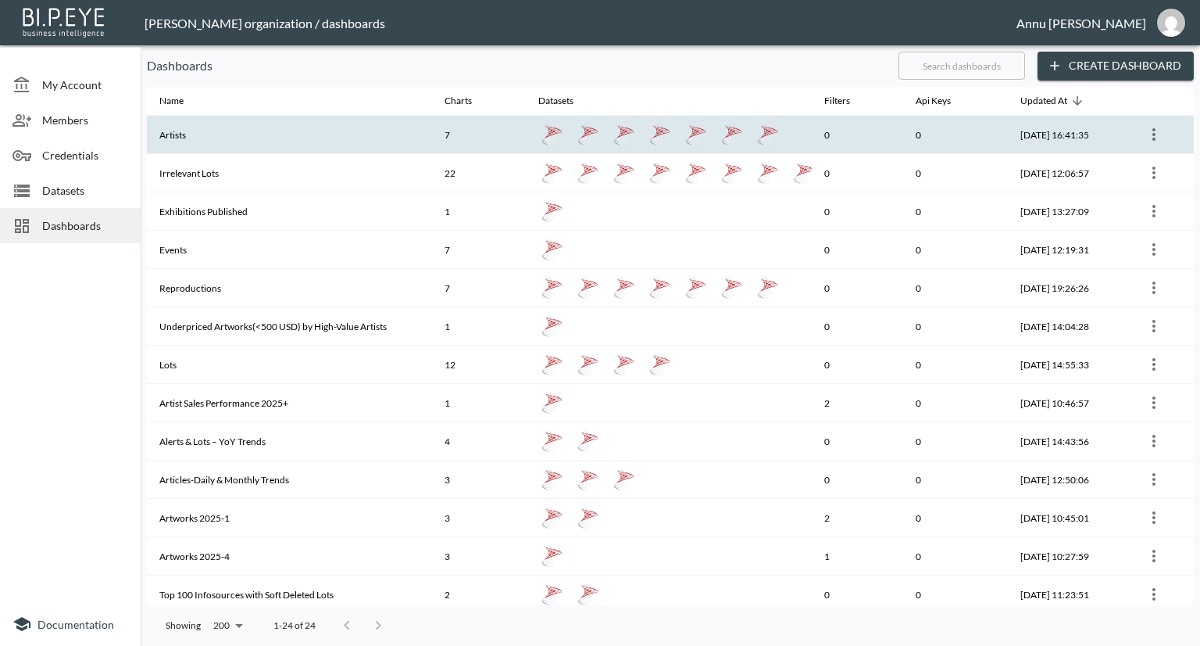
click at [206, 142] on th "Artists" at bounding box center [289, 135] width 285 height 38
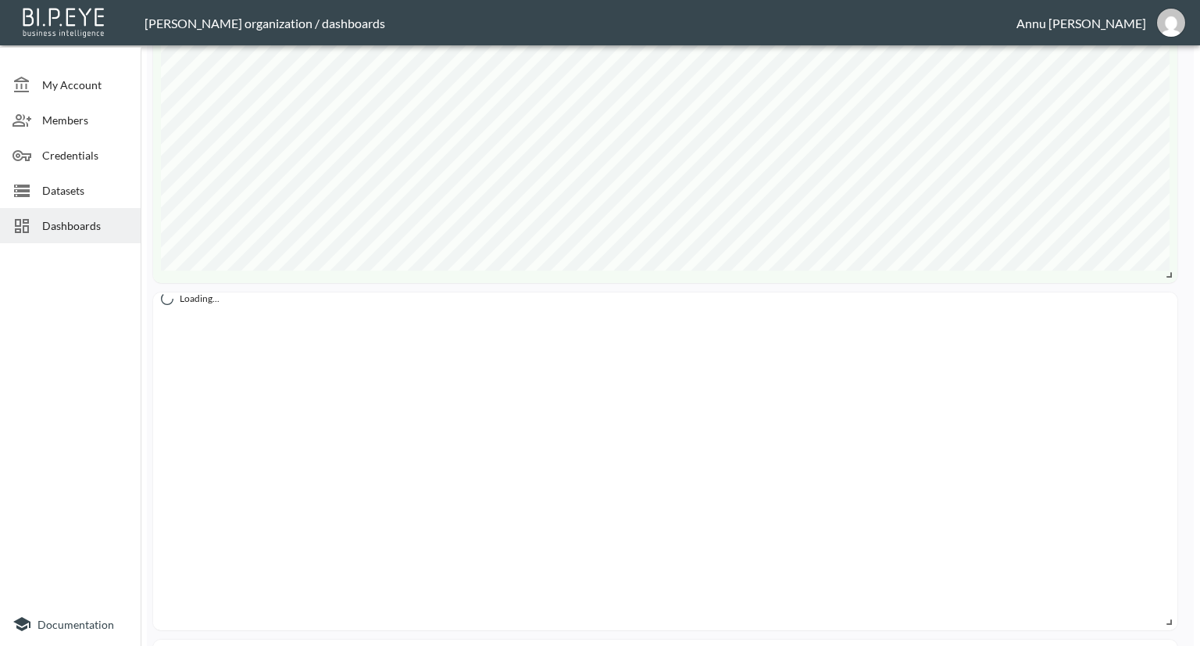
scroll to position [907, 0]
click at [63, 186] on span "Datasets" at bounding box center [85, 190] width 86 height 16
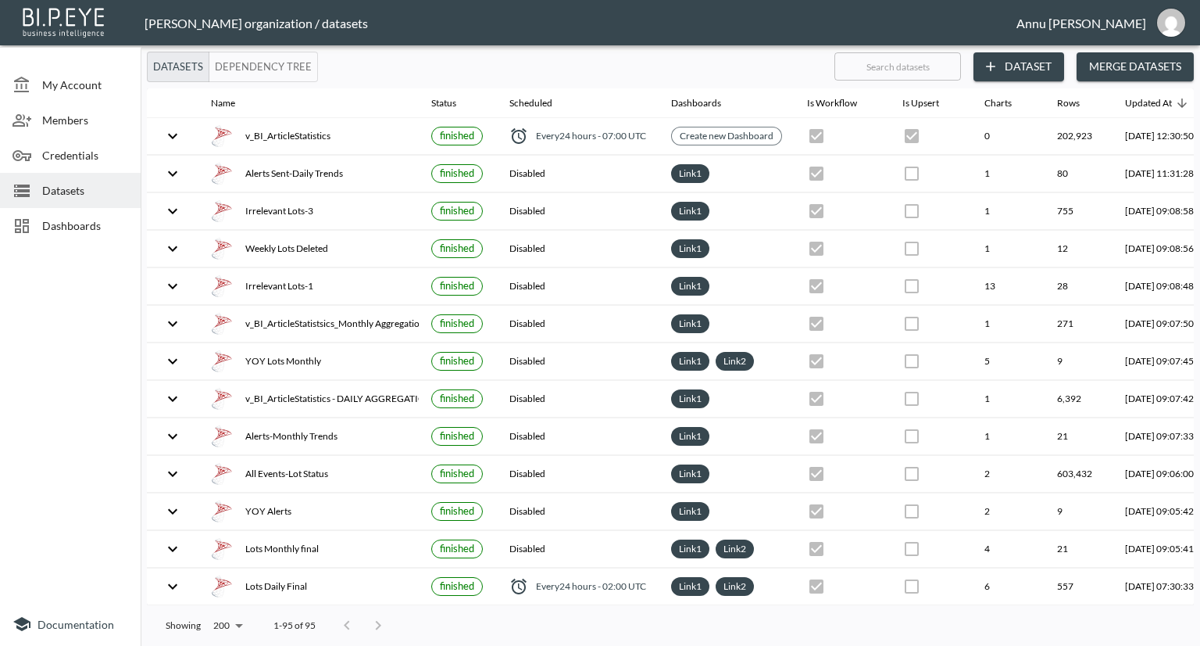
click at [94, 215] on div "Dashboards" at bounding box center [70, 225] width 141 height 35
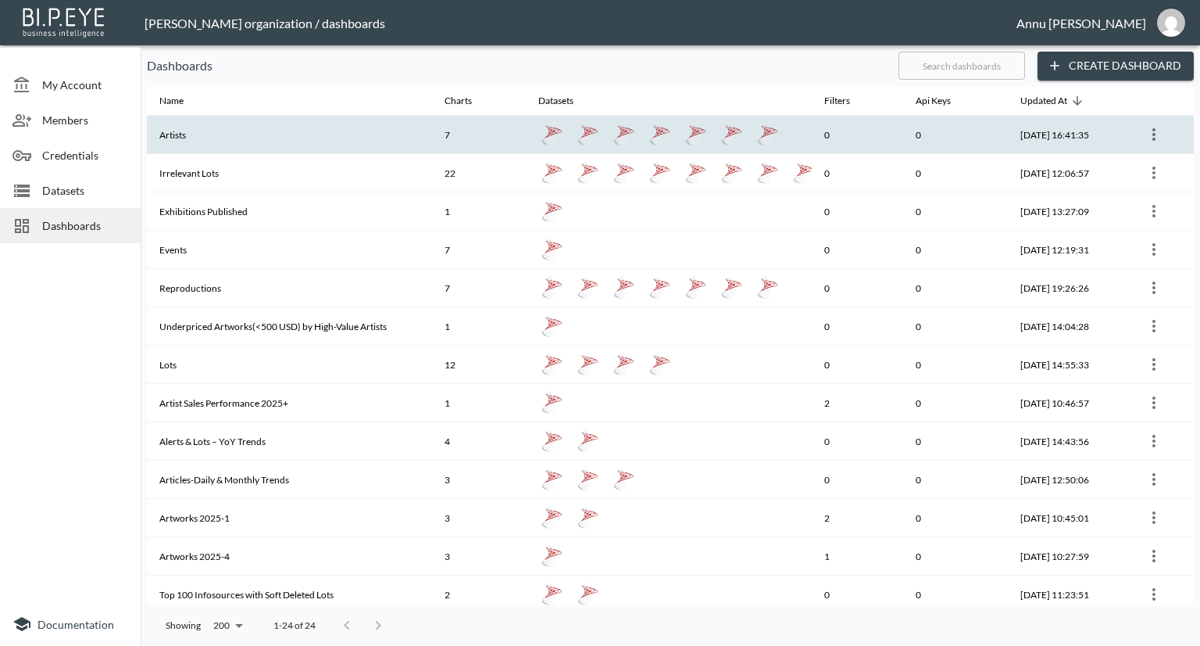
click at [245, 138] on th "Artists" at bounding box center [289, 135] width 285 height 38
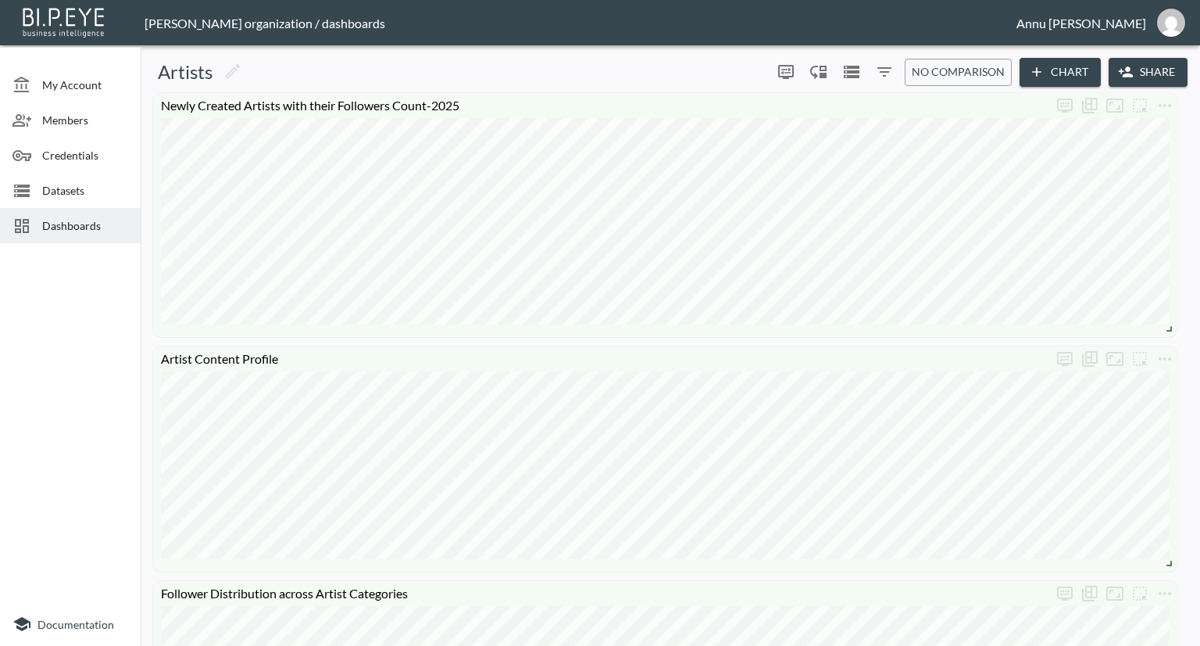
click at [84, 227] on span "Dashboards" at bounding box center [85, 225] width 86 height 16
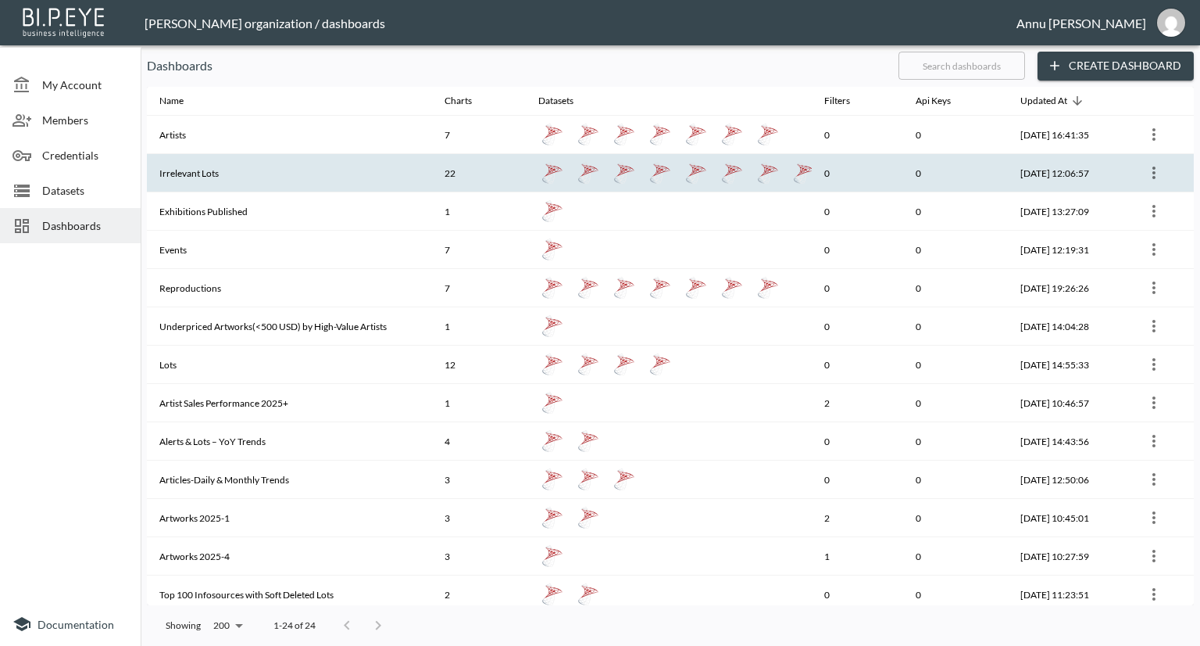
click at [341, 184] on th "Irrelevant Lots" at bounding box center [289, 173] width 285 height 38
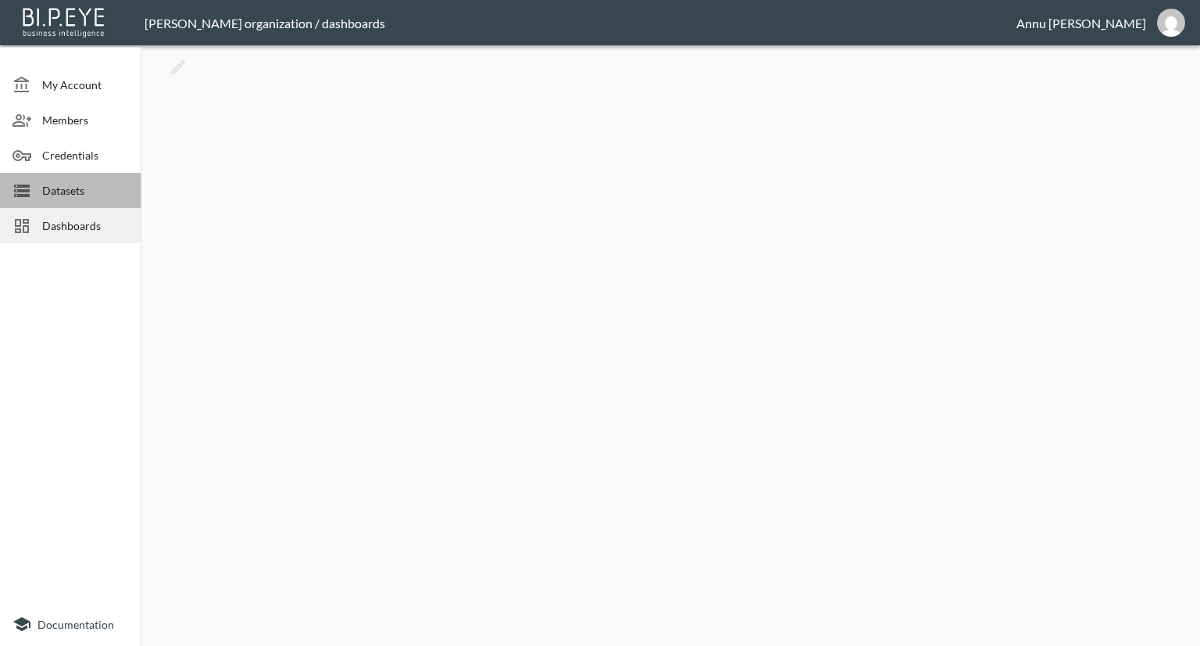
click at [87, 195] on span "Datasets" at bounding box center [85, 190] width 86 height 16
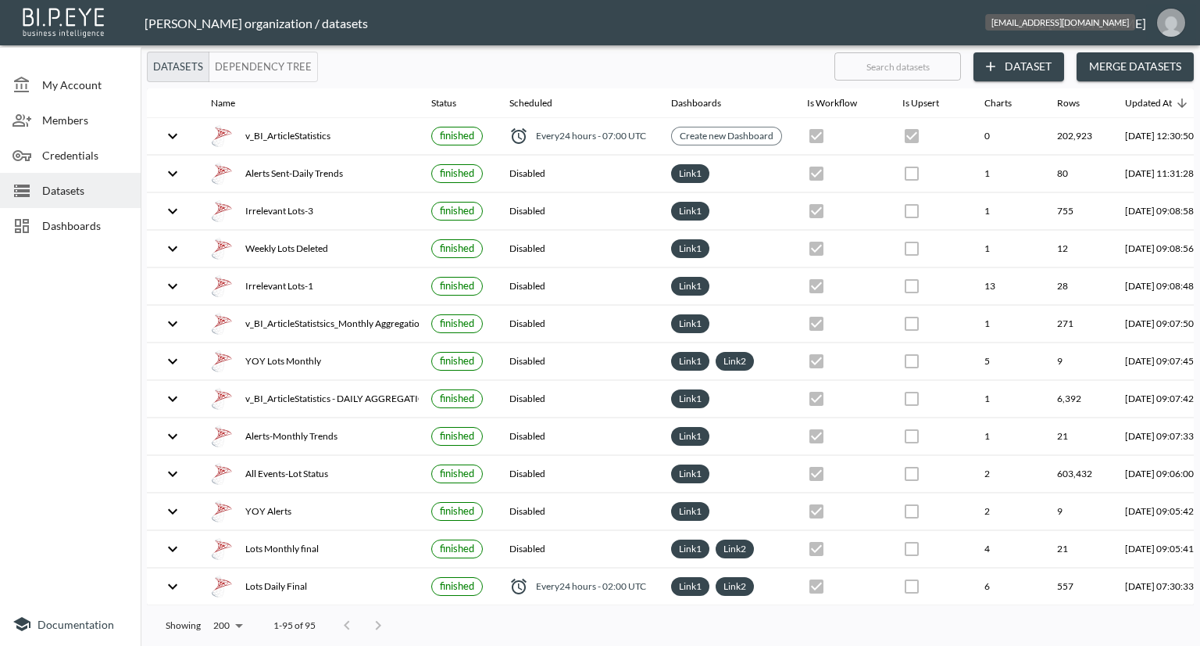
click at [1172, 23] on img "annu@mutualart.com" at bounding box center [1171, 23] width 28 height 28
click at [1172, 27] on img "annu@mutualart.com" at bounding box center [1171, 23] width 28 height 28
click at [1172, 20] on img "annu@mutualart.com" at bounding box center [1171, 23] width 28 height 28
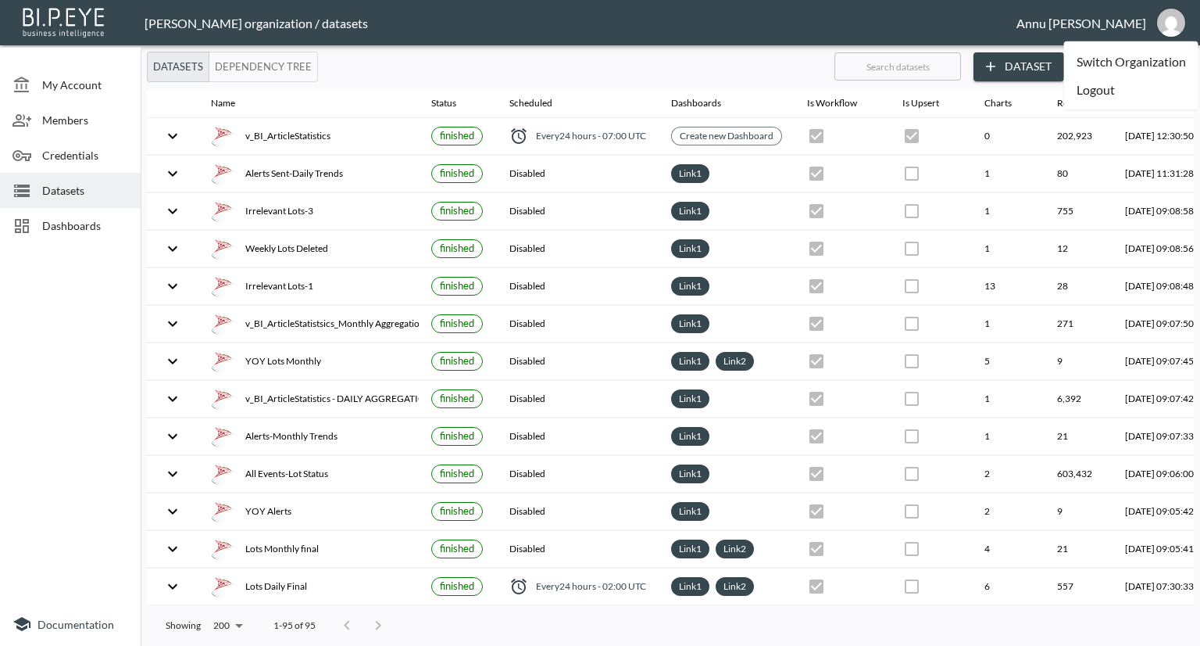
click at [1129, 94] on li "Logout" at bounding box center [1131, 90] width 134 height 28
